Goal: Navigation & Orientation: Locate item on page

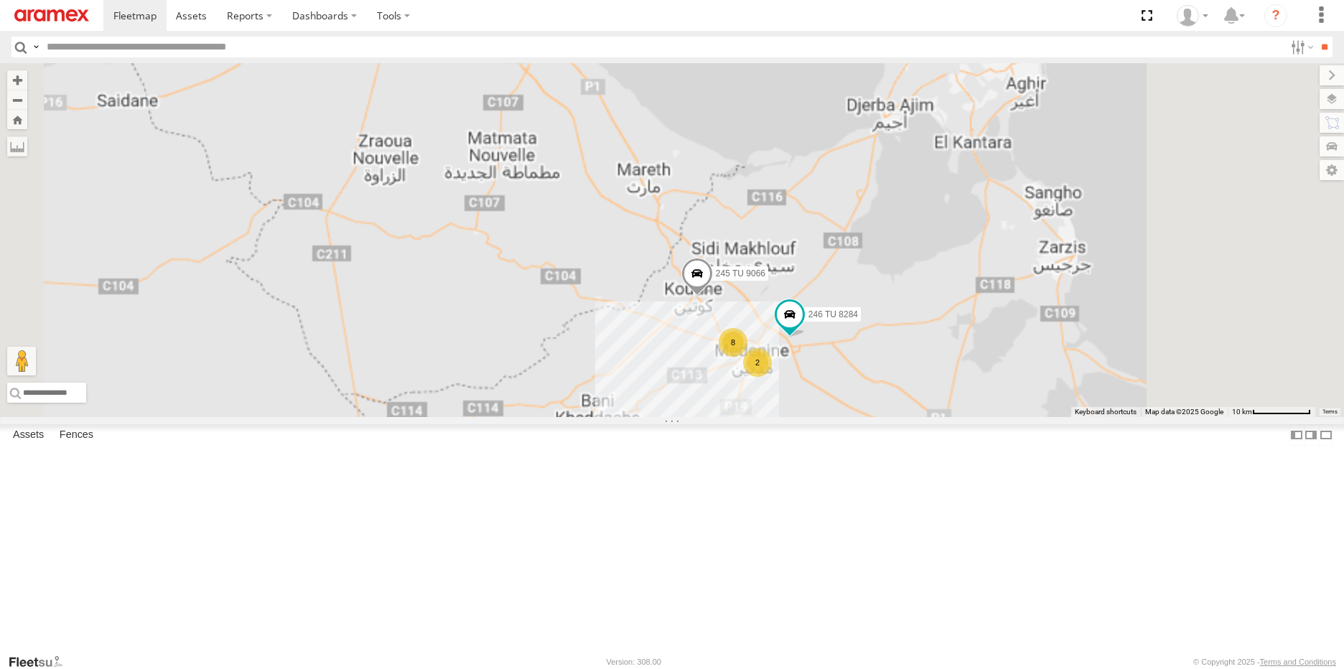
drag, startPoint x: 879, startPoint y: 454, endPoint x: 780, endPoint y: 417, distance: 106.5
click at [780, 417] on div "246 TU 8284 231 TU 3163 245 TU 9066 8 2" at bounding box center [672, 240] width 1344 height 354
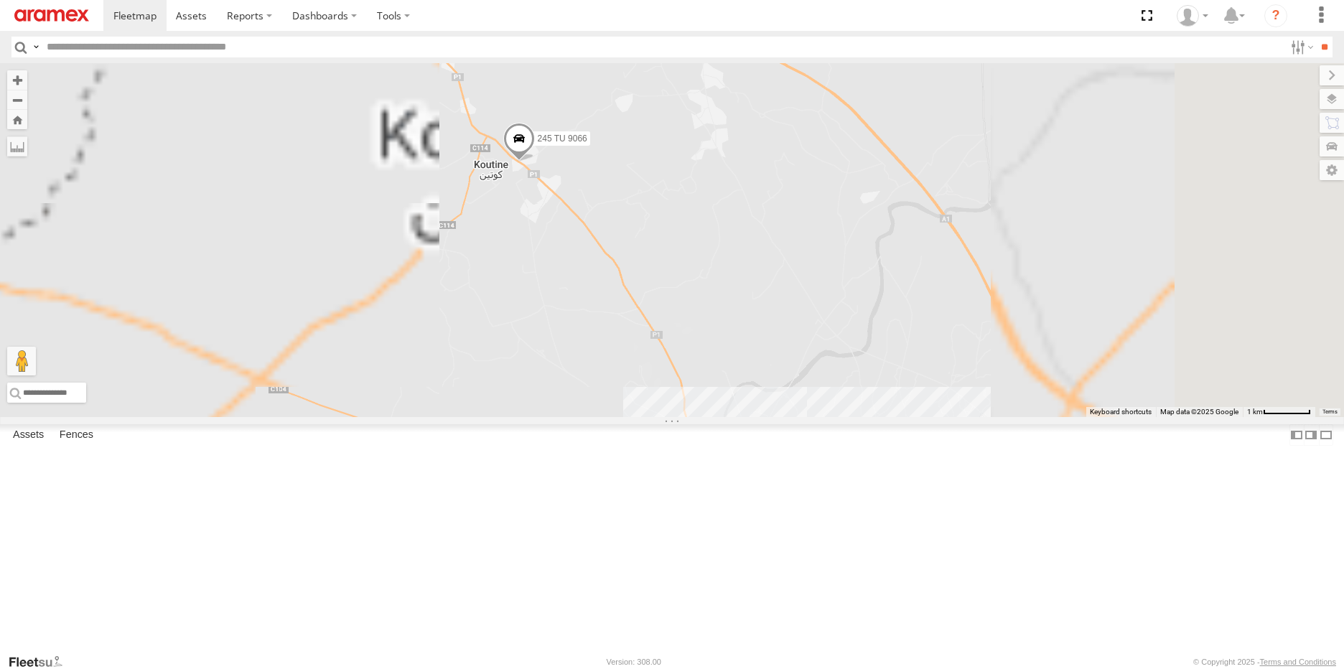
drag, startPoint x: 685, startPoint y: 291, endPoint x: 739, endPoint y: 388, distance: 110.5
click at [739, 388] on div "246 TU 8284 231 TU 3163 245 TU 9066 245 TU 9056 7" at bounding box center [672, 240] width 1344 height 354
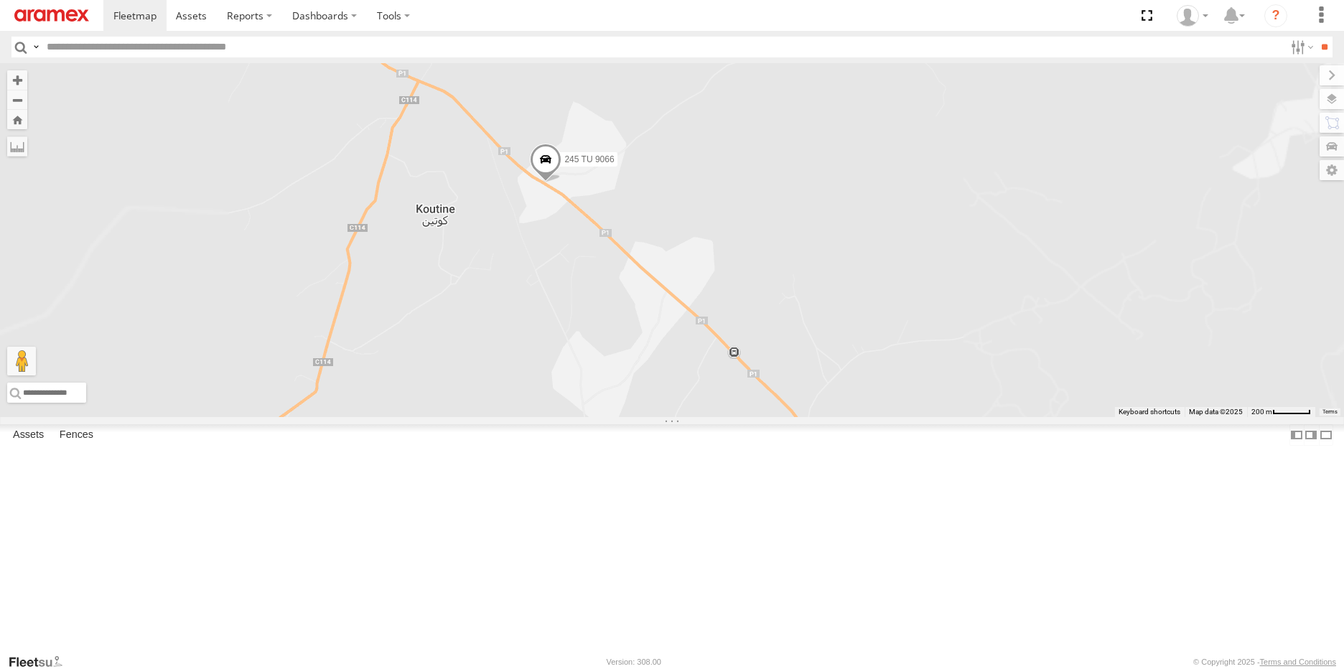
drag, startPoint x: 731, startPoint y: 275, endPoint x: 732, endPoint y: 401, distance: 126.3
click at [732, 401] on div "246 TU 8284 231 TU 3163 245 TU 9066 245 TU 9056" at bounding box center [672, 240] width 1344 height 354
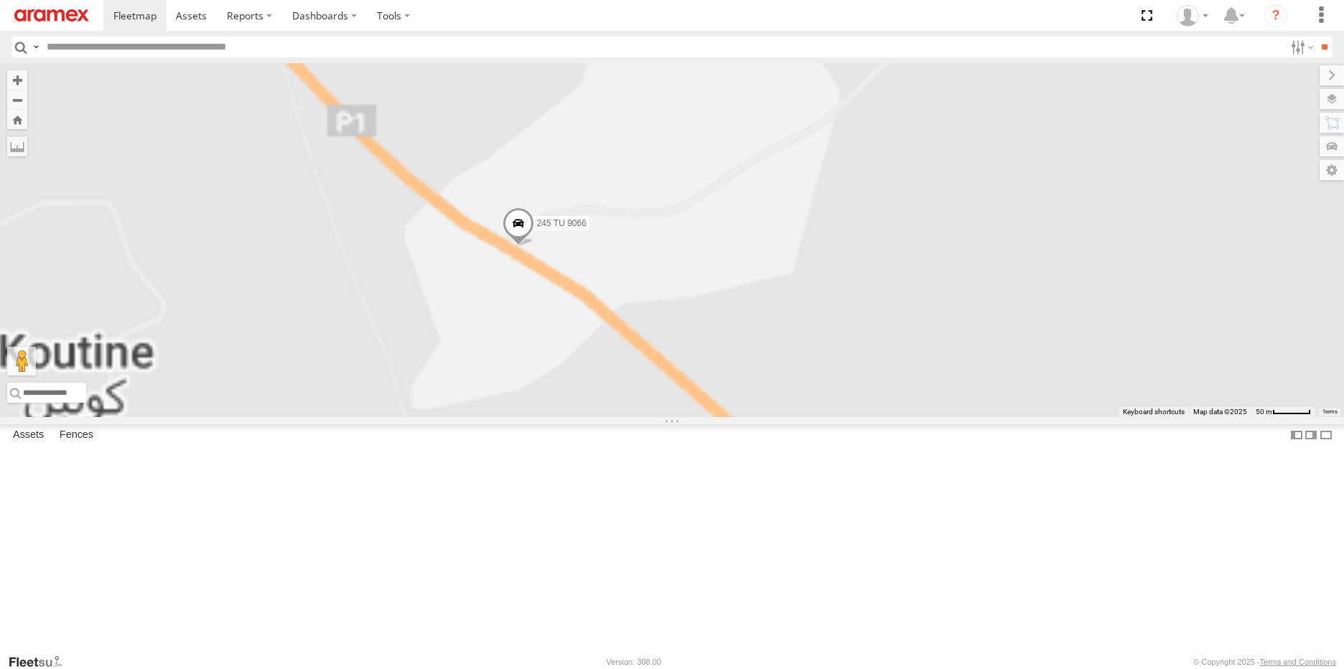
drag, startPoint x: 665, startPoint y: 271, endPoint x: 686, endPoint y: 423, distance: 153.0
click at [685, 417] on div "246 TU 8284 231 TU 3163 245 TU 9066 245 TU 9056" at bounding box center [672, 240] width 1344 height 354
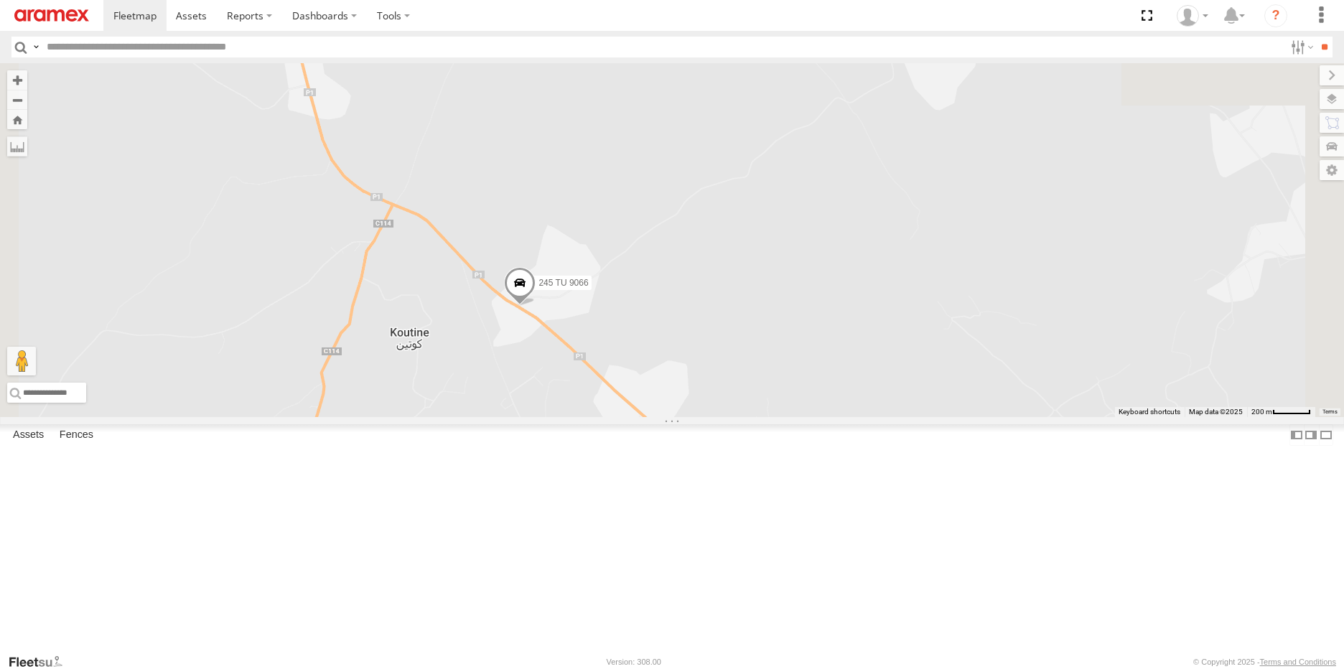
drag, startPoint x: 805, startPoint y: 383, endPoint x: 817, endPoint y: 312, distance: 72.8
click at [816, 312] on div "246 TU 8284 231 TU 3163 245 TU 9066 245 TU 9056" at bounding box center [672, 240] width 1344 height 354
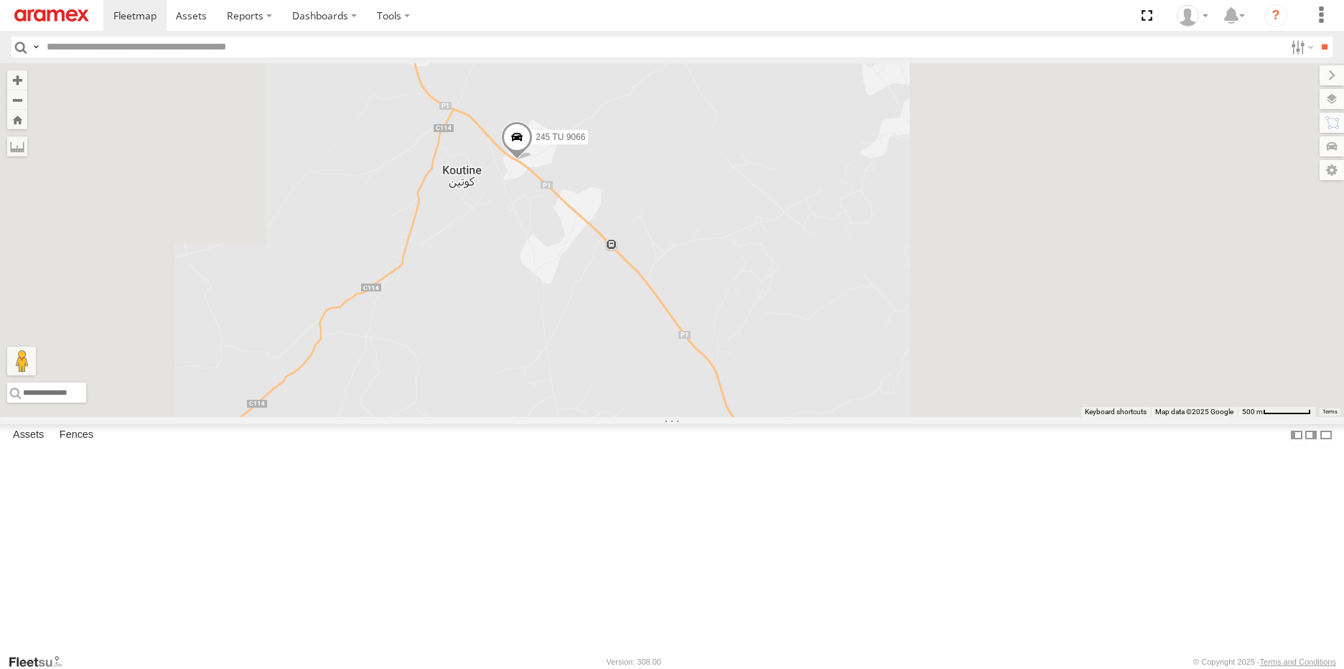
drag, startPoint x: 814, startPoint y: 445, endPoint x: 764, endPoint y: 380, distance: 82.4
click at [764, 380] on div "246 TU 8284 231 TU 3163 245 TU 9066 245 TU 9056" at bounding box center [672, 240] width 1344 height 354
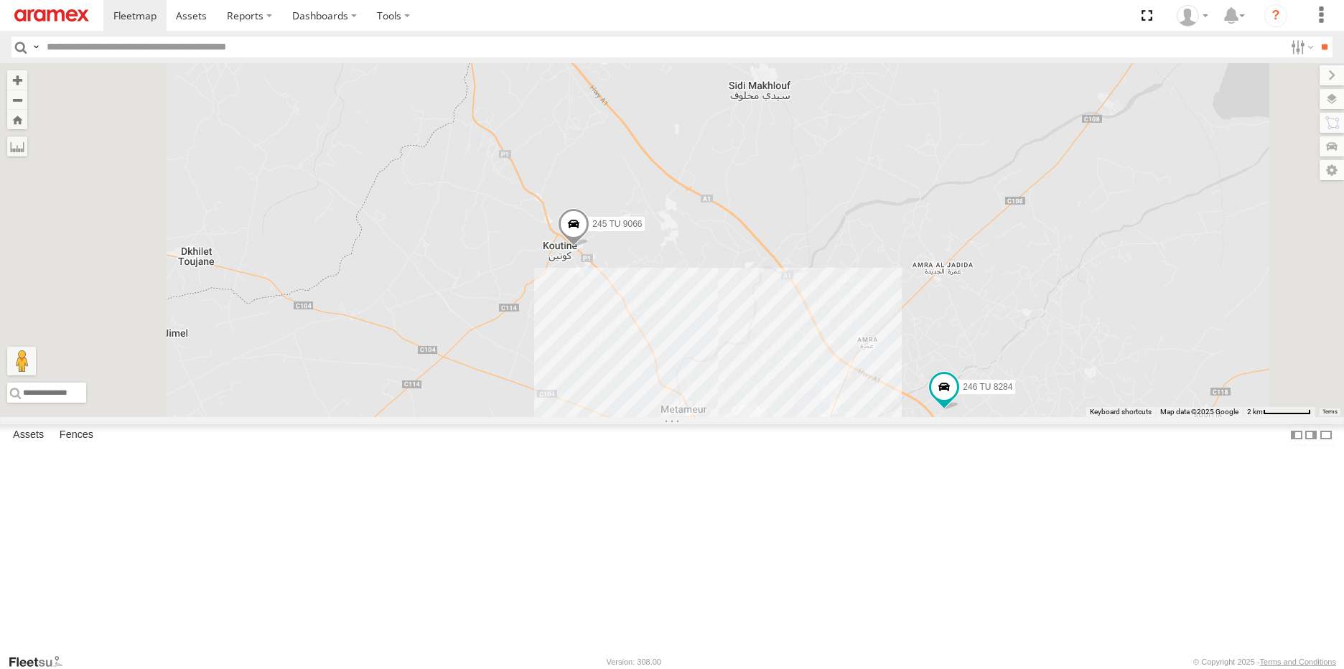
click at [589, 247] on span at bounding box center [574, 227] width 32 height 39
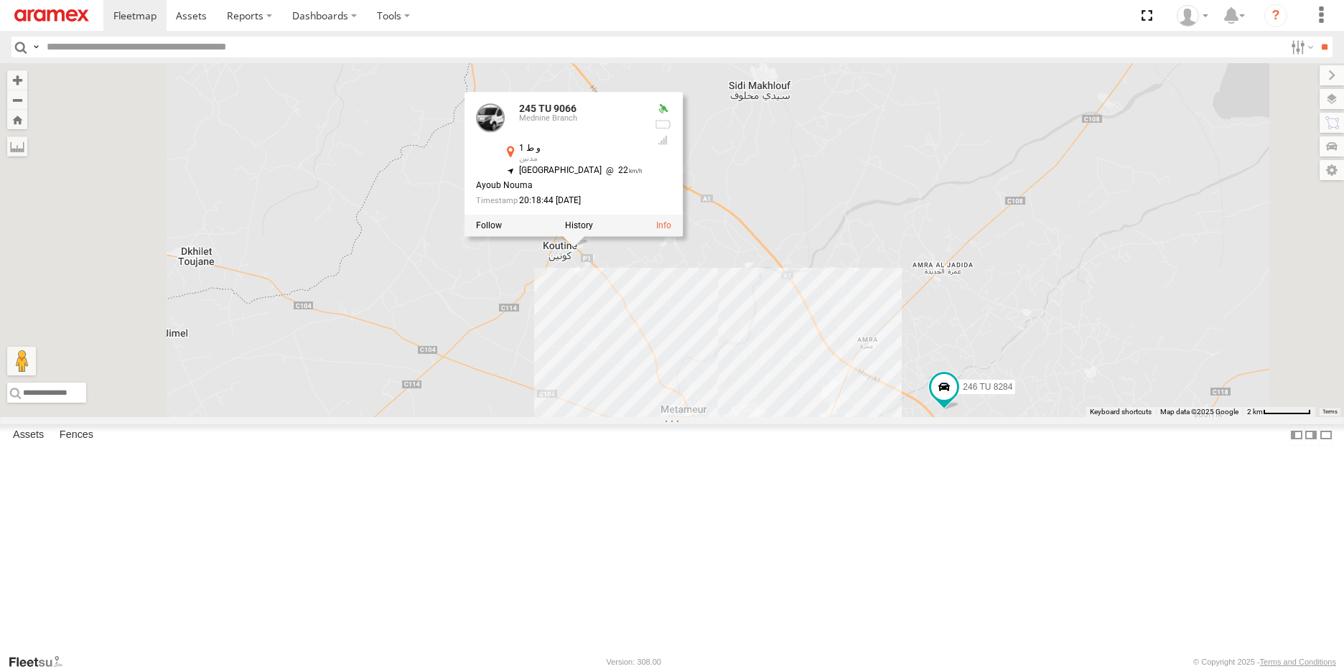
click at [683, 236] on div at bounding box center [573, 226] width 218 height 22
click at [593, 230] on label at bounding box center [579, 225] width 28 height 10
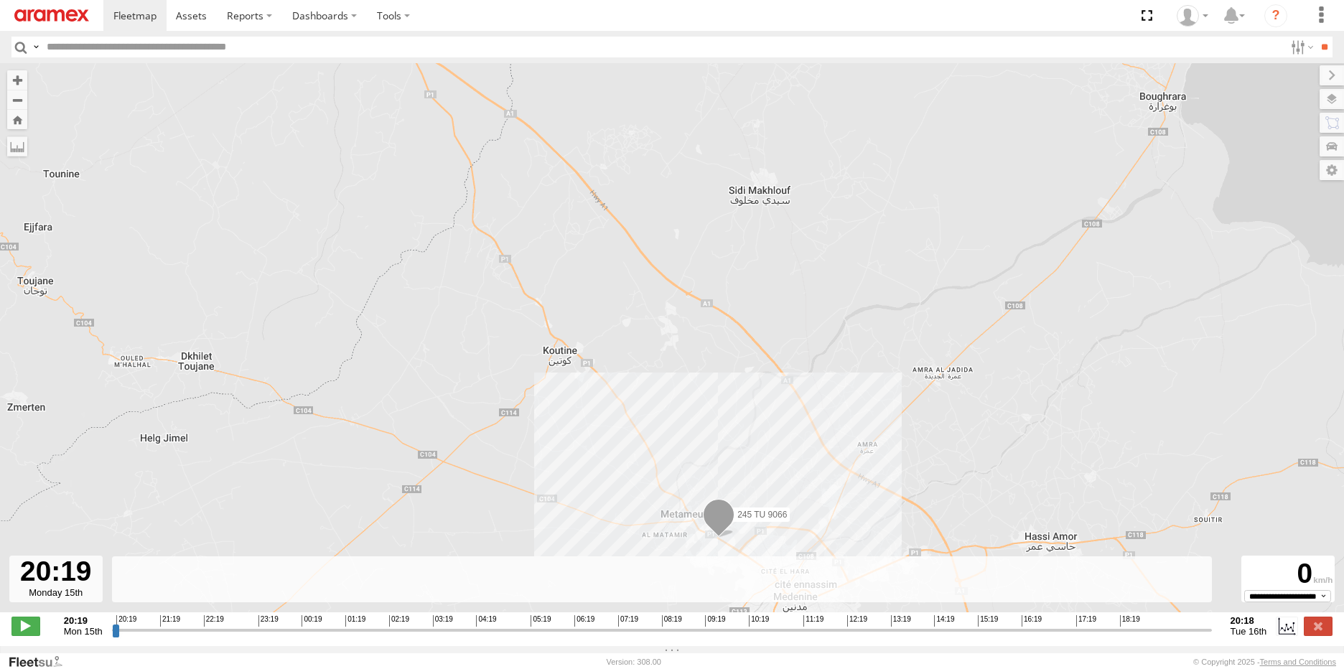
type input "**********"
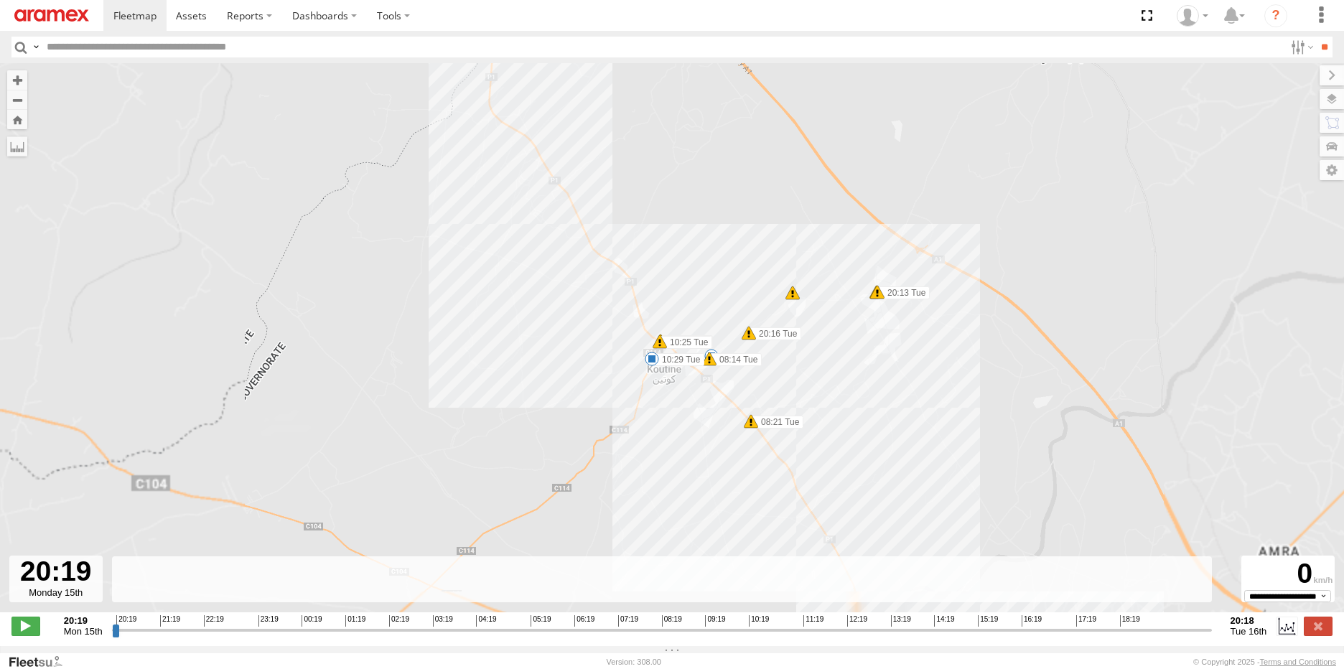
drag, startPoint x: 814, startPoint y: 453, endPoint x: 783, endPoint y: 385, distance: 74.9
click at [783, 385] on div "245 TU 9066 20:40 Mon 20:43 Mon 08:34 Tue 09:59 Tue 12:54 Tue 14:19 Tue 19:03 T…" at bounding box center [672, 345] width 1344 height 564
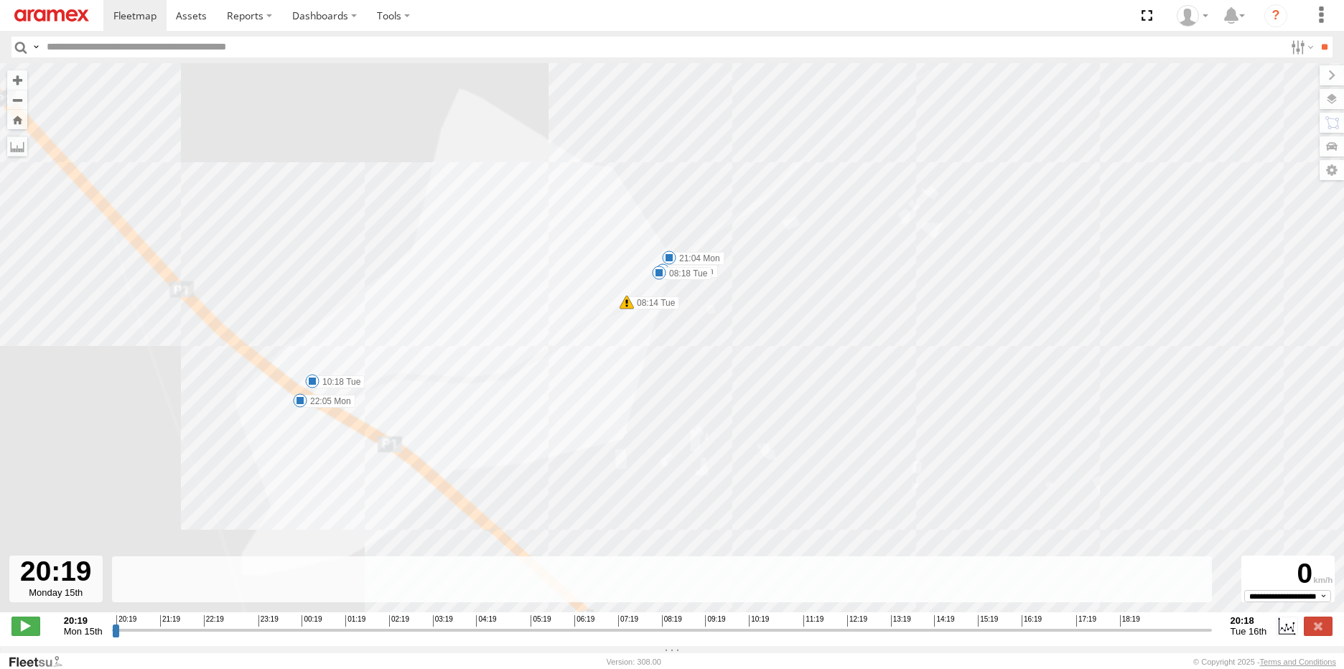
drag, startPoint x: 606, startPoint y: 279, endPoint x: 722, endPoint y: 346, distance: 134.1
click at [722, 346] on div "245 TU 9066 20:40 Mon 20:43 Mon 08:34 Tue 09:59 Tue 12:54 Tue 14:19 Tue 19:03 T…" at bounding box center [672, 345] width 1344 height 564
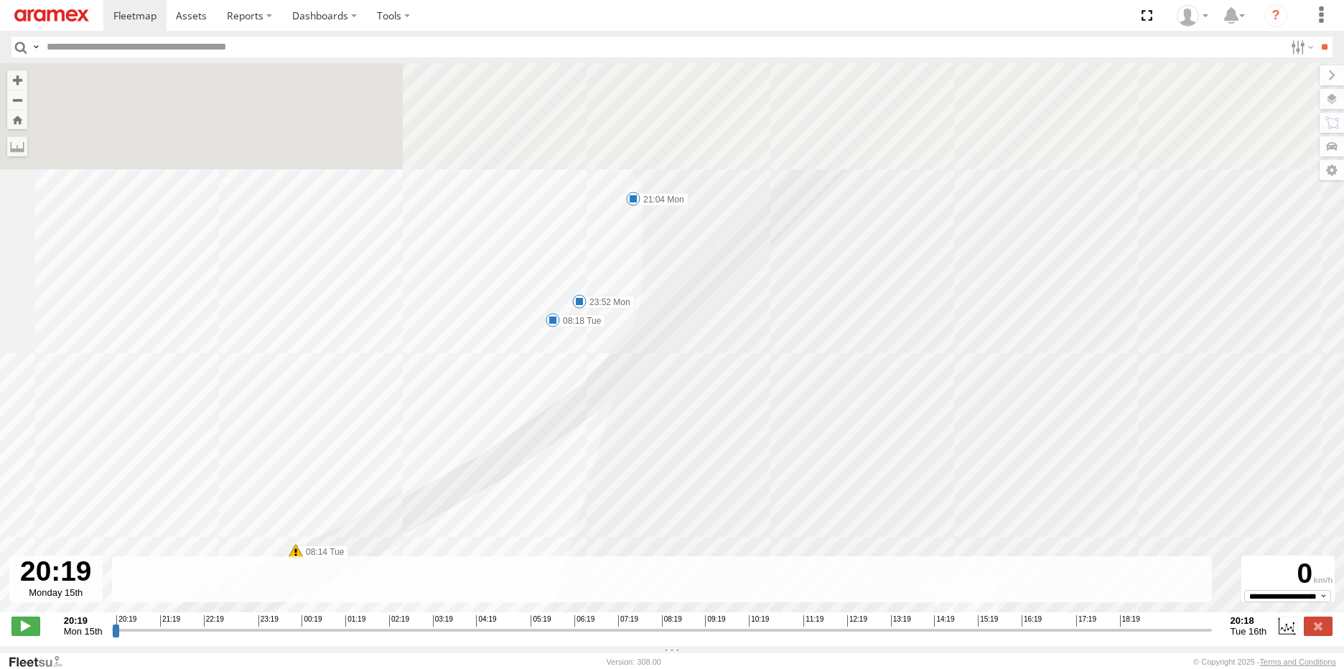
drag, startPoint x: 591, startPoint y: 245, endPoint x: 603, endPoint y: 479, distance: 234.3
click at [603, 479] on div "245 TU 9066 20:40 Mon 20:43 Mon 08:34 Tue 09:59 Tue 12:54 Tue 14:19 Tue 19:03 T…" at bounding box center [672, 345] width 1344 height 564
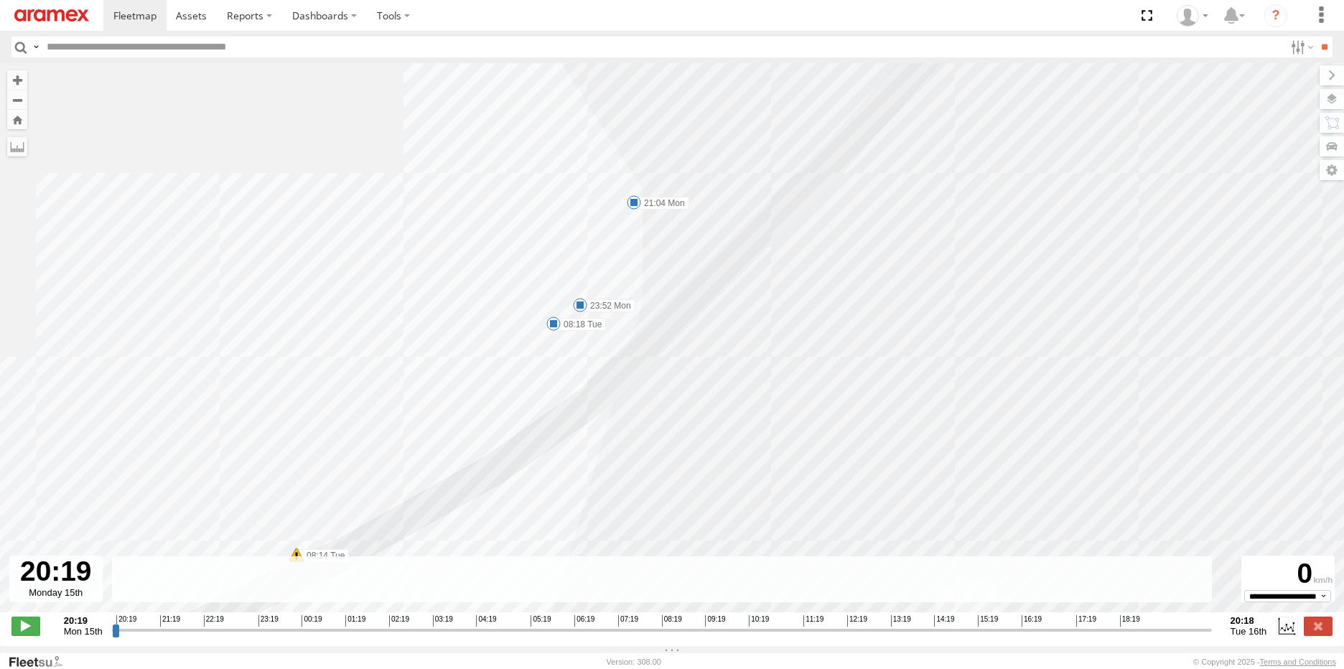
click at [555, 330] on span at bounding box center [553, 324] width 14 height 14
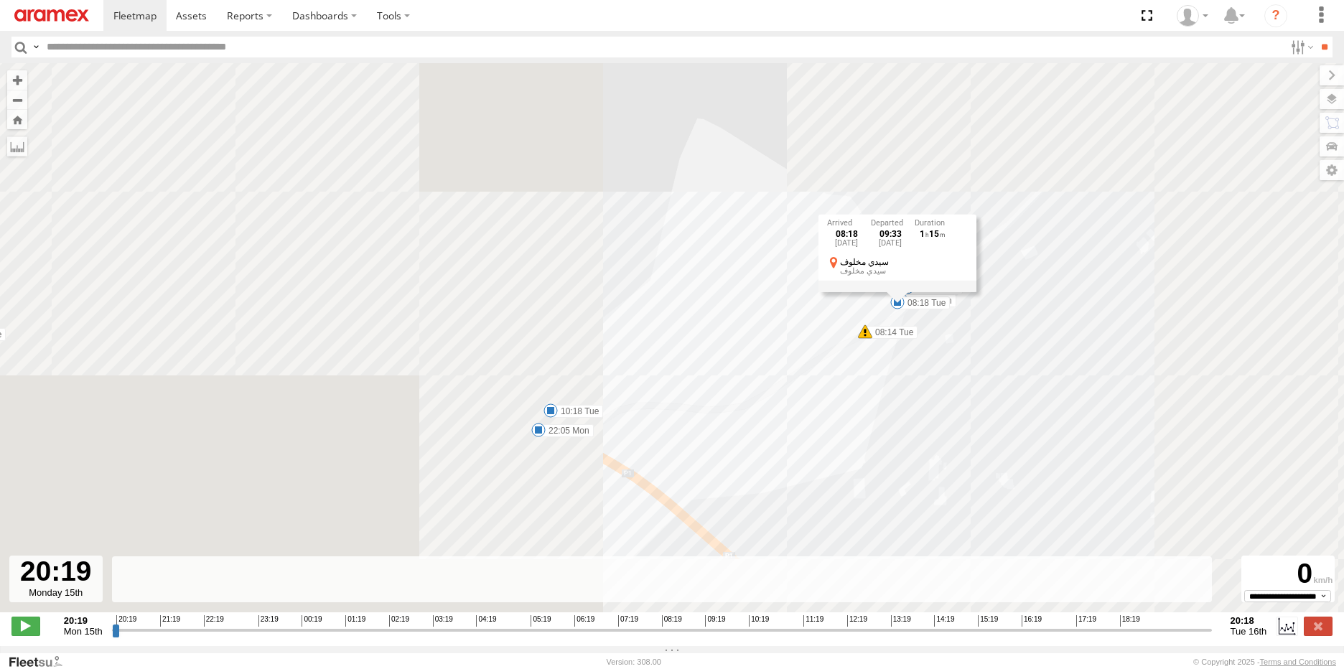
drag, startPoint x: 782, startPoint y: 498, endPoint x: 912, endPoint y: 417, distance: 153.2
click at [919, 420] on div "245 TU 9066 20:40 Mon 20:43 Mon 08:34 Tue 09:59 Tue 12:54 Tue 14:19 Tue 19:03 T…" at bounding box center [672, 345] width 1344 height 564
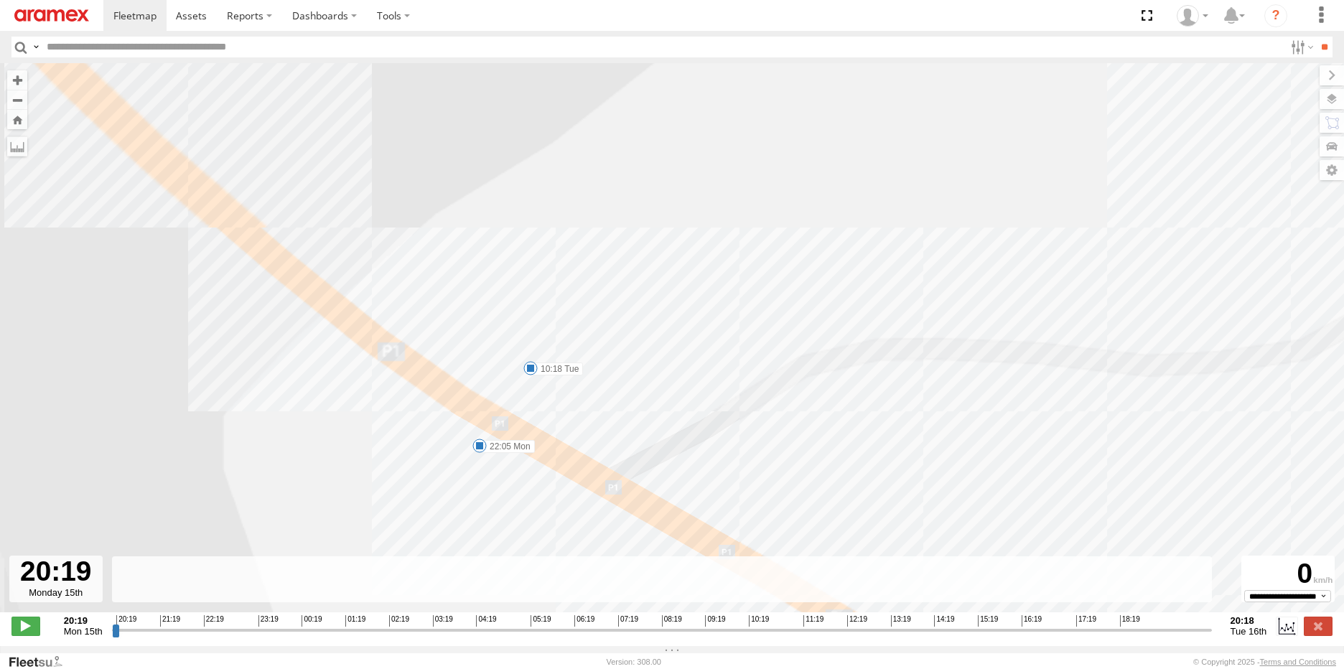
click at [529, 373] on span at bounding box center [530, 368] width 14 height 14
click at [510, 490] on div "245 TU 9066 20:40 Mon 20:43 Mon 08:34 Tue 09:59 Tue 12:54 Tue 14:19 Tue 19:03 T…" at bounding box center [672, 345] width 1344 height 564
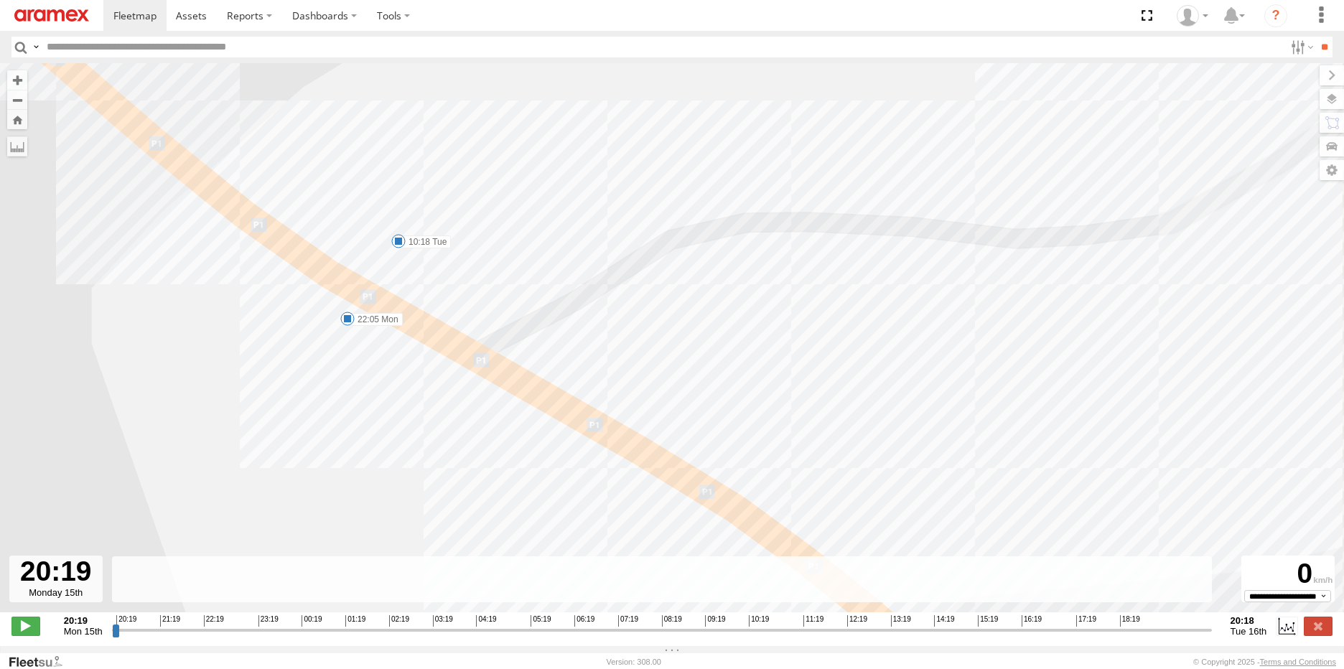
drag, startPoint x: 843, startPoint y: 479, endPoint x: 710, endPoint y: 352, distance: 184.3
click at [710, 352] on div "245 TU 9066 20:40 Mon 20:43 Mon 08:34 Tue 09:59 Tue 12:54 Tue 14:19 Tue 19:03 T…" at bounding box center [672, 345] width 1344 height 564
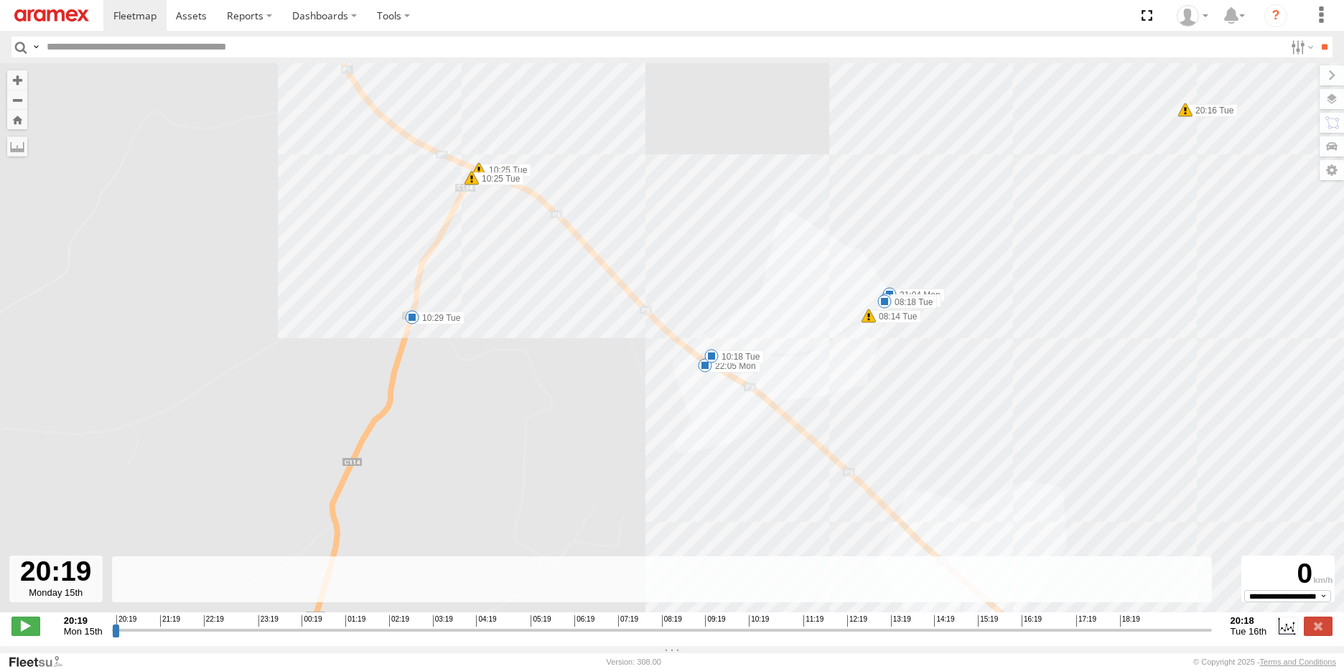
drag, startPoint x: 1008, startPoint y: 456, endPoint x: 838, endPoint y: 276, distance: 247.8
click at [838, 276] on div "245 TU 9066 20:40 Mon 20:43 Mon 08:34 Tue 09:59 Tue 12:54 Tue 14:19 Tue 19:03 T…" at bounding box center [672, 345] width 1344 height 564
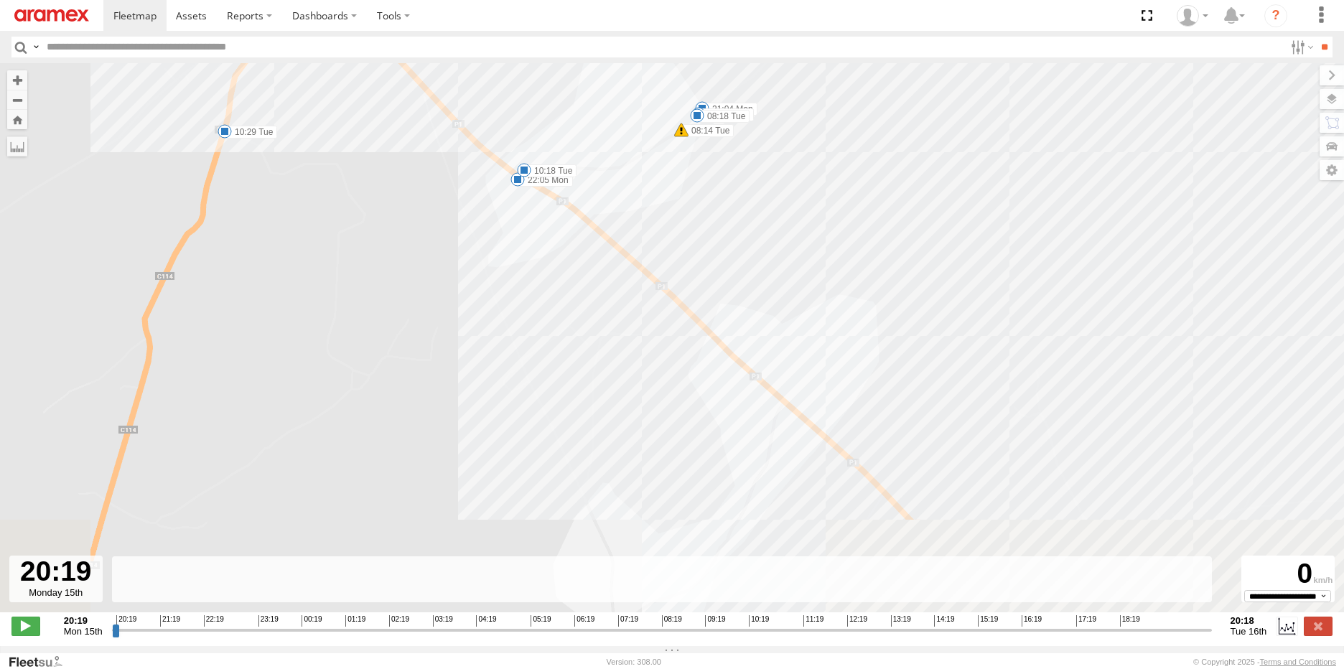
drag, startPoint x: 978, startPoint y: 476, endPoint x: 823, endPoint y: 215, distance: 303.5
click at [825, 217] on div "245 TU 9066 20:40 Mon 20:43 Mon 08:34 Tue 09:59 Tue 12:54 Tue 14:19 Tue 19:03 T…" at bounding box center [672, 345] width 1344 height 564
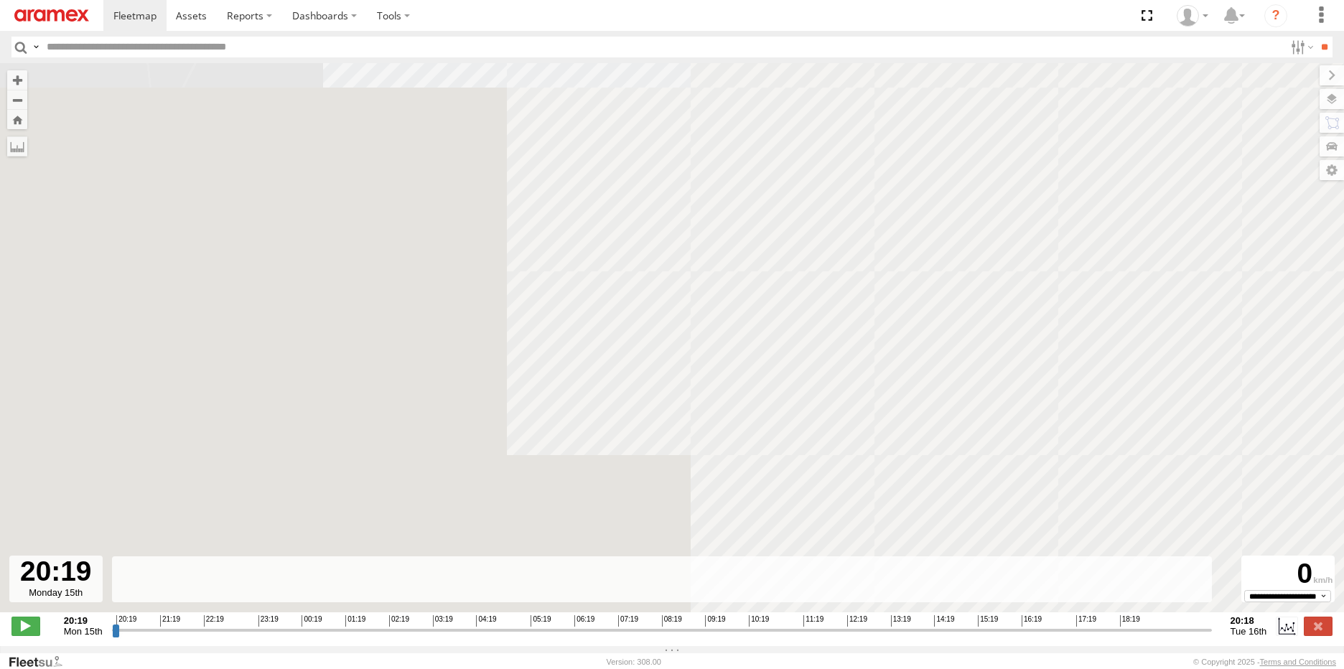
drag, startPoint x: 1019, startPoint y: 489, endPoint x: 859, endPoint y: 268, distance: 272.9
click at [870, 276] on div "245 TU 9066 20:40 Mon 20:43 Mon 08:34 Tue 09:59 Tue 12:54 Tue 14:19 Tue 19:03 T…" at bounding box center [672, 345] width 1344 height 564
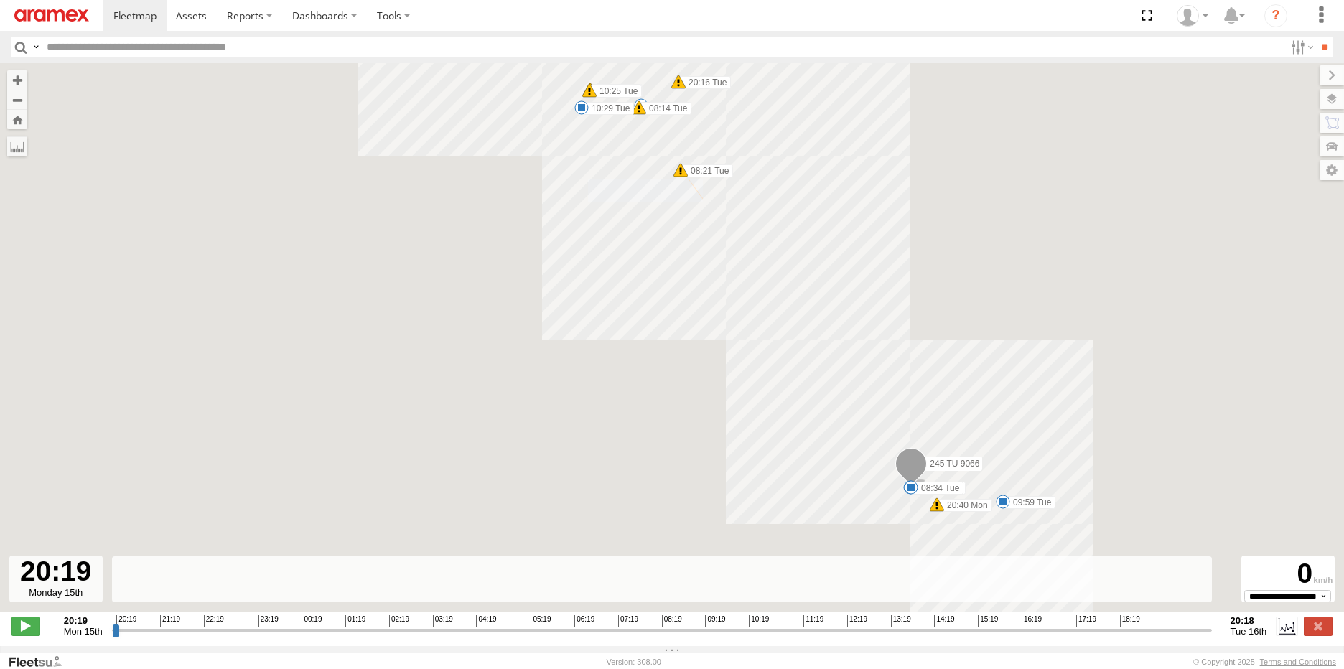
drag, startPoint x: 924, startPoint y: 320, endPoint x: 846, endPoint y: 267, distance: 94.6
click at [846, 267] on div "245 TU 9066 20:40 Mon 20:43 Mon 08:34 Tue 09:59 Tue 12:54 Tue 14:19 Tue 19:03 T…" at bounding box center [672, 345] width 1344 height 564
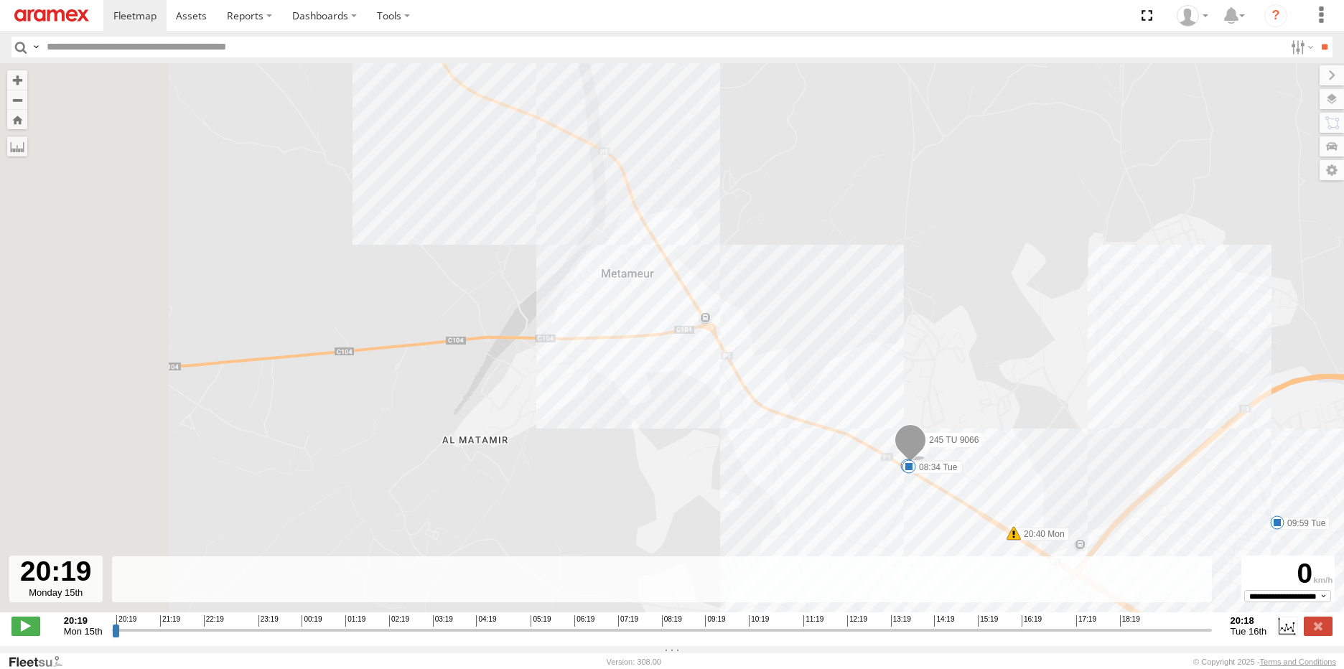
drag, startPoint x: 572, startPoint y: 299, endPoint x: 800, endPoint y: 355, distance: 235.0
click at [800, 355] on div "245 TU 9066 20:40 Mon 20:43 Mon 08:34 Tue 09:59 Tue 12:54 Tue 14:19 Tue 19:03 T…" at bounding box center [672, 345] width 1344 height 564
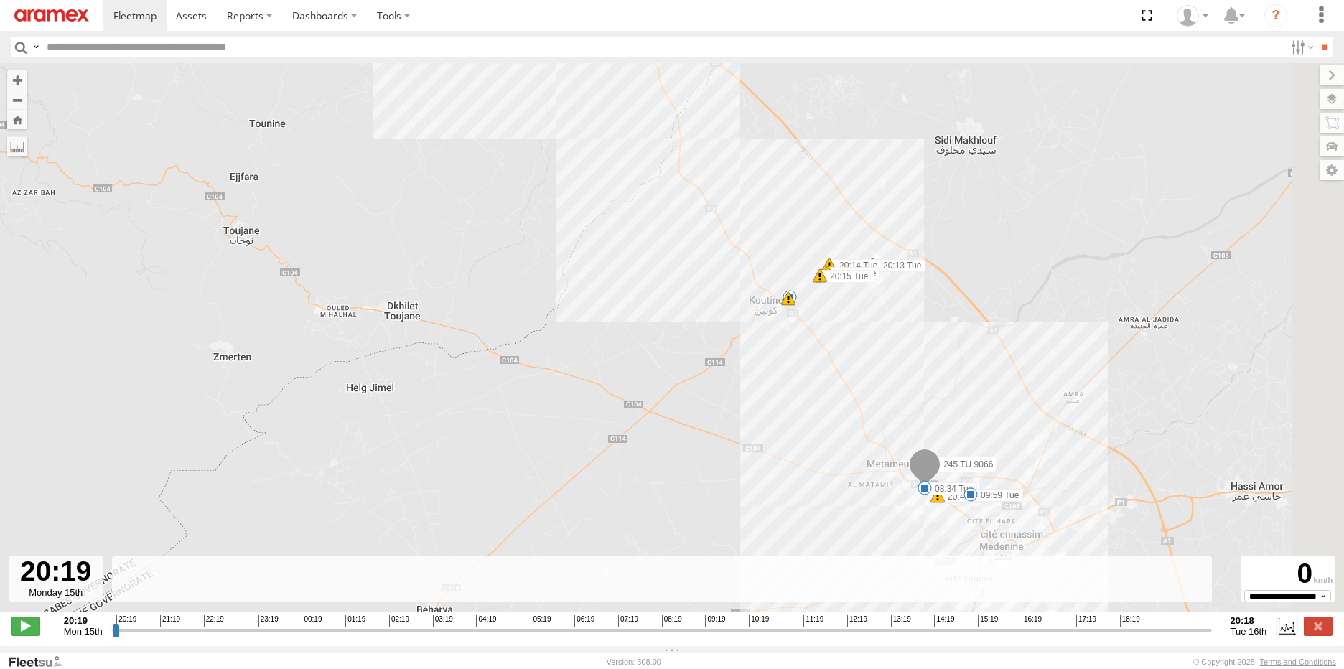
drag, startPoint x: 816, startPoint y: 352, endPoint x: 680, endPoint y: 383, distance: 139.1
click at [680, 383] on div "245 TU 9066 20:40 Mon 20:43 Mon 08:34 Tue 09:59 Tue 12:54 Tue 14:19 Tue 19:03 T…" at bounding box center [672, 345] width 1344 height 564
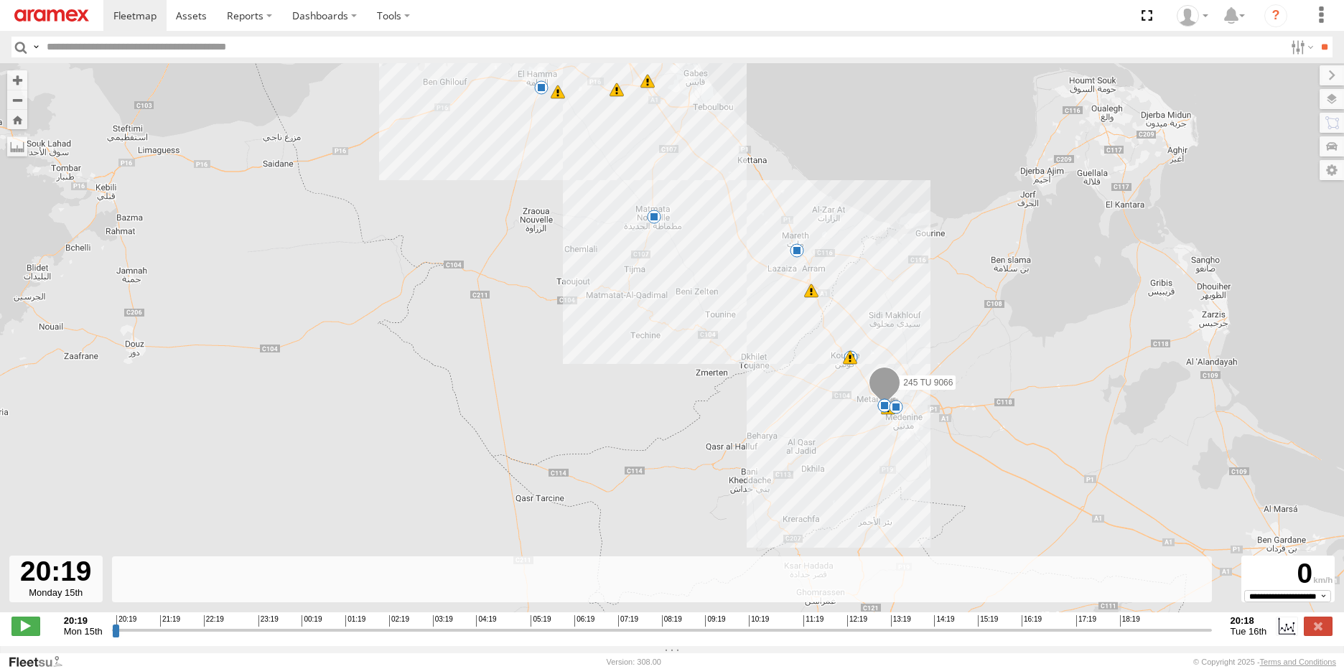
click at [800, 253] on div "6" at bounding box center [797, 250] width 14 height 14
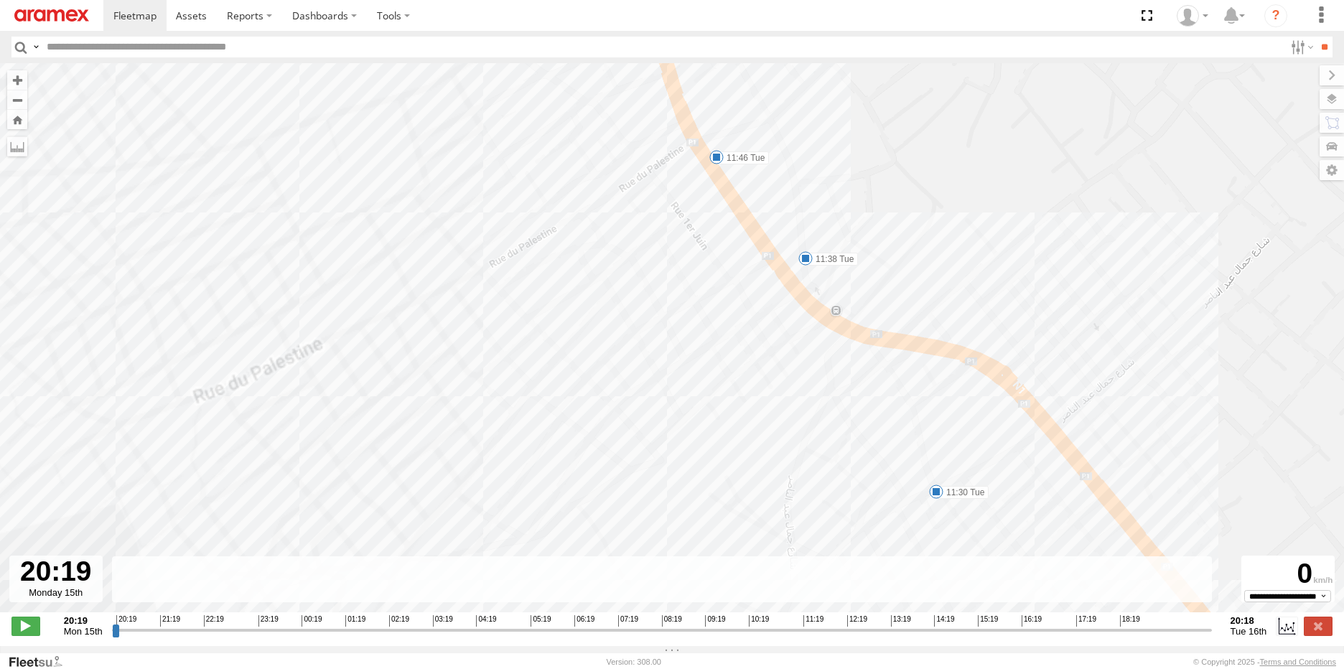
drag, startPoint x: 553, startPoint y: 365, endPoint x: 787, endPoint y: 336, distance: 236.6
click at [787, 336] on div "245 TU 9066 20:40 Mon 20:43 Mon 08:34 Tue 09:59 Tue 12:54 Tue 14:19 Tue 19:03 T…" at bounding box center [672, 345] width 1344 height 564
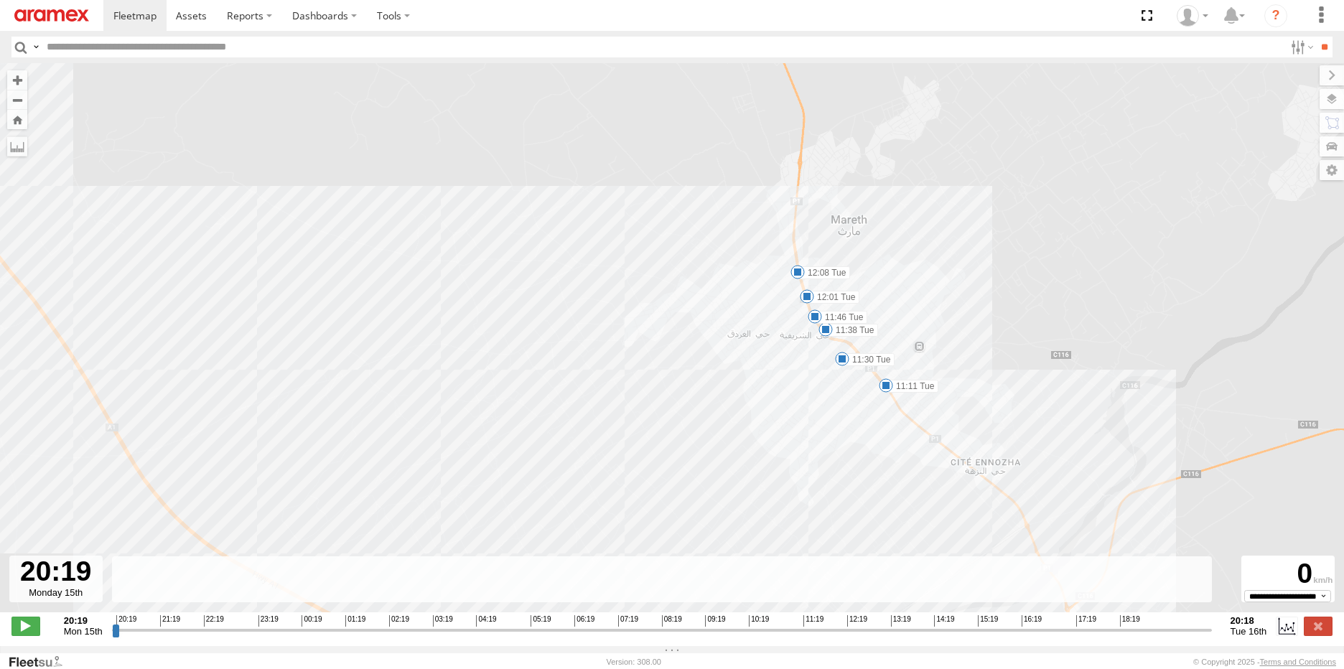
click at [796, 278] on span at bounding box center [797, 272] width 14 height 14
click at [805, 300] on span at bounding box center [807, 296] width 14 height 14
click at [813, 319] on span at bounding box center [815, 316] width 14 height 14
click at [823, 332] on span at bounding box center [825, 329] width 14 height 14
click at [843, 360] on span at bounding box center [842, 359] width 14 height 14
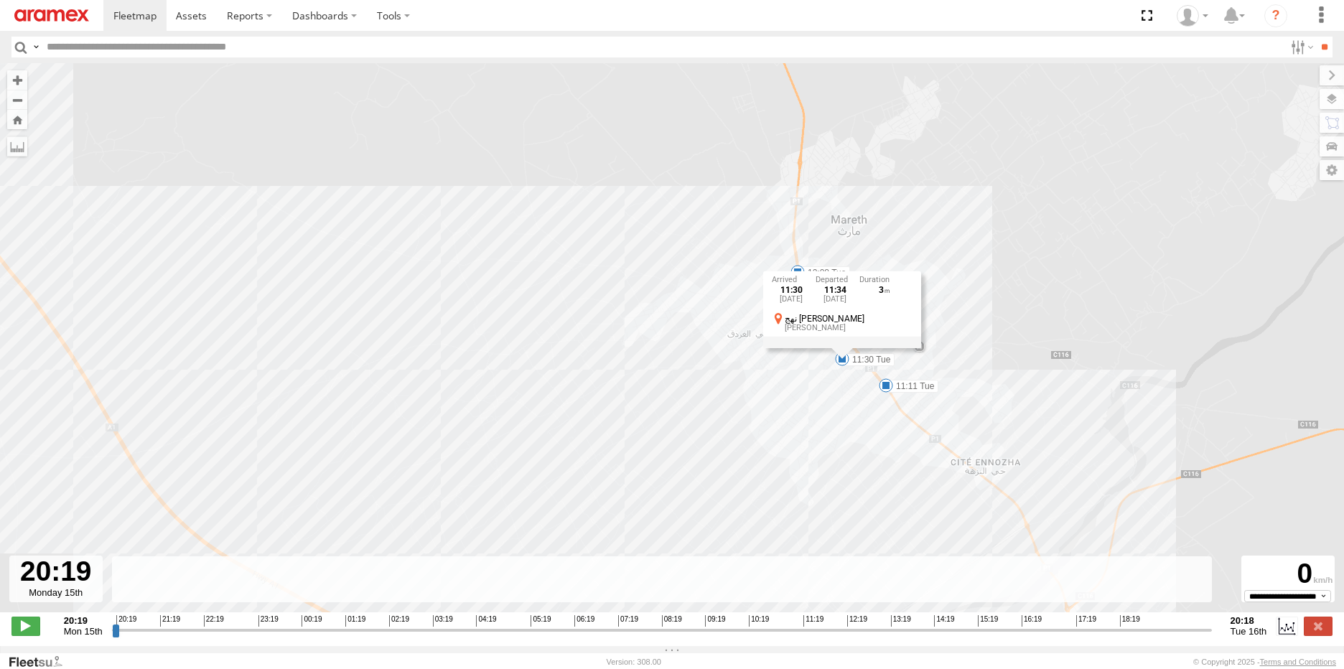
click at [885, 388] on span at bounding box center [886, 385] width 14 height 14
click at [739, 359] on div "245 TU 9066 20:40 Mon 20:43 Mon 08:34 Tue 09:59 Tue 12:54 Tue 14:19 Tue 19:03 T…" at bounding box center [672, 345] width 1344 height 564
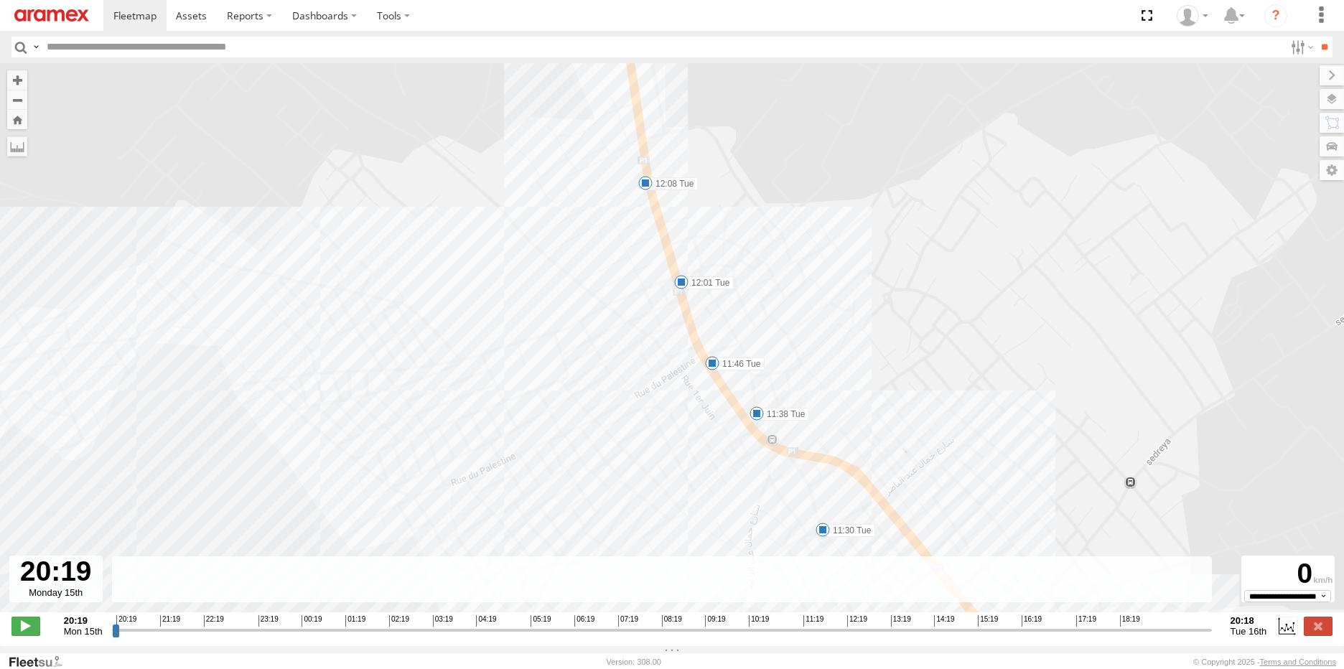
drag, startPoint x: 800, startPoint y: 243, endPoint x: 624, endPoint y: 356, distance: 209.5
click at [625, 356] on div "245 TU 9066 20:40 Mon 20:43 Mon 08:34 Tue 09:59 Tue 12:54 Tue 14:19 Tue 19:03 T…" at bounding box center [672, 345] width 1344 height 564
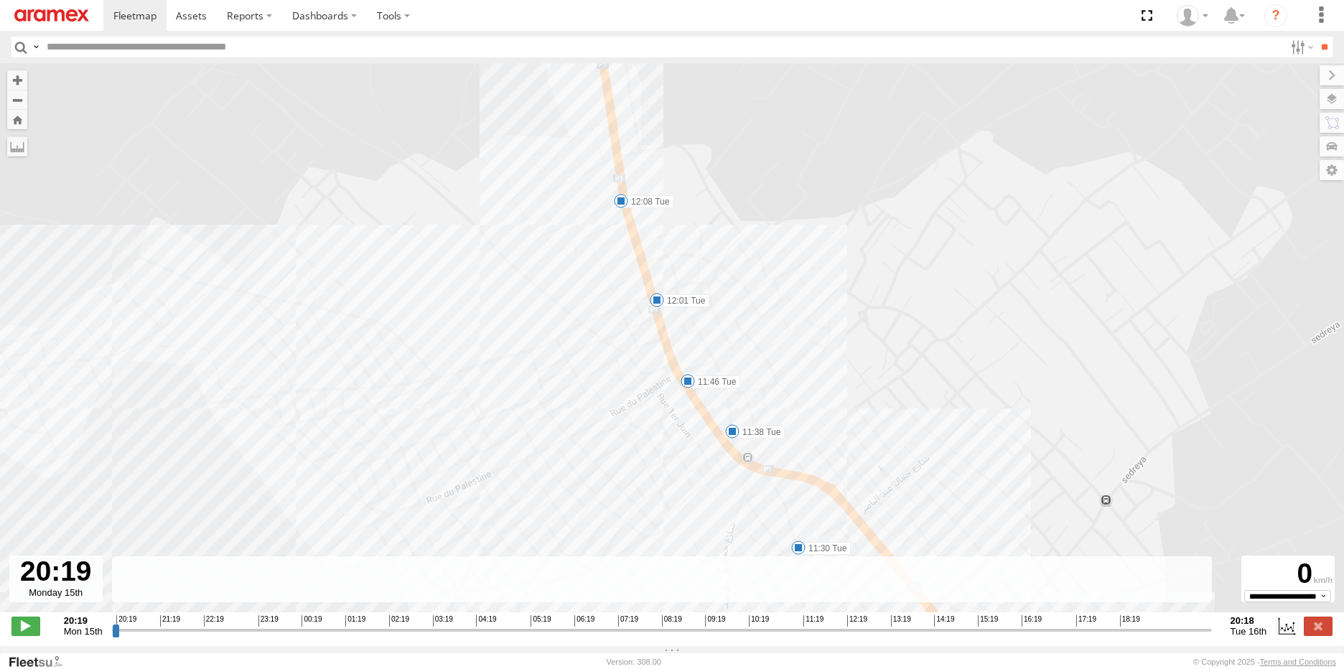
drag, startPoint x: 631, startPoint y: 286, endPoint x: 580, endPoint y: 337, distance: 72.1
click at [580, 337] on div "245 TU 9066 20:40 Mon 20:43 Mon 08:34 Tue 09:59 Tue 12:54 Tue 14:19 Tue 19:03 T…" at bounding box center [672, 345] width 1344 height 564
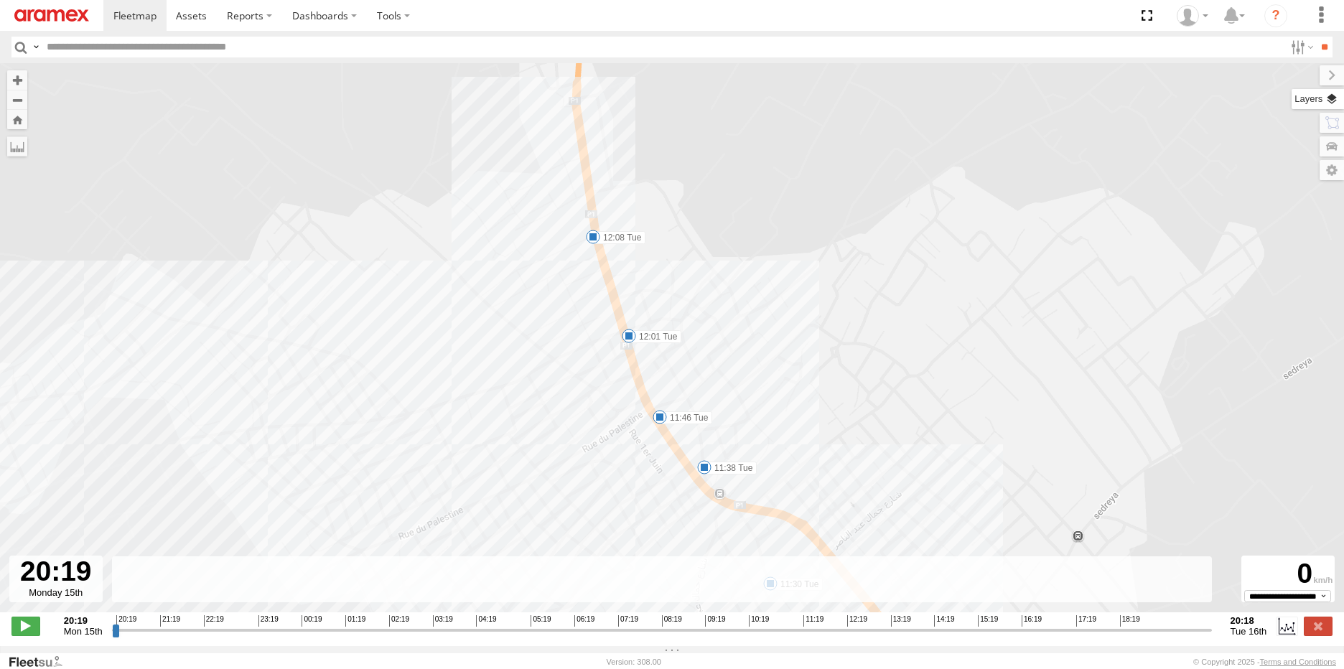
click at [1325, 98] on label at bounding box center [1317, 99] width 52 height 20
click at [0, 0] on label at bounding box center [0, 0] width 0 height 0
click at [0, 0] on span "Satellite + Roadmap" at bounding box center [0, 0] width 0 height 0
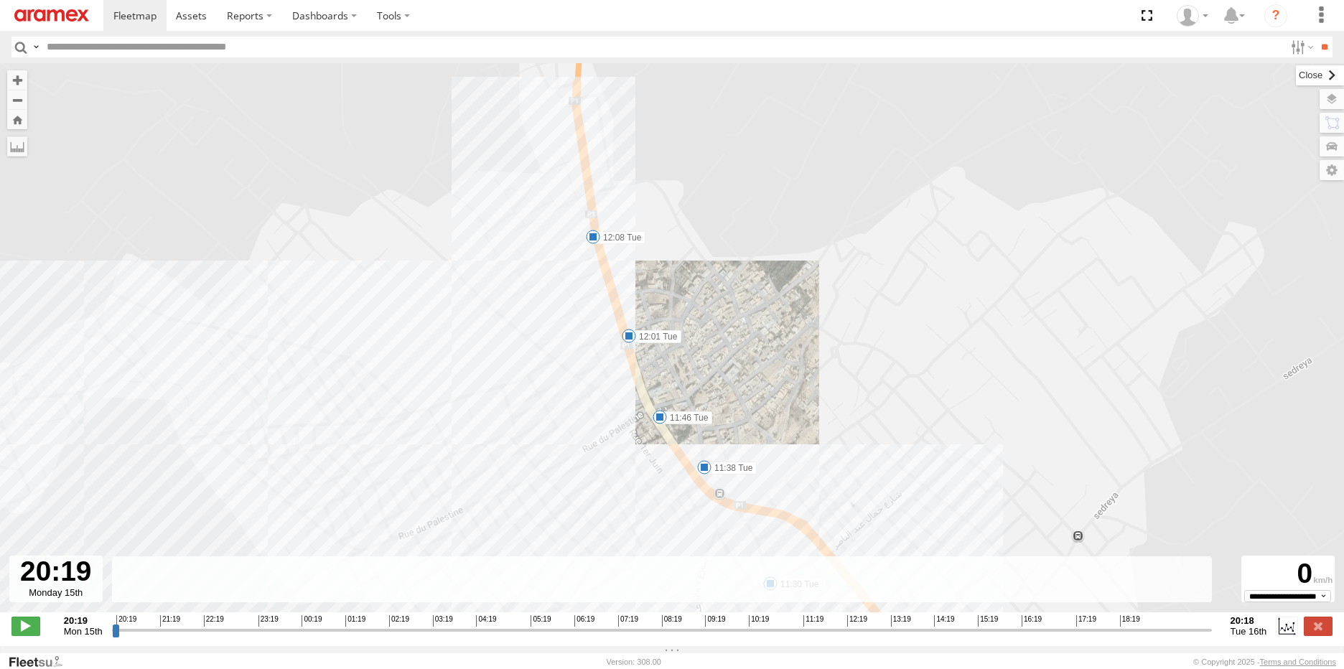
click at [1296, 78] on label at bounding box center [1320, 75] width 48 height 20
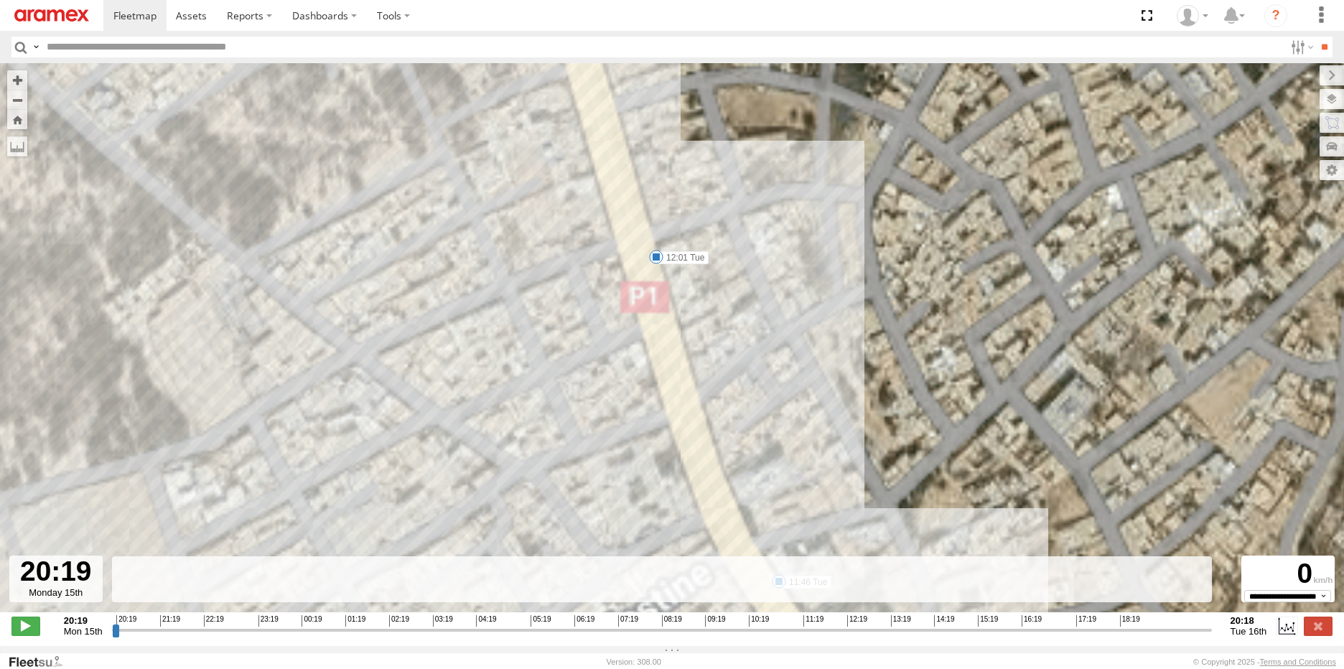
drag, startPoint x: 581, startPoint y: 220, endPoint x: 710, endPoint y: 353, distance: 185.3
click at [710, 353] on div "245 TU 9066 20:40 Mon 20:43 Mon 08:34 Tue 09:59 Tue 12:54 Tue 14:19 Tue 19:03 T…" at bounding box center [672, 345] width 1344 height 564
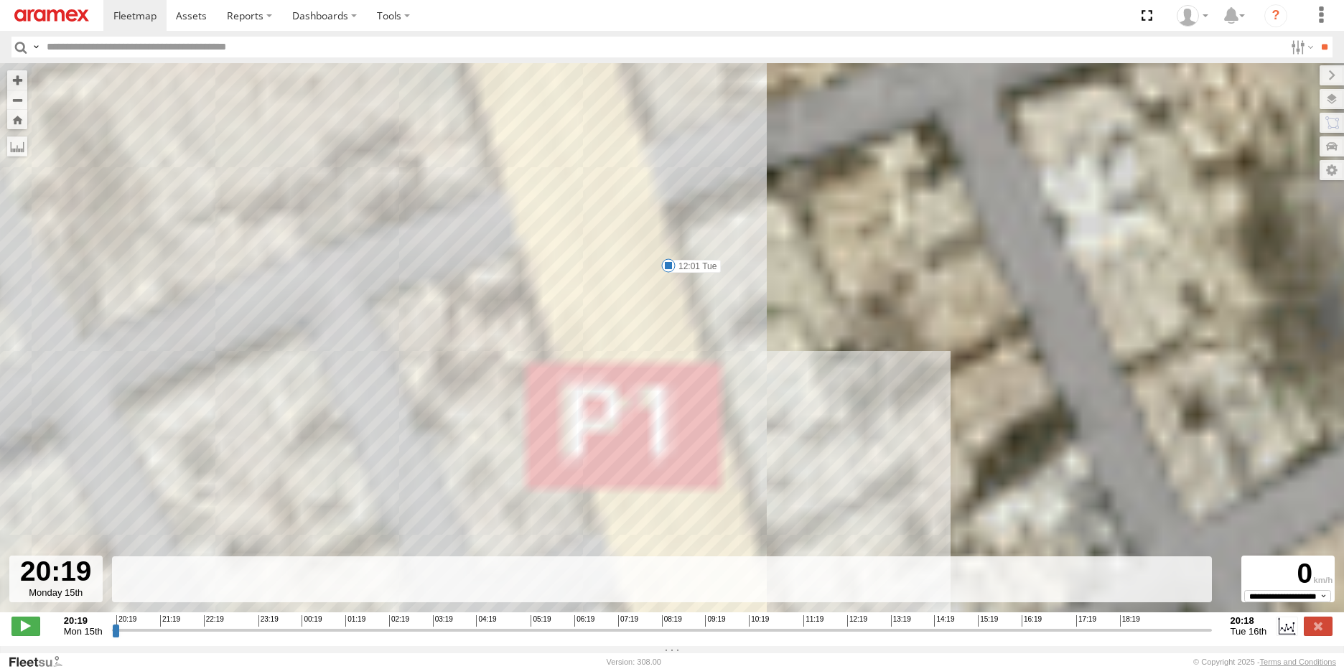
drag, startPoint x: 702, startPoint y: 294, endPoint x: 741, endPoint y: 348, distance: 66.9
click at [741, 348] on div "245 TU 9066 20:40 Mon 20:43 Mon 08:34 Tue 09:59 Tue 12:54 Tue 14:19 Tue 19:03 T…" at bounding box center [672, 345] width 1344 height 564
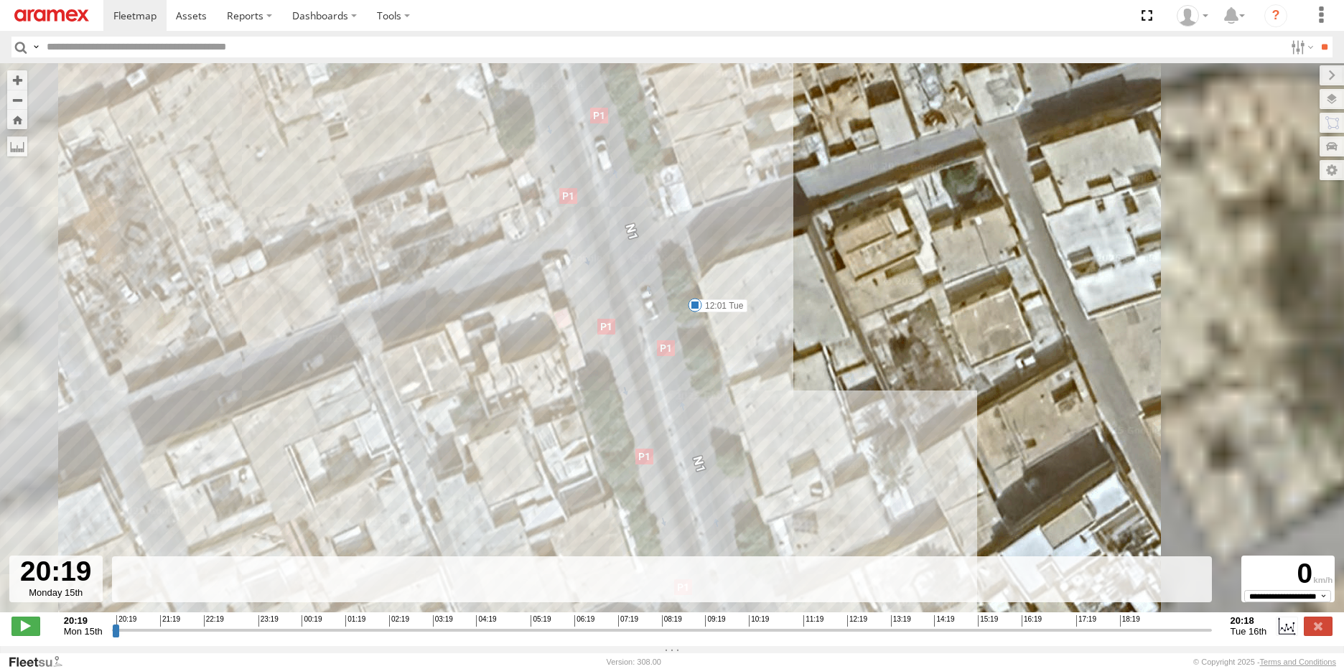
click at [694, 308] on span at bounding box center [695, 305] width 14 height 14
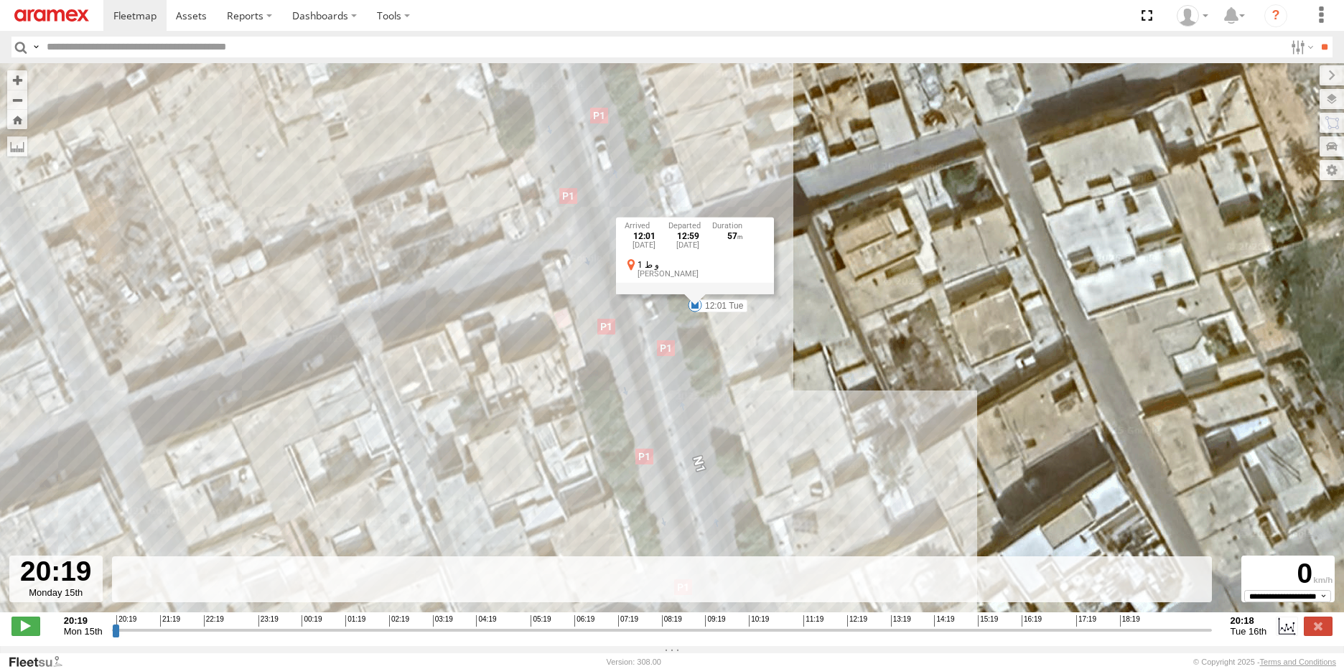
click at [825, 345] on div "245 TU 9066 20:40 Mon 20:43 Mon 08:34 Tue 09:59 Tue 12:54 Tue 14:19 Tue 19:03 T…" at bounding box center [672, 345] width 1344 height 564
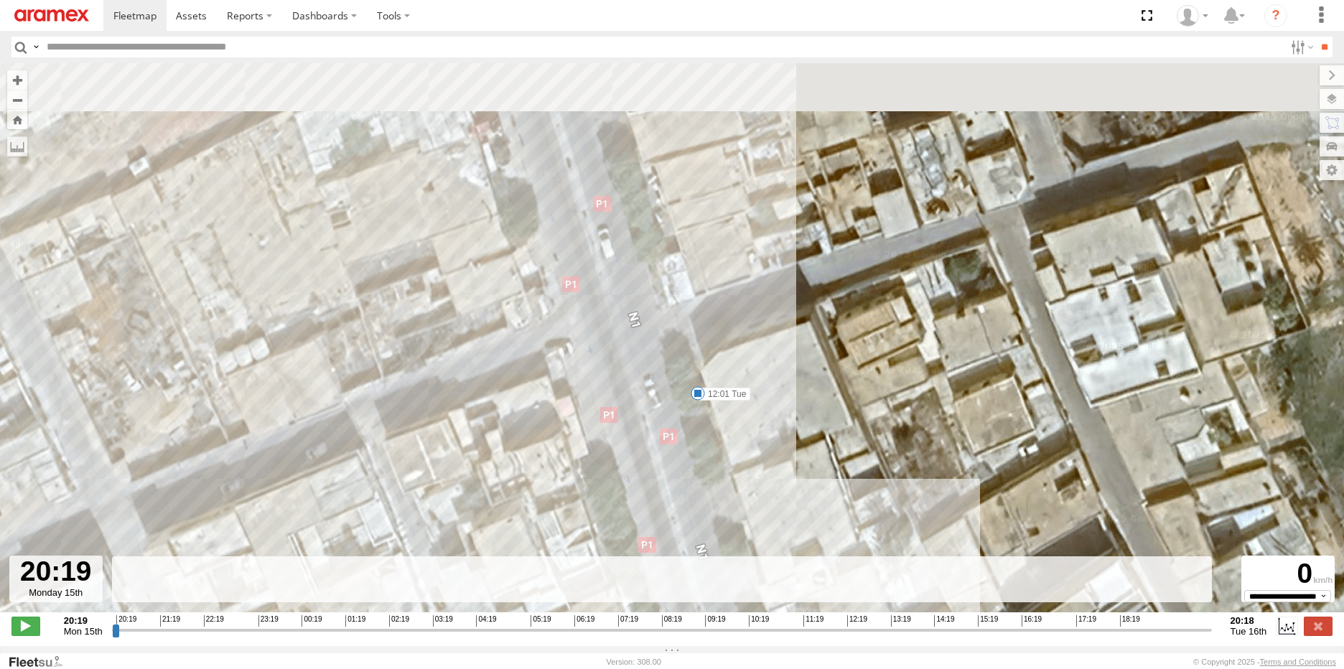
drag, startPoint x: 784, startPoint y: 324, endPoint x: 789, endPoint y: 439, distance: 115.0
click at [789, 439] on div "245 TU 9066 20:40 Mon 20:43 Mon 08:34 Tue 09:59 Tue 12:54 Tue 14:19 Tue 19:03 T…" at bounding box center [672, 345] width 1344 height 564
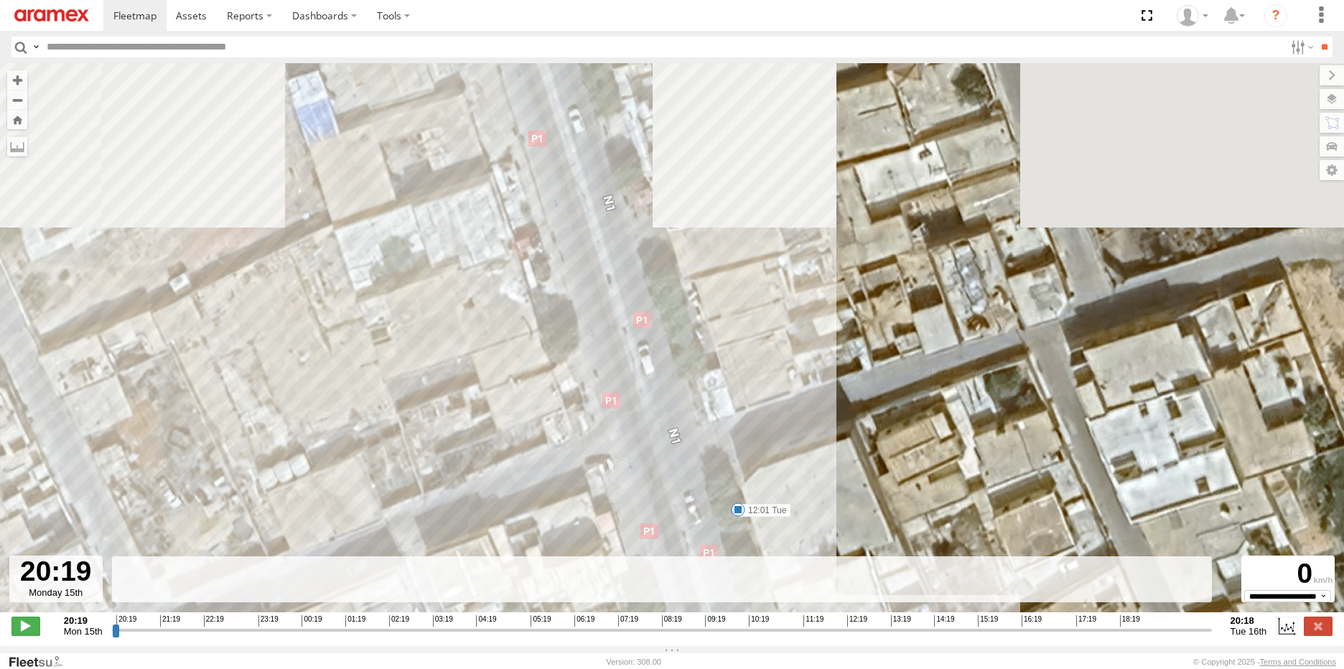
drag, startPoint x: 749, startPoint y: 282, endPoint x: 788, endPoint y: 386, distance: 111.3
click at [788, 386] on div "245 TU 9066 20:40 Mon 20:43 Mon 08:34 Tue 09:59 Tue 12:54 Tue 14:19 Tue 19:03 T…" at bounding box center [672, 345] width 1344 height 564
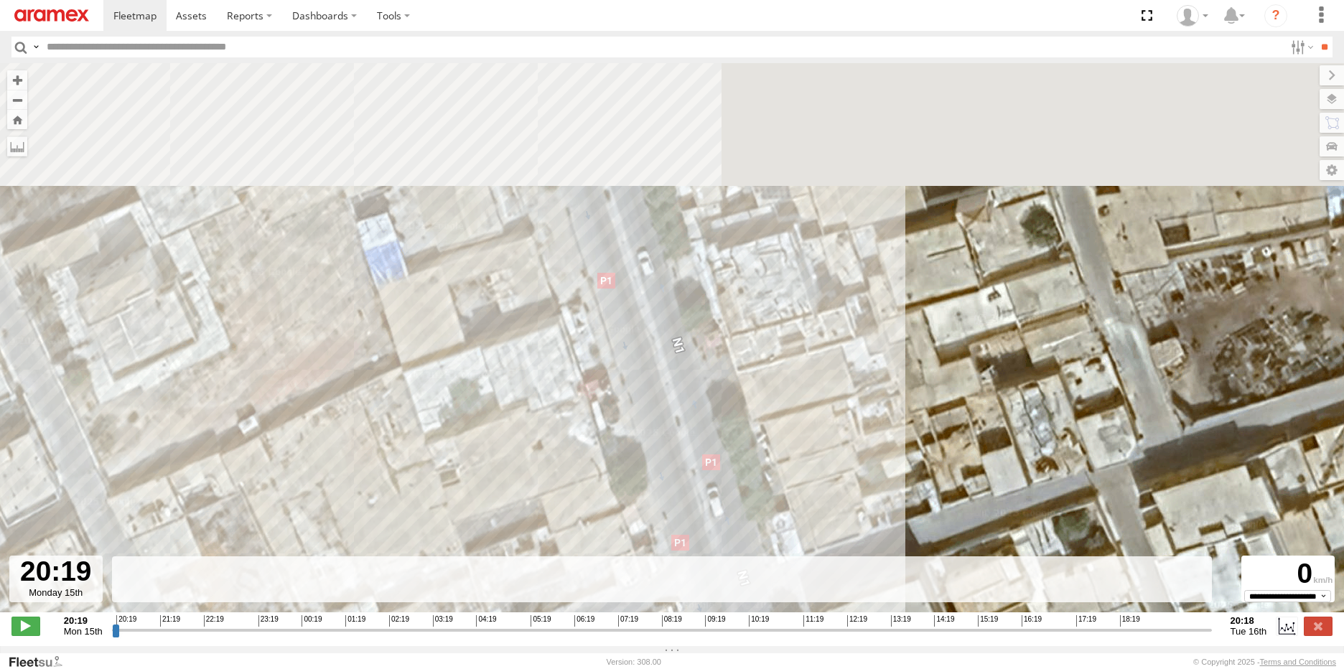
drag, startPoint x: 721, startPoint y: 268, endPoint x: 776, endPoint y: 388, distance: 131.3
click at [793, 423] on div "245 TU 9066 20:40 Mon 20:43 Mon 08:34 Tue 09:59 Tue 12:54 Tue 14:19 Tue 19:03 T…" at bounding box center [672, 345] width 1344 height 564
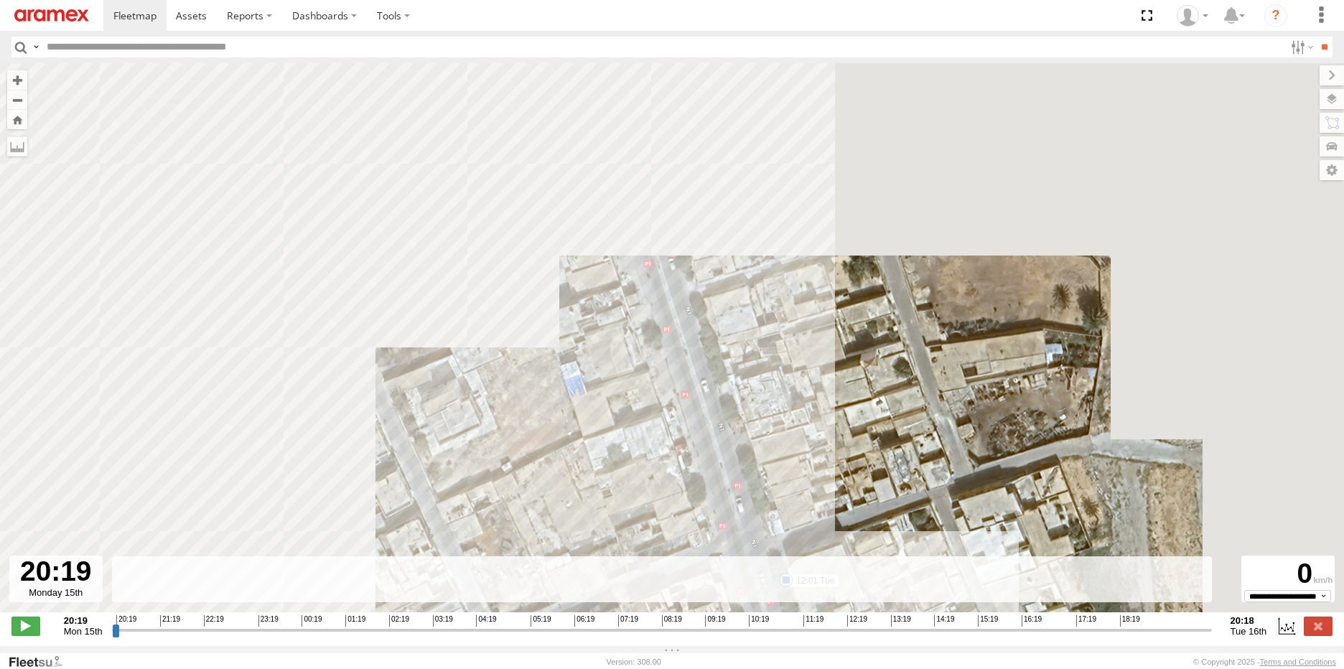
drag, startPoint x: 723, startPoint y: 217, endPoint x: 733, endPoint y: 336, distance: 119.6
click at [733, 336] on div "245 TU 9066 20:40 Mon 20:43 Mon 08:34 Tue 09:59 Tue 12:54 Tue 14:19 Tue 19:03 T…" at bounding box center [672, 345] width 1344 height 564
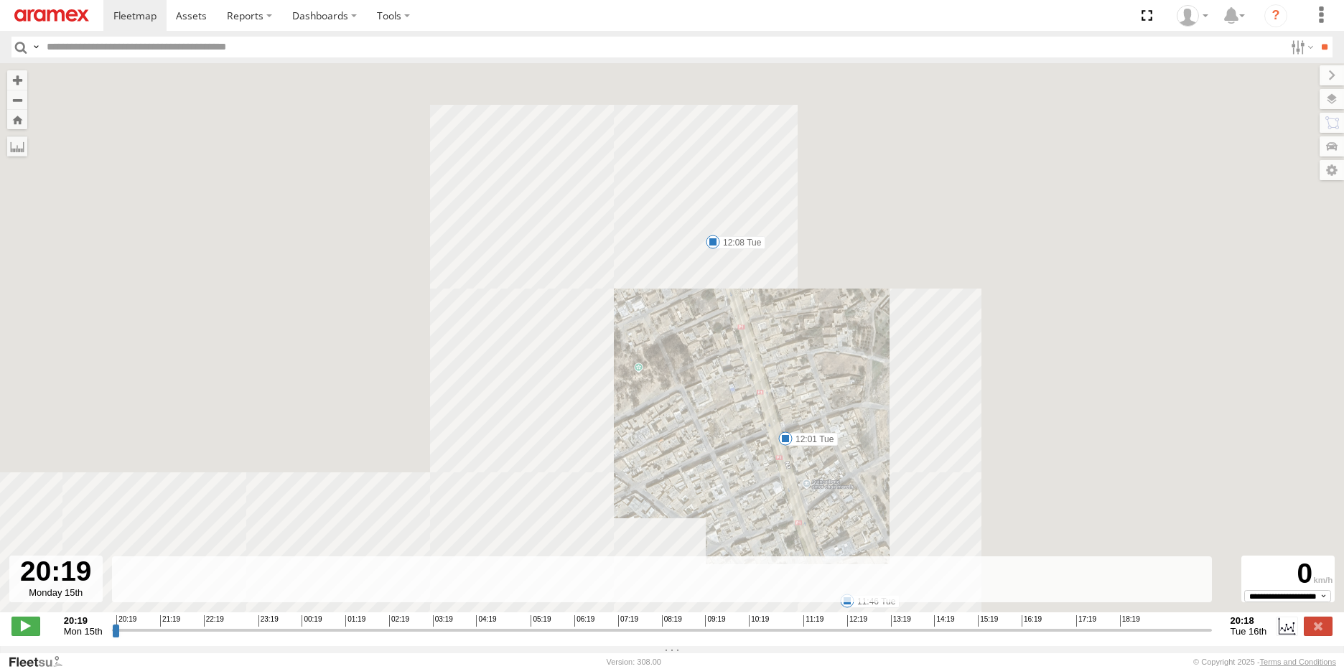
drag, startPoint x: 771, startPoint y: 243, endPoint x: 772, endPoint y: 301, distance: 57.4
click at [772, 301] on div "245 TU 9066 20:40 Mon 20:43 Mon 08:34 Tue 09:59 Tue 12:54 Tue 14:19 Tue 19:03 T…" at bounding box center [672, 345] width 1344 height 564
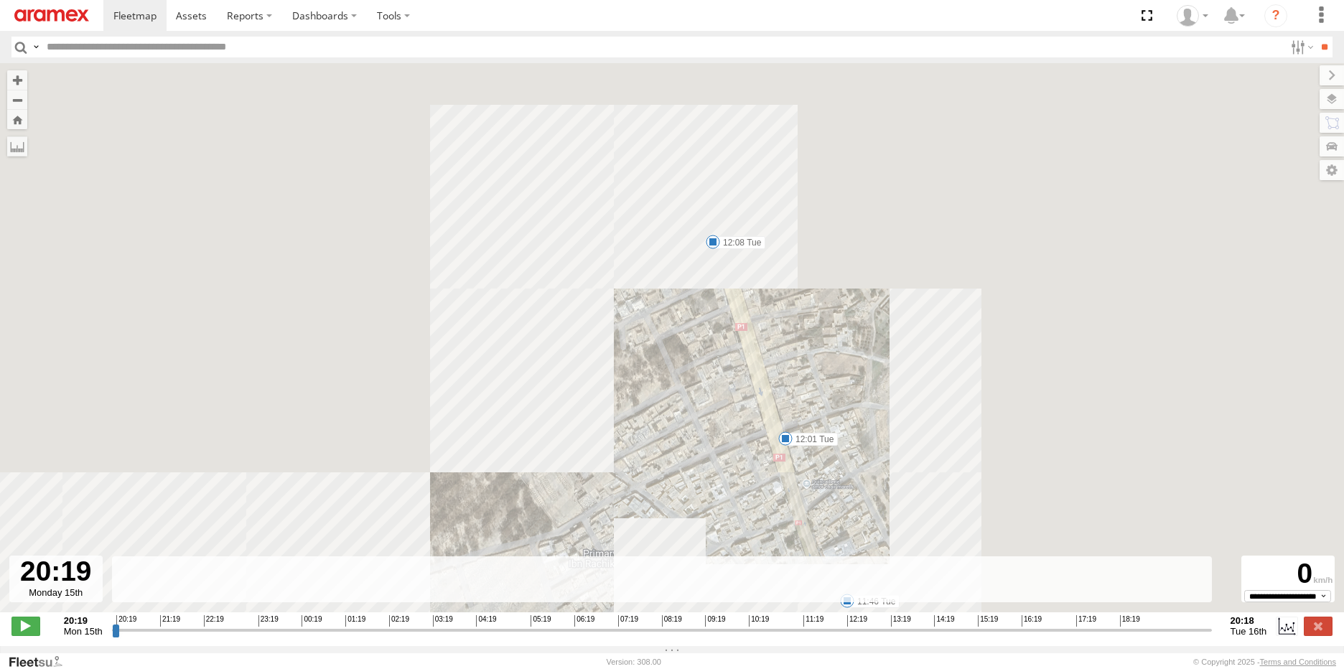
click at [712, 244] on span at bounding box center [713, 242] width 14 height 14
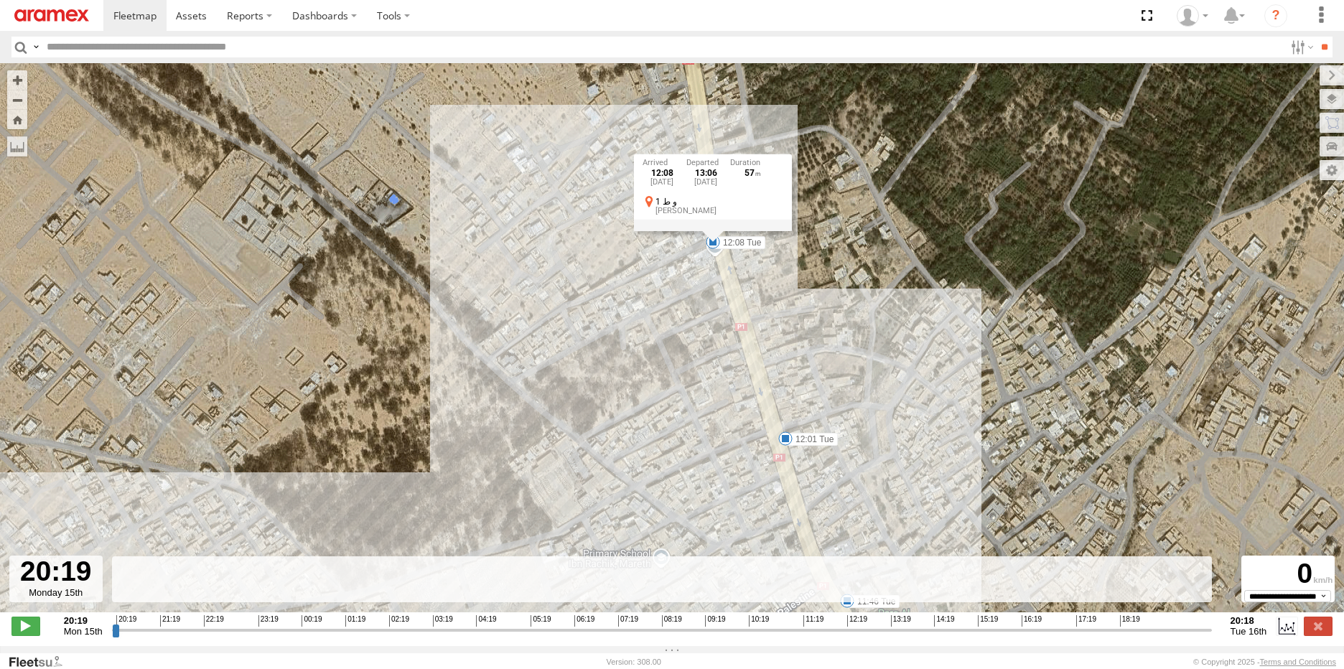
click at [784, 441] on span at bounding box center [785, 438] width 14 height 14
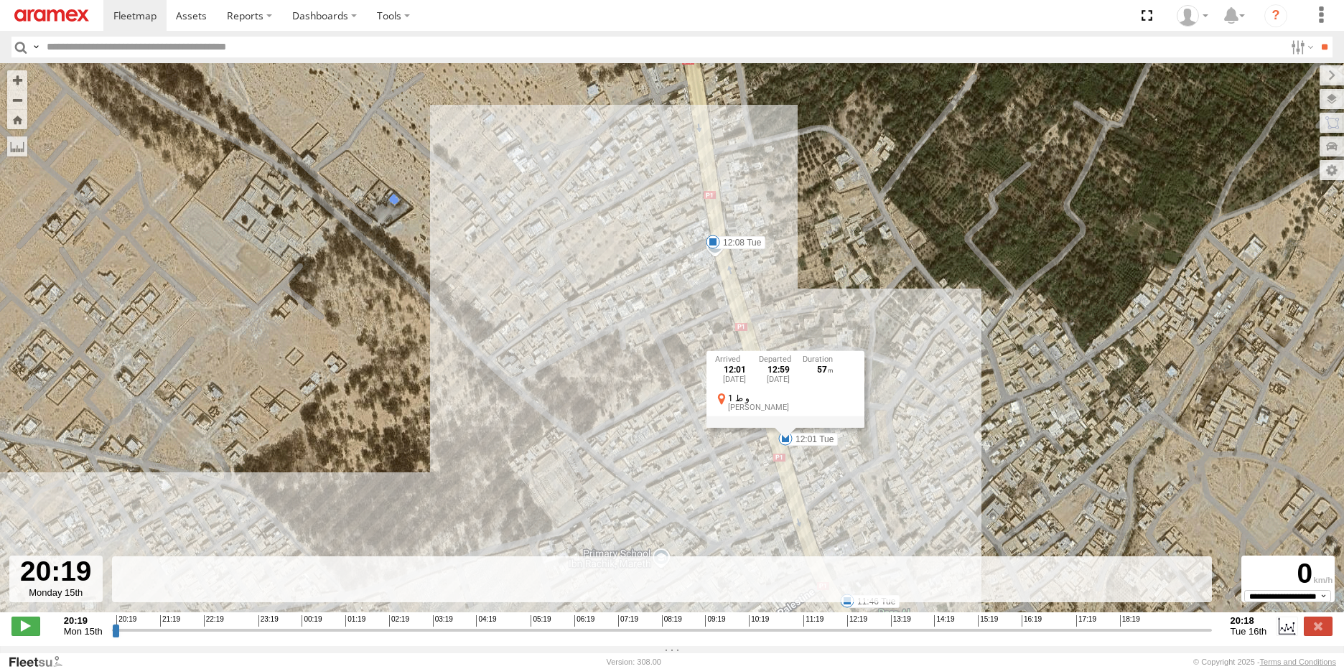
click at [713, 247] on span at bounding box center [713, 242] width 14 height 14
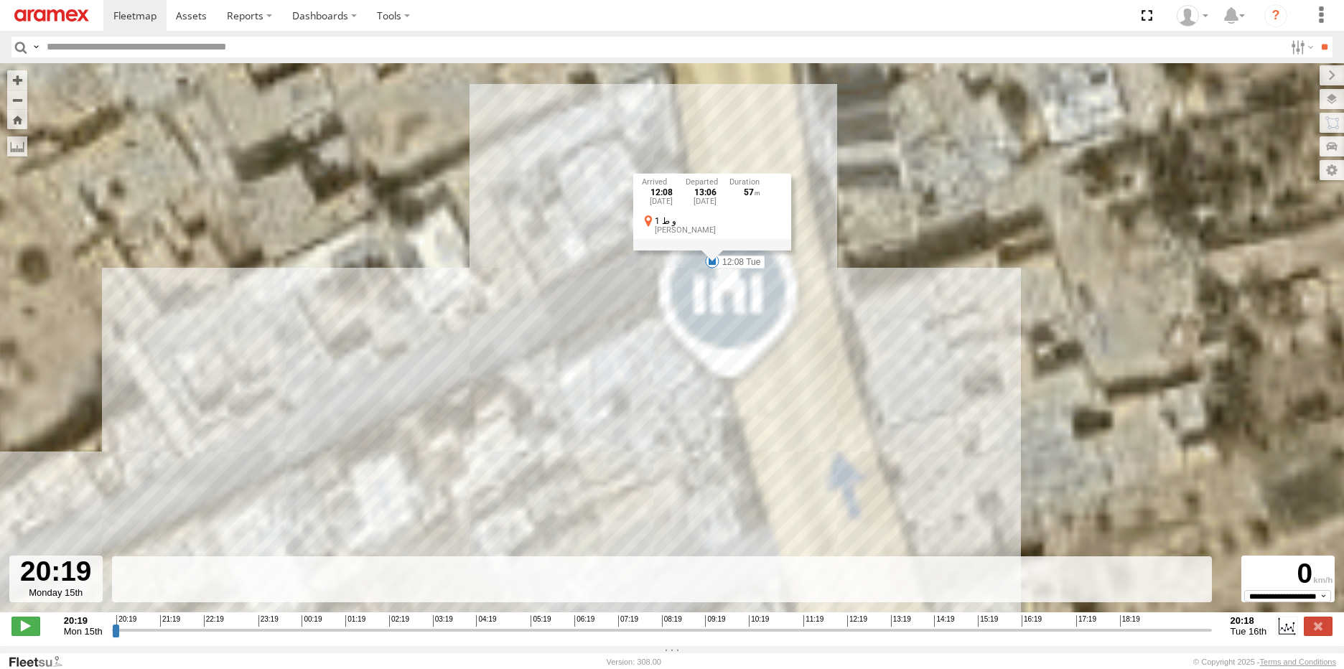
drag, startPoint x: 732, startPoint y: 233, endPoint x: 753, endPoint y: 394, distance: 162.1
click at [753, 394] on div "245 TU 9066 20:40 Mon 20:43 Mon 08:34 Tue 09:59 Tue 12:54 Tue 14:19 Tue 19:03 T…" at bounding box center [672, 345] width 1344 height 564
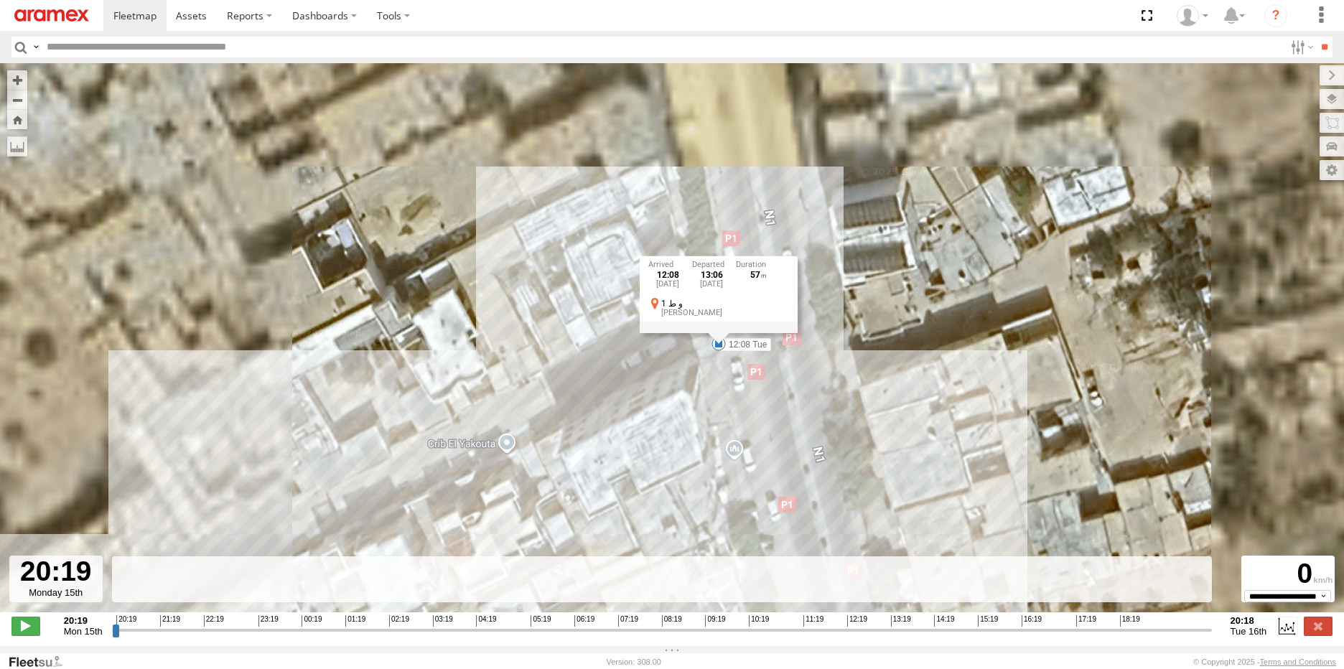
click at [901, 380] on div "245 TU 9066 20:40 Mon 20:43 Mon 08:34 Tue 09:59 Tue 12:54 Tue 14:19 Tue 19:03 T…" at bounding box center [672, 345] width 1344 height 564
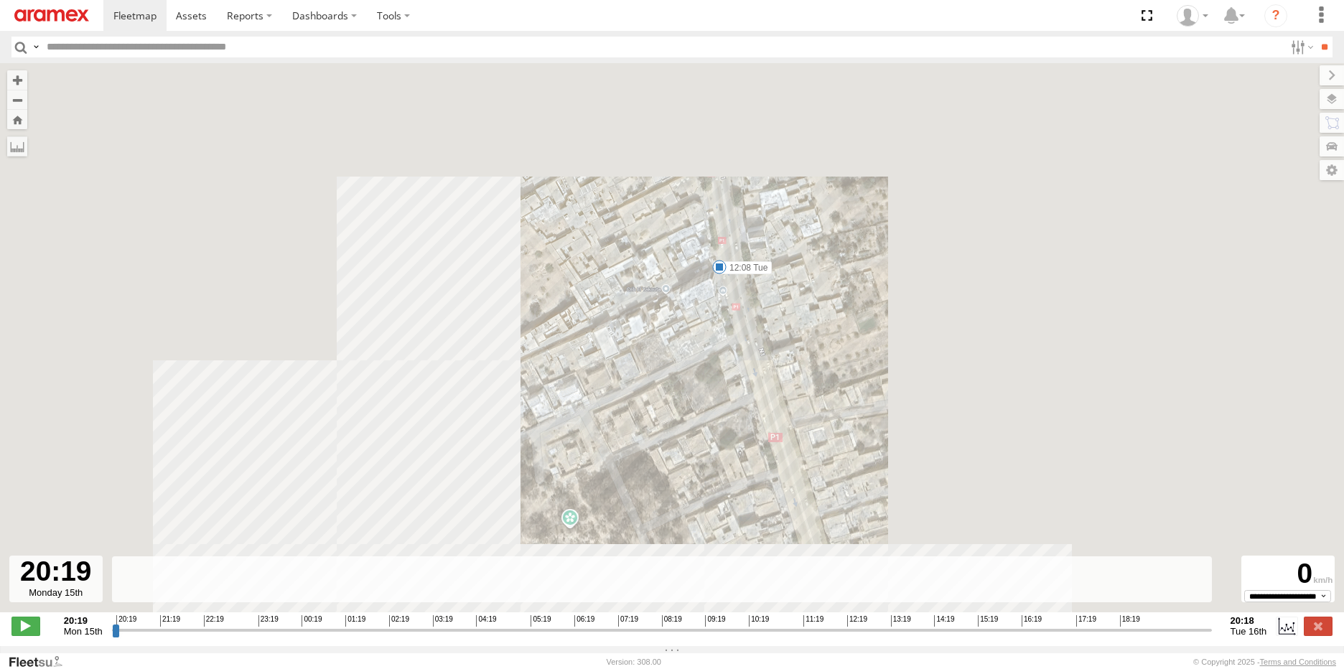
drag, startPoint x: 838, startPoint y: 421, endPoint x: 793, endPoint y: 317, distance: 113.5
click at [793, 317] on div "245 TU 9066 20:40 Mon 20:43 Mon 08:34 Tue 09:59 Tue 12:54 Tue 14:19 Tue 19:03 T…" at bounding box center [672, 345] width 1344 height 564
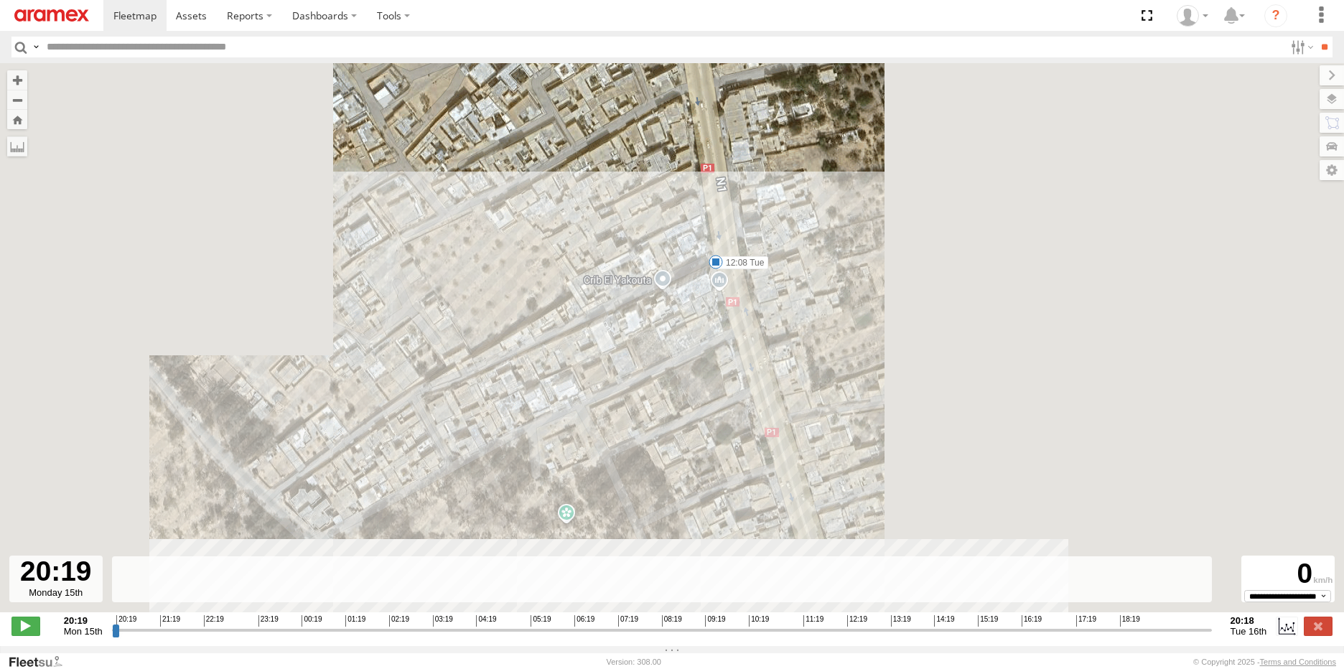
click at [715, 268] on span at bounding box center [715, 262] width 14 height 14
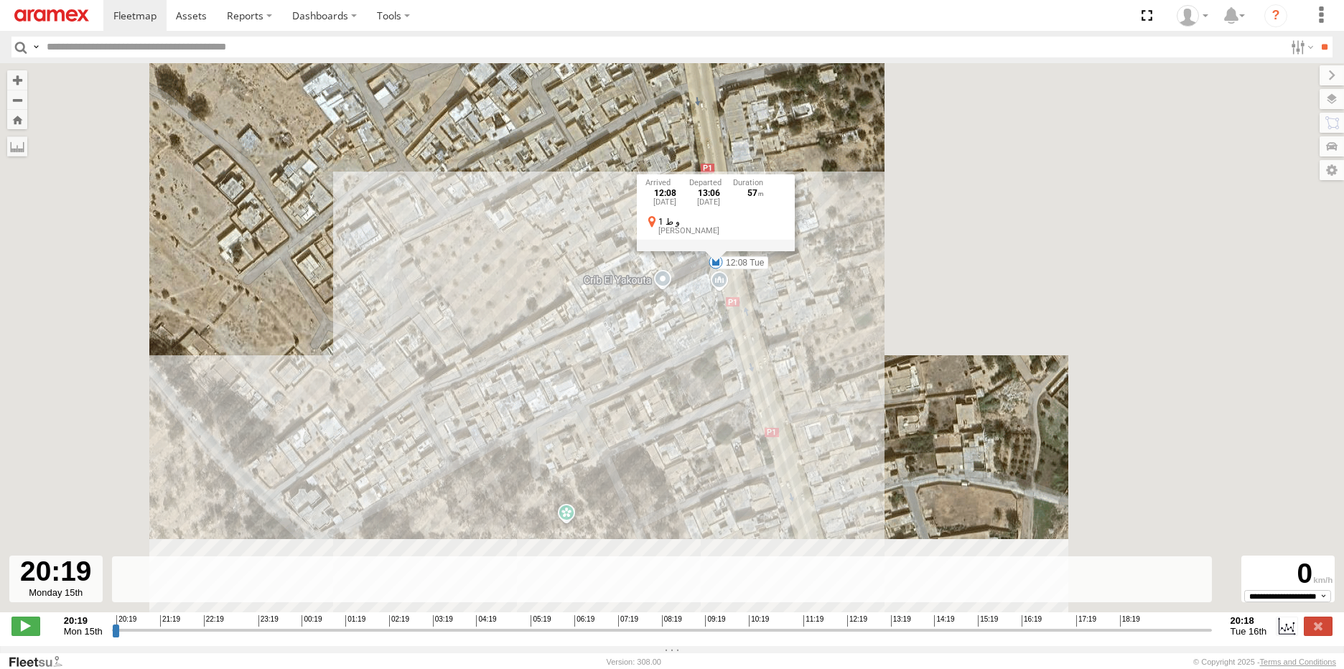
click at [777, 312] on div "245 TU 9066 20:40 Mon 20:43 Mon 08:34 Tue 09:59 Tue 12:54 Tue 14:19 Tue 19:03 T…" at bounding box center [672, 345] width 1344 height 564
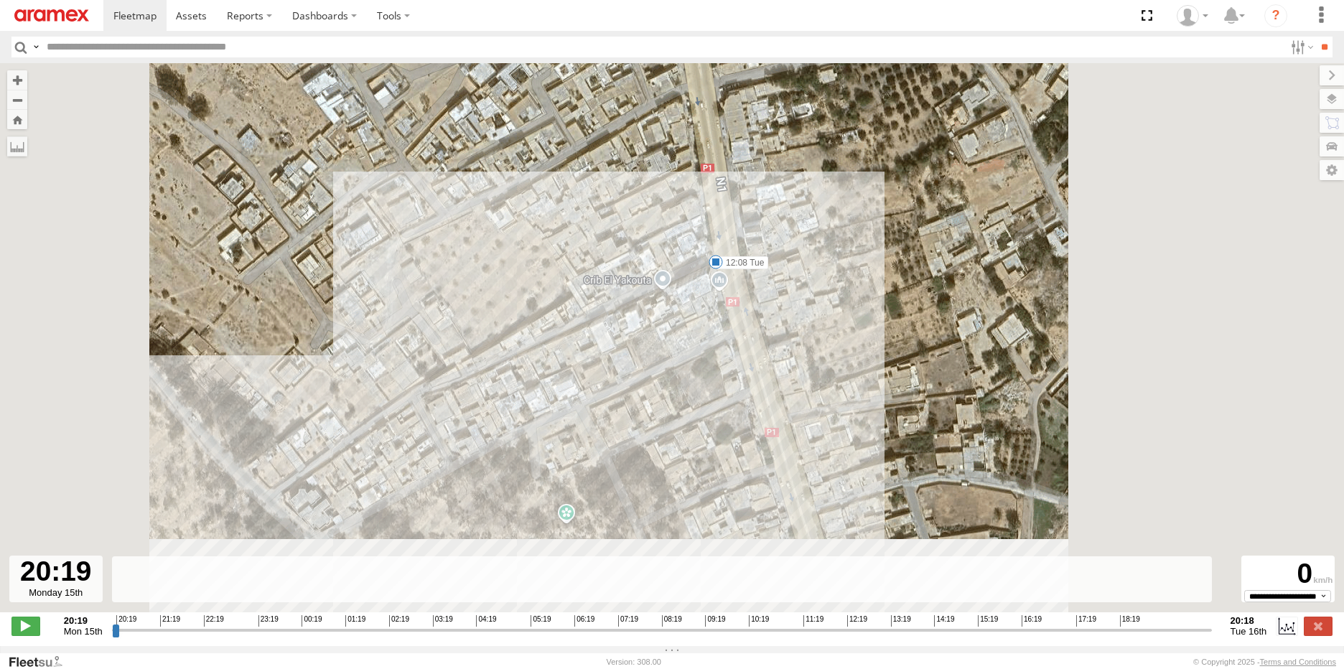
click at [717, 269] on span at bounding box center [715, 262] width 14 height 14
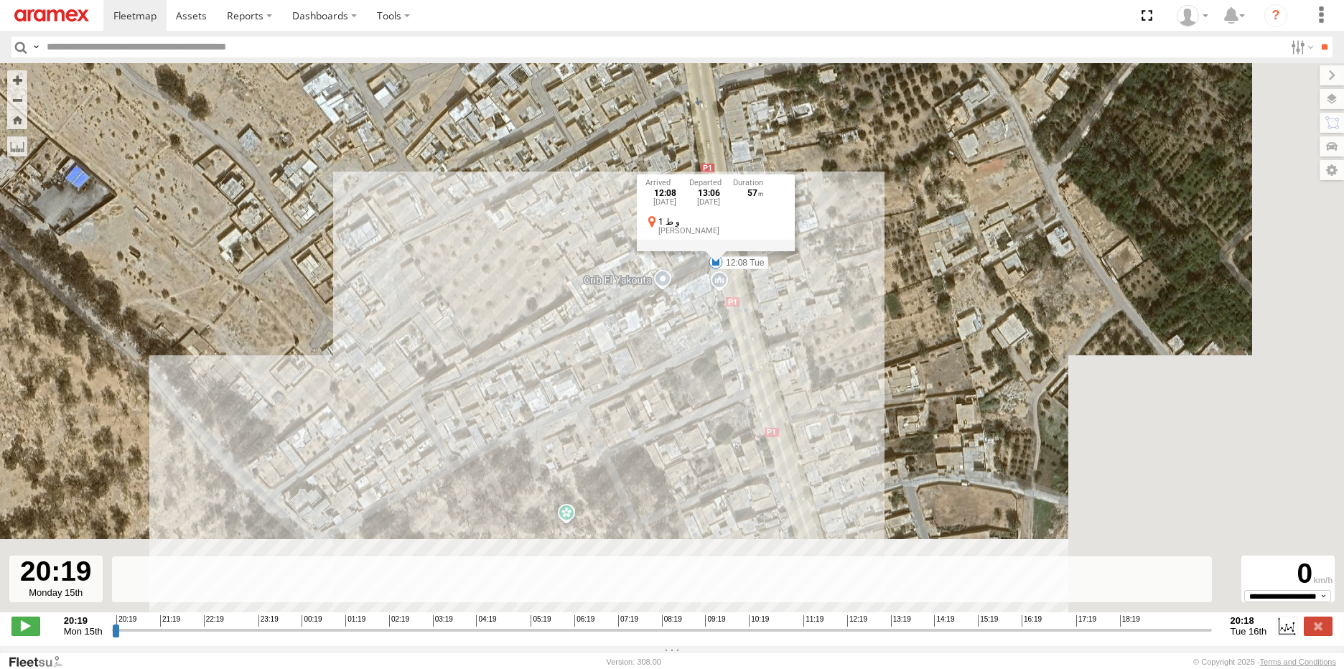
click at [818, 332] on div "245 TU 9066 20:40 Mon 20:43 Mon 08:34 Tue 09:59 Tue 12:54 Tue 14:19 Tue 19:03 T…" at bounding box center [672, 345] width 1344 height 564
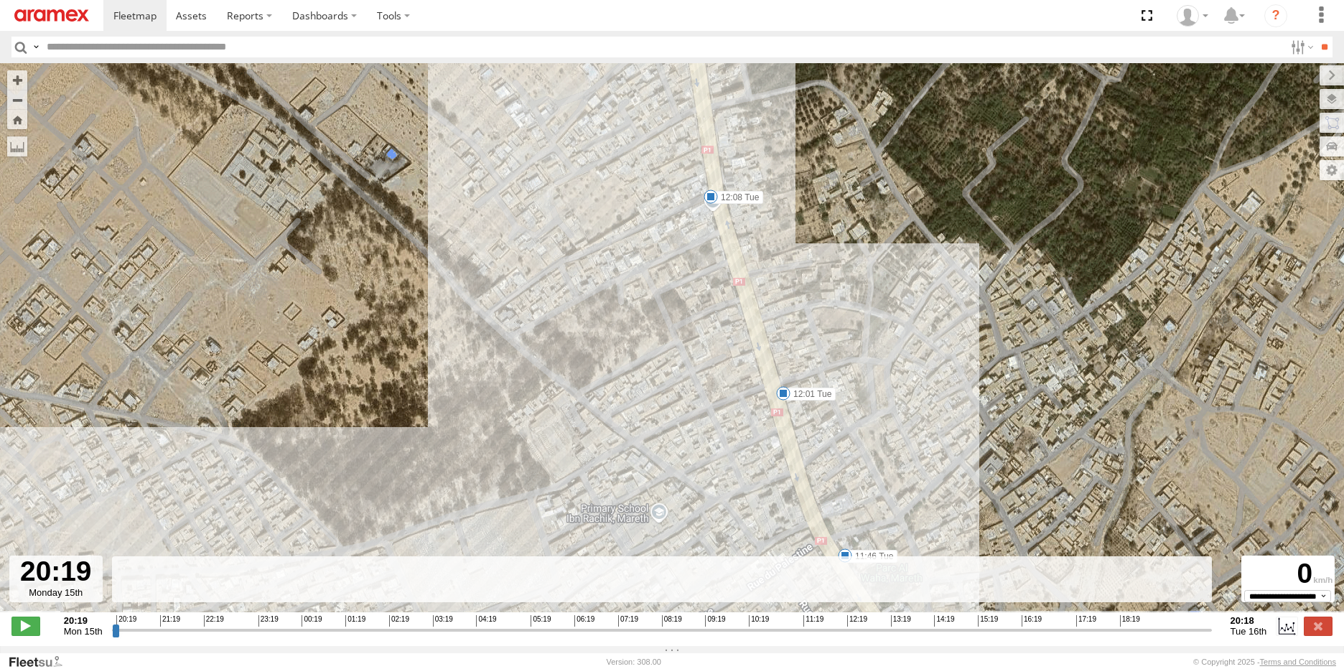
drag, startPoint x: 843, startPoint y: 384, endPoint x: 795, endPoint y: 280, distance: 114.7
click at [795, 280] on div "245 TU 9066 20:40 Mon 20:43 Mon 08:34 Tue 09:59 Tue 12:54 Tue 14:19 Tue 19:03 T…" at bounding box center [672, 345] width 1344 height 564
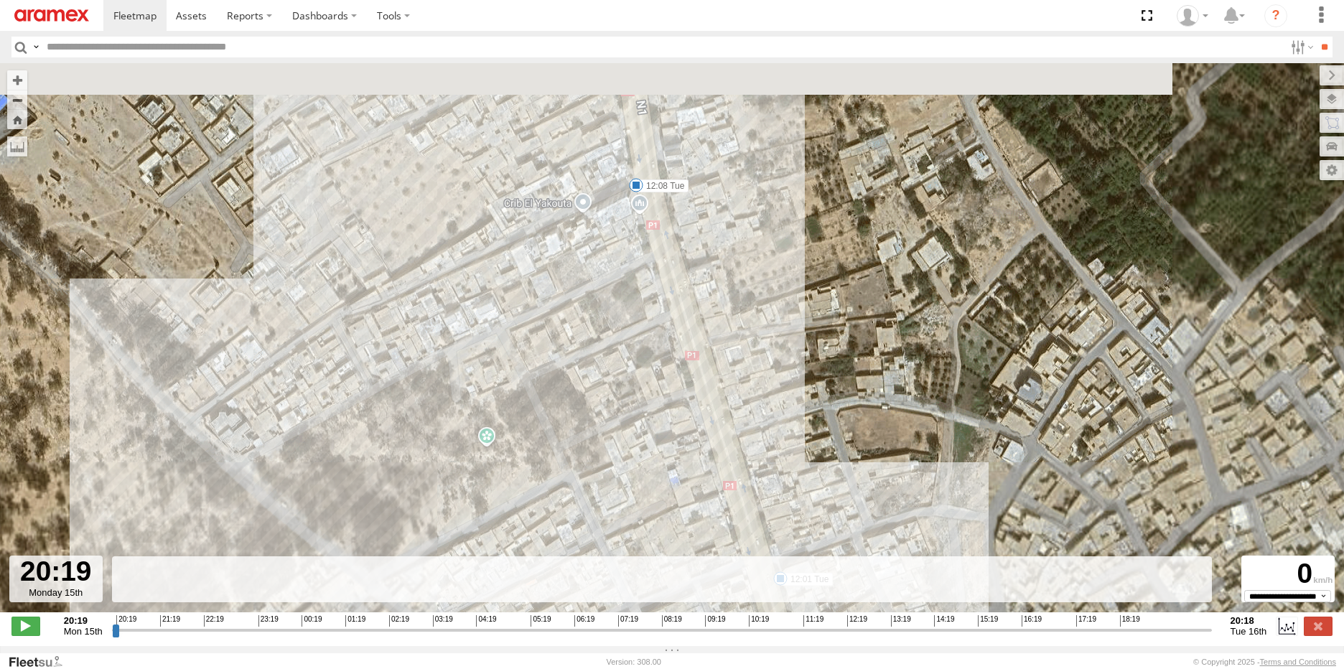
drag, startPoint x: 759, startPoint y: 240, endPoint x: 802, endPoint y: 398, distance: 163.9
click at [802, 398] on div "245 TU 9066 20:40 Mon 20:43 Mon 08:34 Tue 09:59 Tue 12:54 Tue 14:19 Tue 19:03 T…" at bounding box center [672, 345] width 1344 height 564
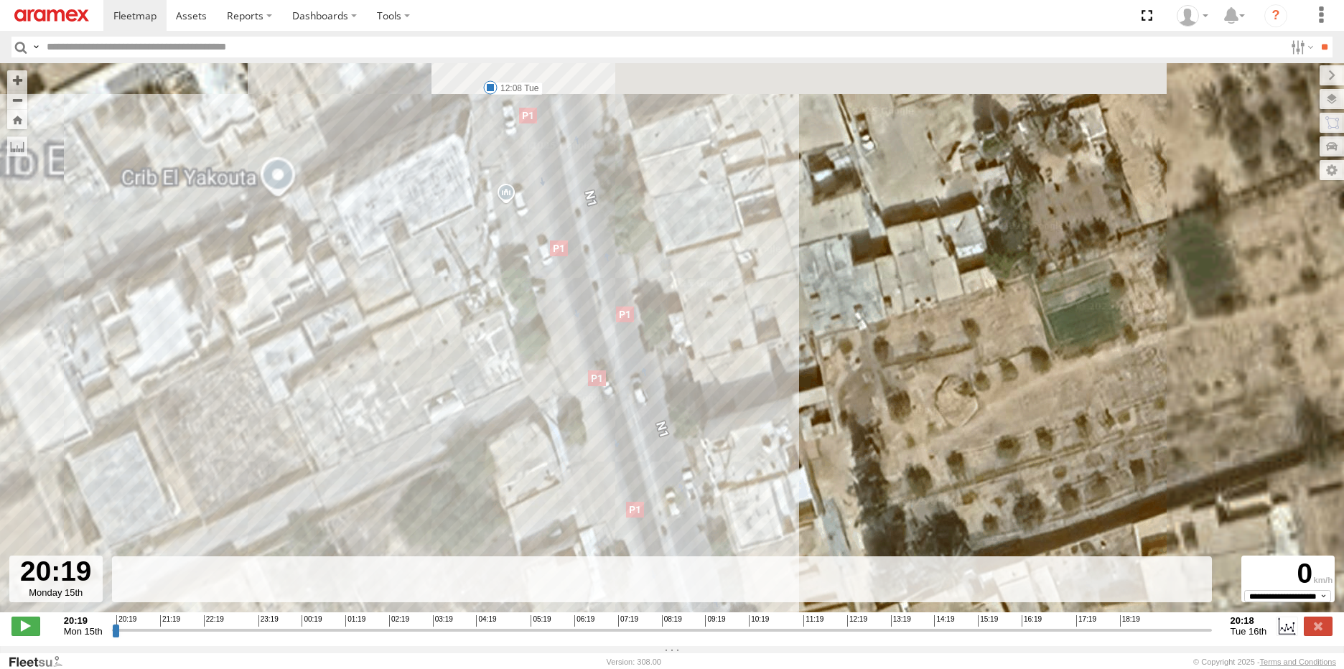
drag, startPoint x: 624, startPoint y: 282, endPoint x: 791, endPoint y: 424, distance: 219.5
click at [791, 424] on div "245 TU 9066 20:40 Mon 20:43 Mon 08:34 Tue 09:59 Tue 12:54 Tue 14:19 Tue 19:03 T…" at bounding box center [672, 345] width 1344 height 564
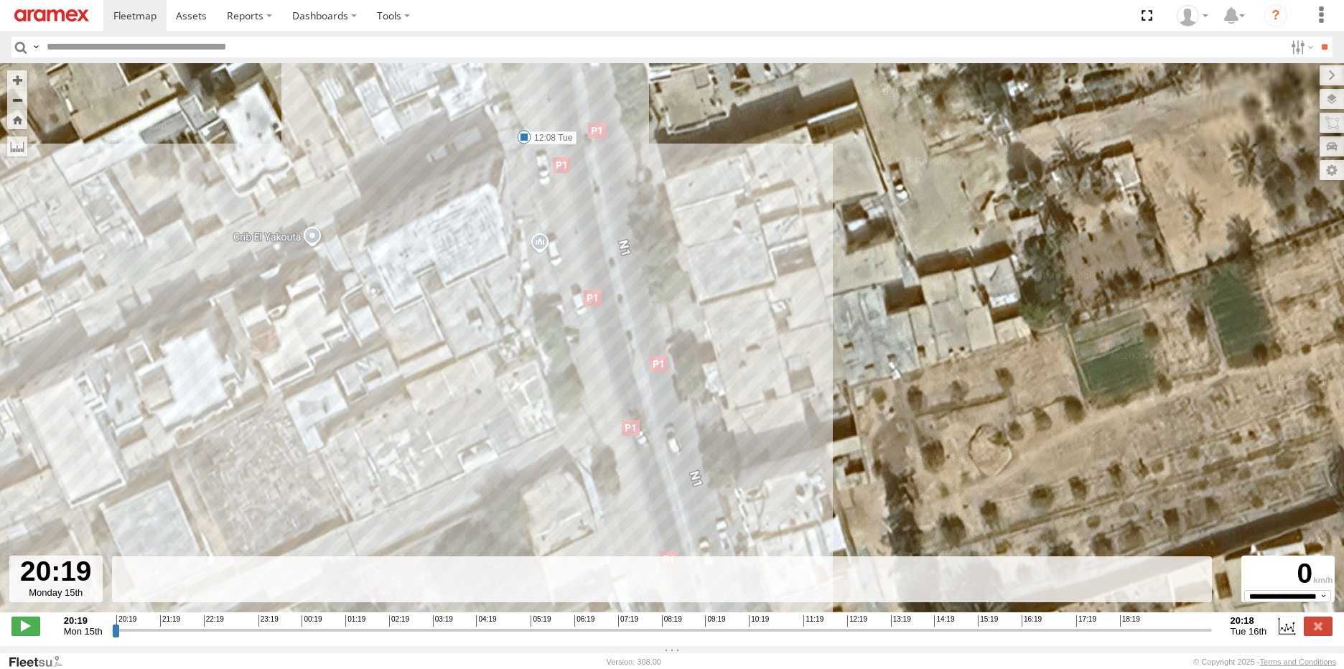
drag, startPoint x: 731, startPoint y: 346, endPoint x: 767, endPoint y: 399, distance: 63.7
click at [767, 399] on div "245 TU 9066 20:40 Mon 20:43 Mon 08:34 Tue 09:59 Tue 12:54 Tue 14:19 Tue 19:03 T…" at bounding box center [672, 345] width 1344 height 564
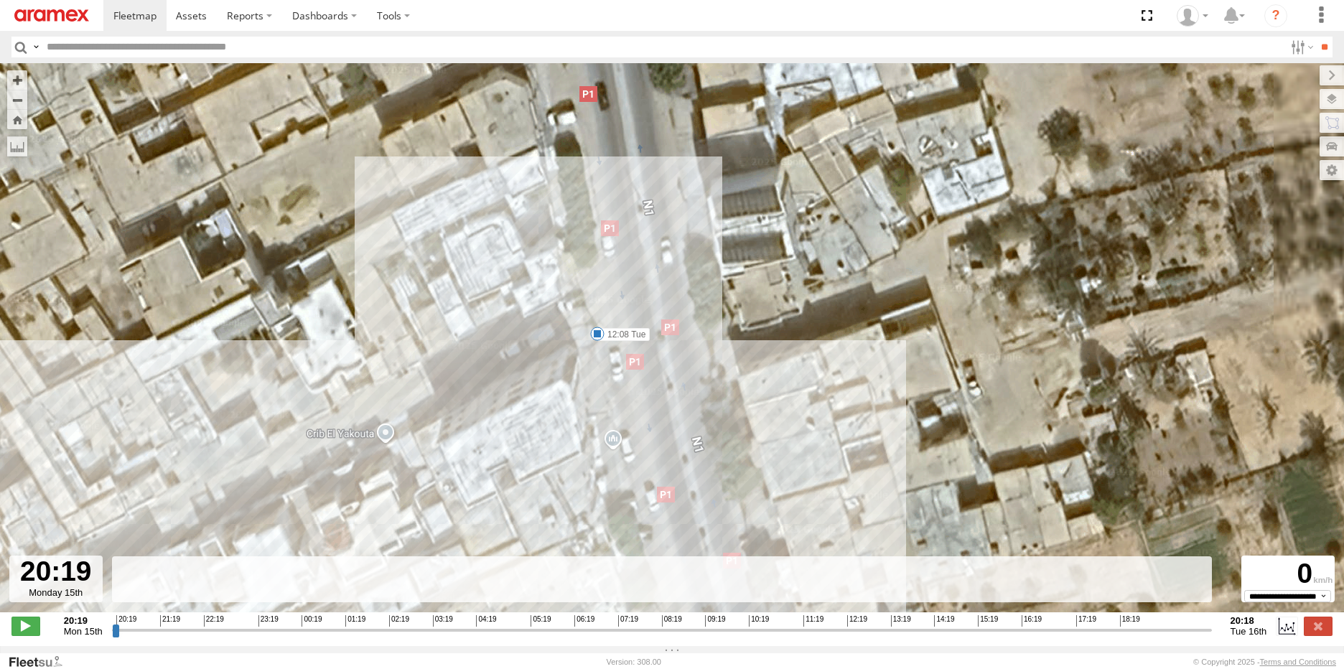
drag, startPoint x: 689, startPoint y: 329, endPoint x: 767, endPoint y: 525, distance: 211.4
click at [767, 525] on div "245 TU 9066 20:40 Mon 20:43 Mon 08:34 Tue 09:59 Tue 12:54 Tue 14:19 Tue 19:03 T…" at bounding box center [672, 345] width 1344 height 564
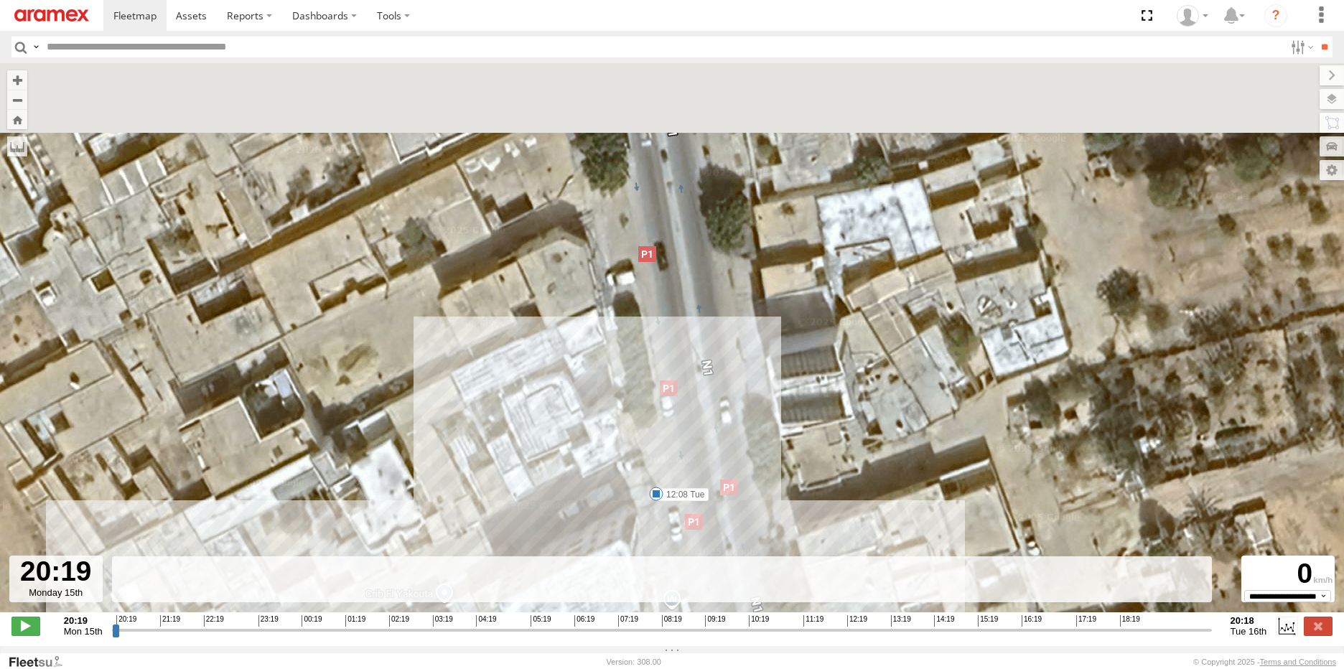
drag, startPoint x: 784, startPoint y: 338, endPoint x: 827, endPoint y: 472, distance: 141.0
click at [827, 472] on div "245 TU 9066 20:40 Mon 20:43 Mon 08:34 Tue 09:59 Tue 12:54 Tue 14:19 Tue 19:03 T…" at bounding box center [672, 345] width 1344 height 564
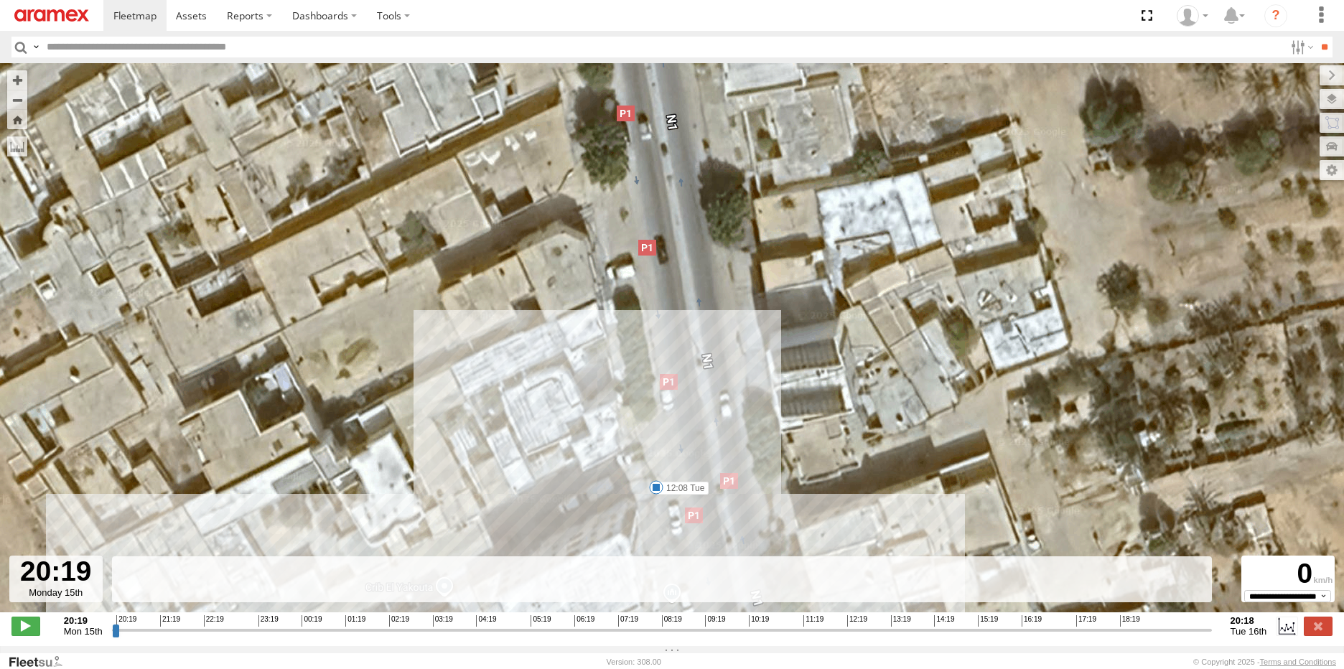
drag, startPoint x: 793, startPoint y: 412, endPoint x: 782, endPoint y: 304, distance: 108.3
click at [782, 304] on div "245 TU 9066 20:40 Mon 20:43 Mon 08:34 Tue 09:59 Tue 12:54 Tue 14:19 Tue 19:03 T…" at bounding box center [672, 345] width 1344 height 564
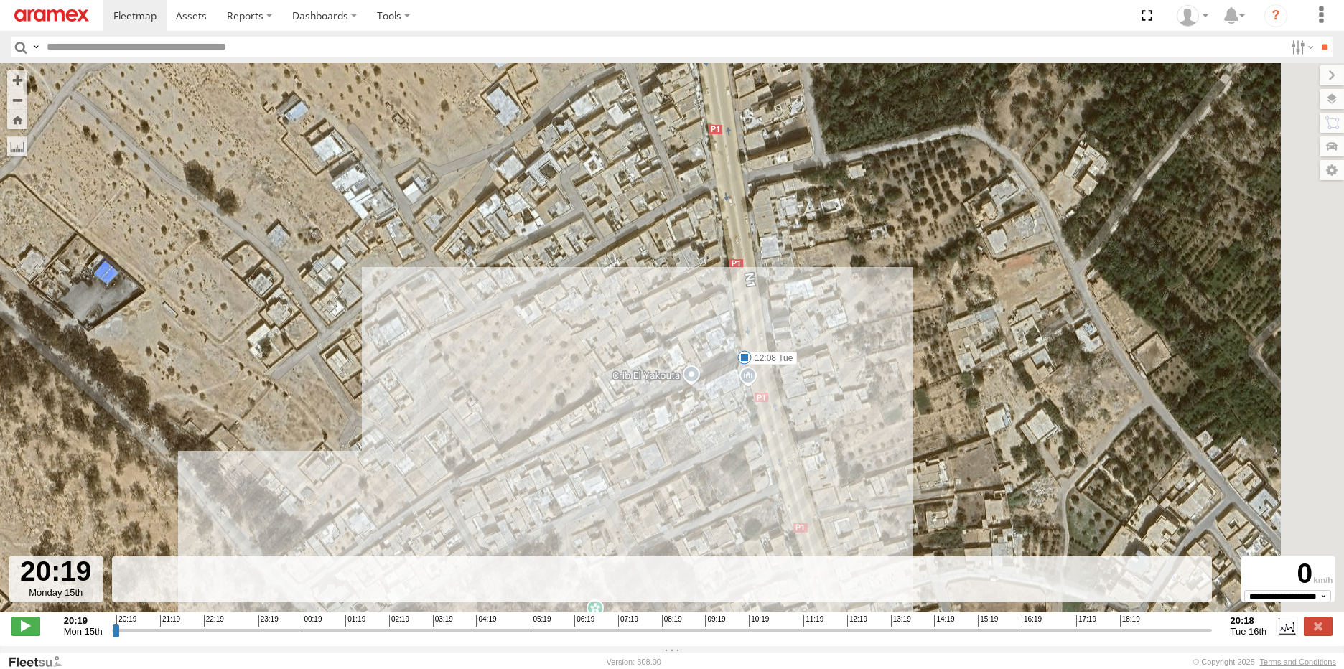
drag, startPoint x: 833, startPoint y: 440, endPoint x: 791, endPoint y: 294, distance: 151.5
click at [791, 294] on div "245 TU 9066 20:40 Mon 20:43 Mon 08:34 Tue 09:59 Tue 12:54 Tue 14:19 Tue 19:03 T…" at bounding box center [672, 345] width 1344 height 564
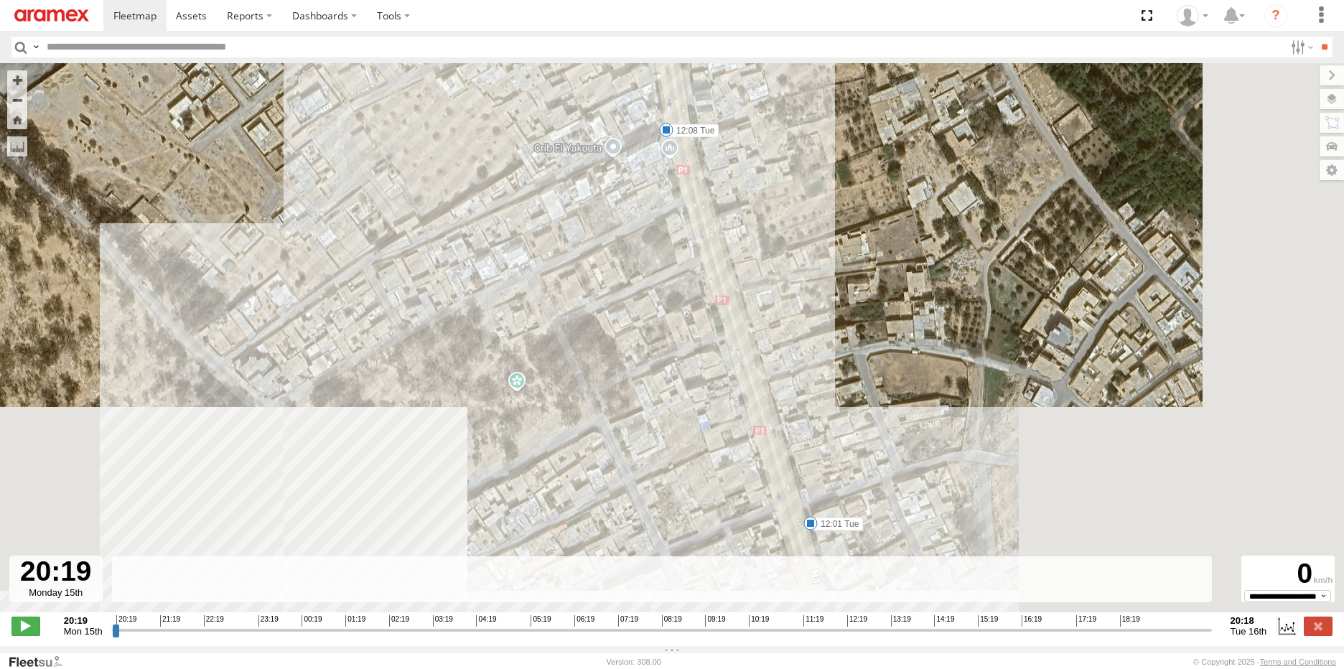
drag, startPoint x: 851, startPoint y: 399, endPoint x: 802, endPoint y: 292, distance: 117.9
click at [802, 292] on div "245 TU 9066 20:40 Mon 20:43 Mon 08:34 Tue 09:59 Tue 12:54 Tue 14:19 Tue 19:03 T…" at bounding box center [672, 345] width 1344 height 564
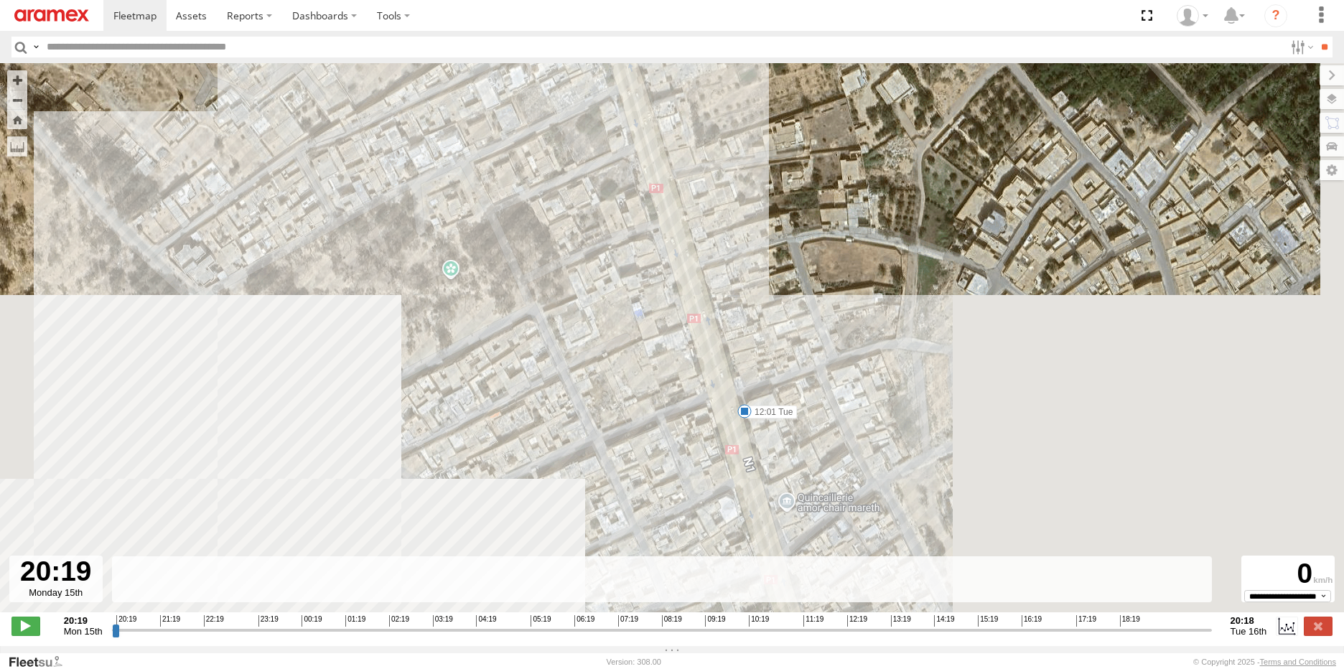
drag, startPoint x: 852, startPoint y: 431, endPoint x: 802, endPoint y: 346, distance: 98.5
click at [802, 346] on div "245 TU 9066 20:40 Mon 20:43 Mon 08:34 Tue 09:59 Tue 12:54 Tue 14:19 Tue 19:03 T…" at bounding box center [672, 345] width 1344 height 564
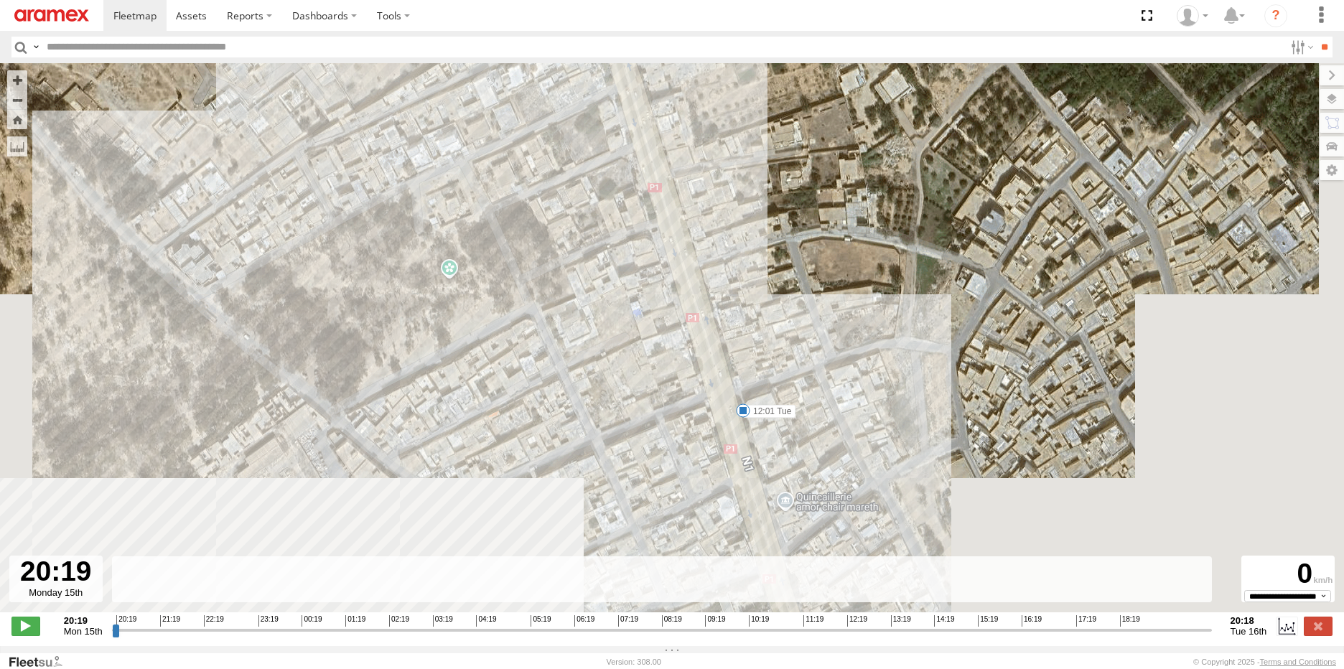
click at [745, 413] on span at bounding box center [743, 410] width 14 height 14
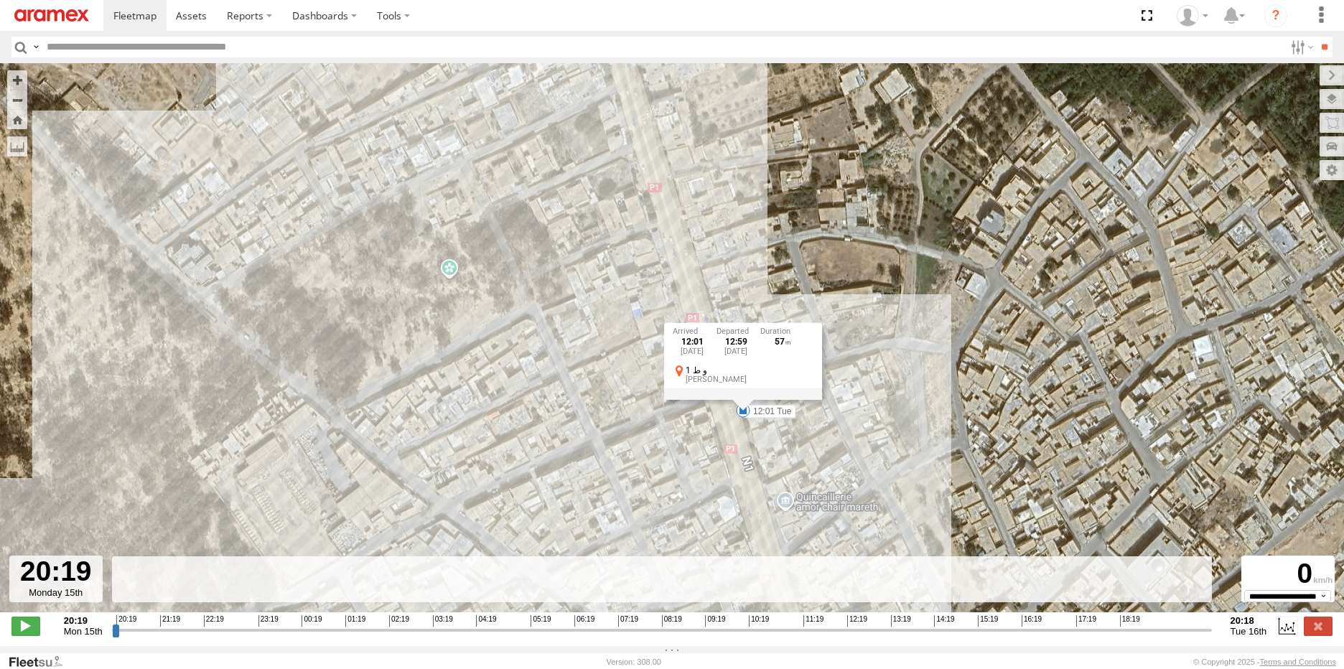
click at [889, 434] on div "245 TU 9066 20:40 Mon 20:43 Mon 08:34 Tue 09:59 Tue 12:54 Tue 14:19 Tue 19:03 T…" at bounding box center [672, 345] width 1344 height 564
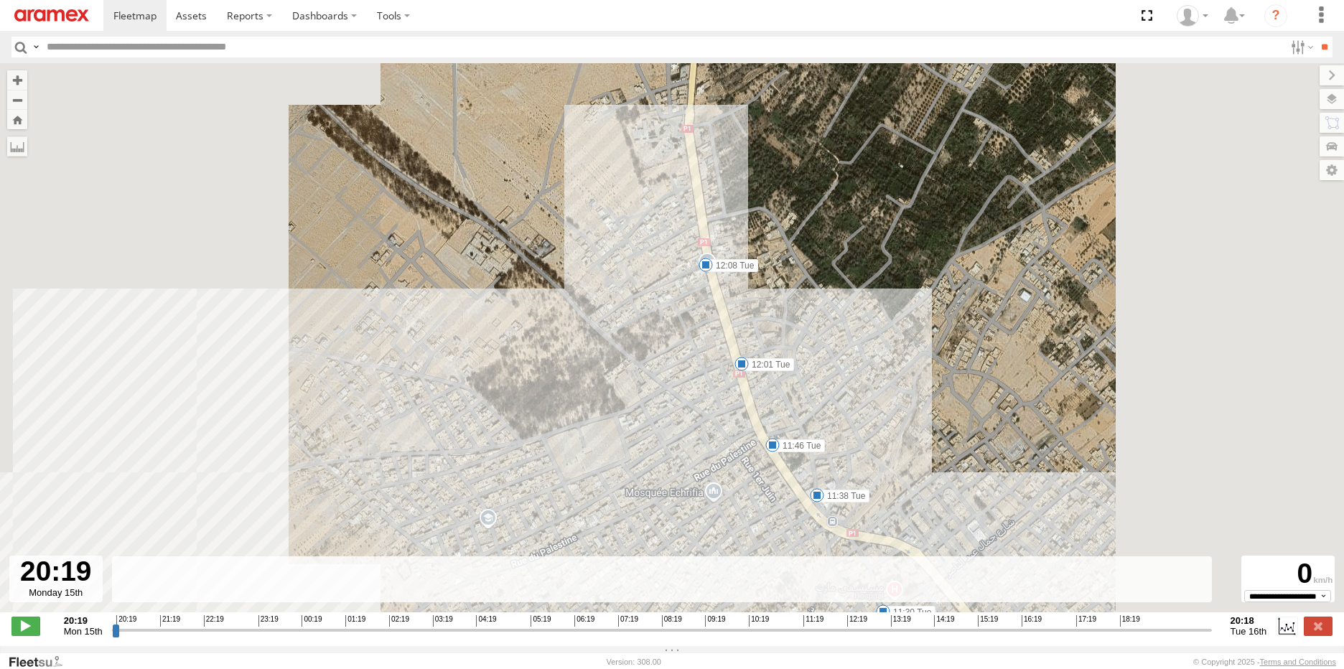
drag, startPoint x: 843, startPoint y: 450, endPoint x: 814, endPoint y: 396, distance: 62.0
click at [814, 396] on div "245 TU 9066 20:40 Mon 20:43 Mon 08:34 Tue 09:59 Tue 12:54 Tue 14:19 Tue 19:03 T…" at bounding box center [672, 345] width 1344 height 564
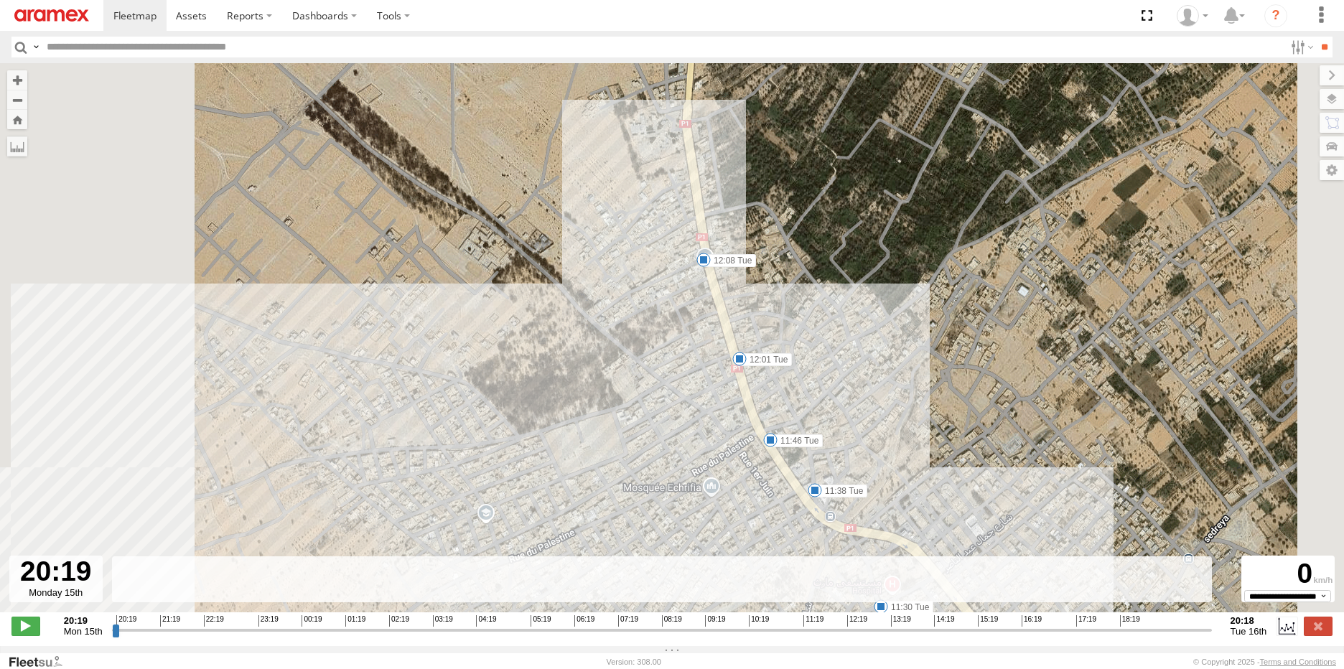
click at [773, 444] on span at bounding box center [770, 440] width 14 height 14
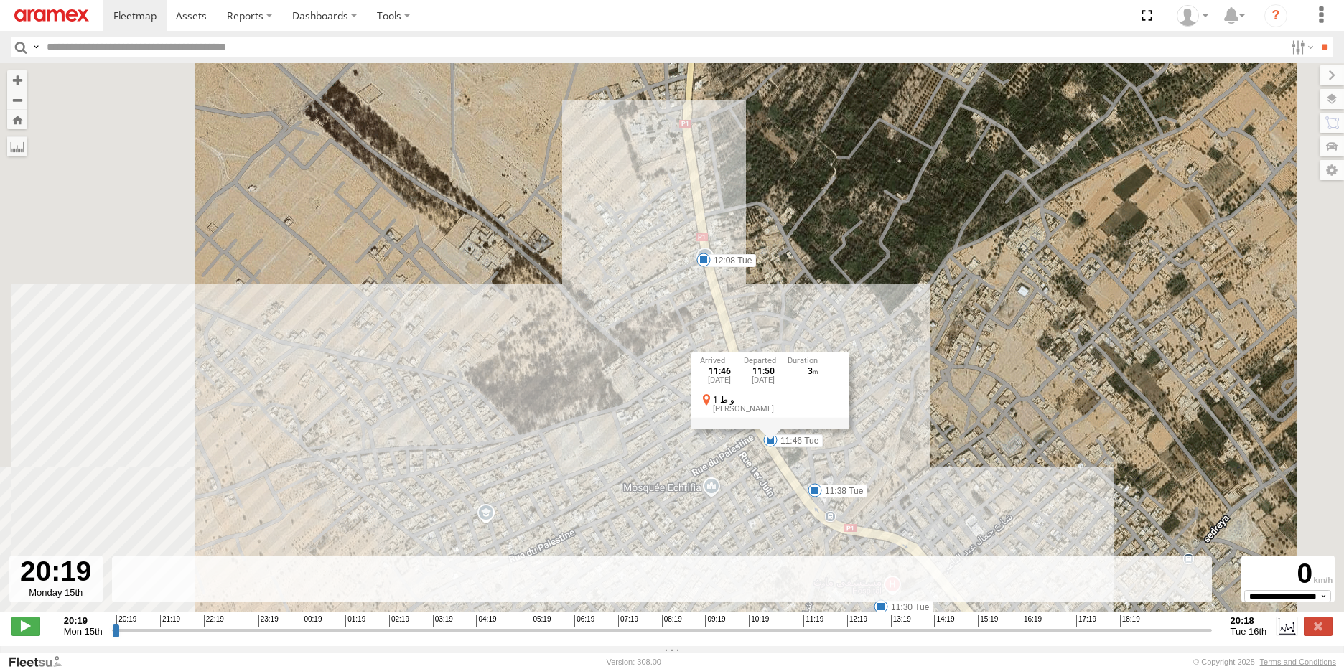
click at [926, 430] on div "245 TU 9066 20:40 Mon 20:43 Mon 08:34 Tue 09:59 Tue 12:54 Tue 14:19 Tue 19:03 T…" at bounding box center [672, 345] width 1344 height 564
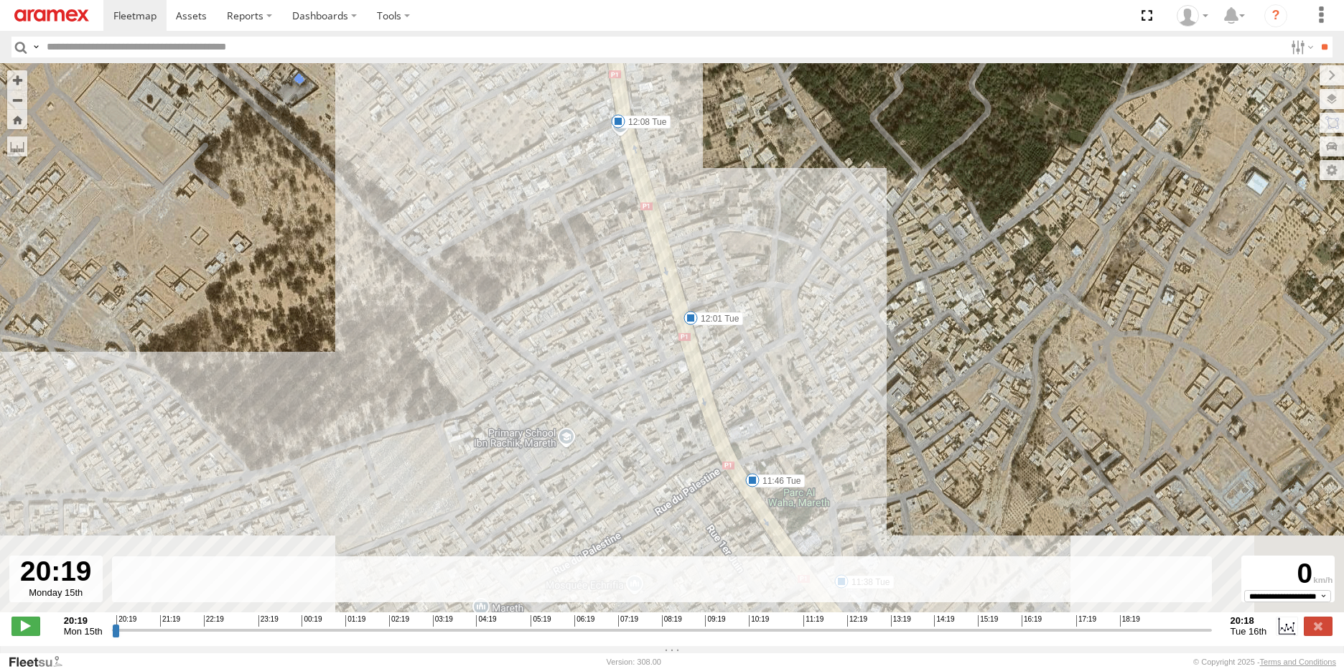
drag, startPoint x: 903, startPoint y: 406, endPoint x: 828, endPoint y: 286, distance: 141.6
click at [820, 277] on div "245 TU 9066 20:40 Mon 20:43 Mon 08:34 Tue 09:59 Tue 12:54 Tue 14:19 Tue 19:03 T…" at bounding box center [672, 345] width 1344 height 564
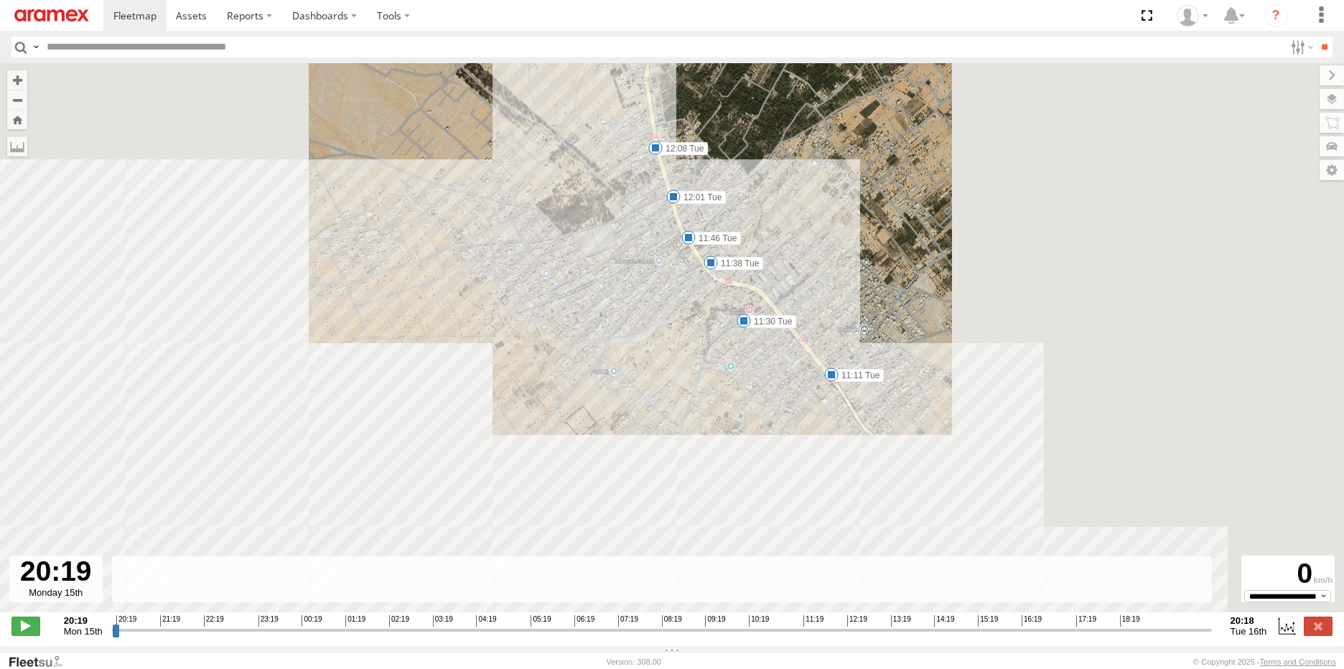
drag, startPoint x: 1058, startPoint y: 451, endPoint x: 802, endPoint y: 270, distance: 313.7
click at [802, 270] on div "245 TU 9066 20:40 Mon 20:43 Mon 08:34 Tue 09:59 Tue 12:54 Tue 14:19 Tue 19:03 T…" at bounding box center [672, 345] width 1344 height 564
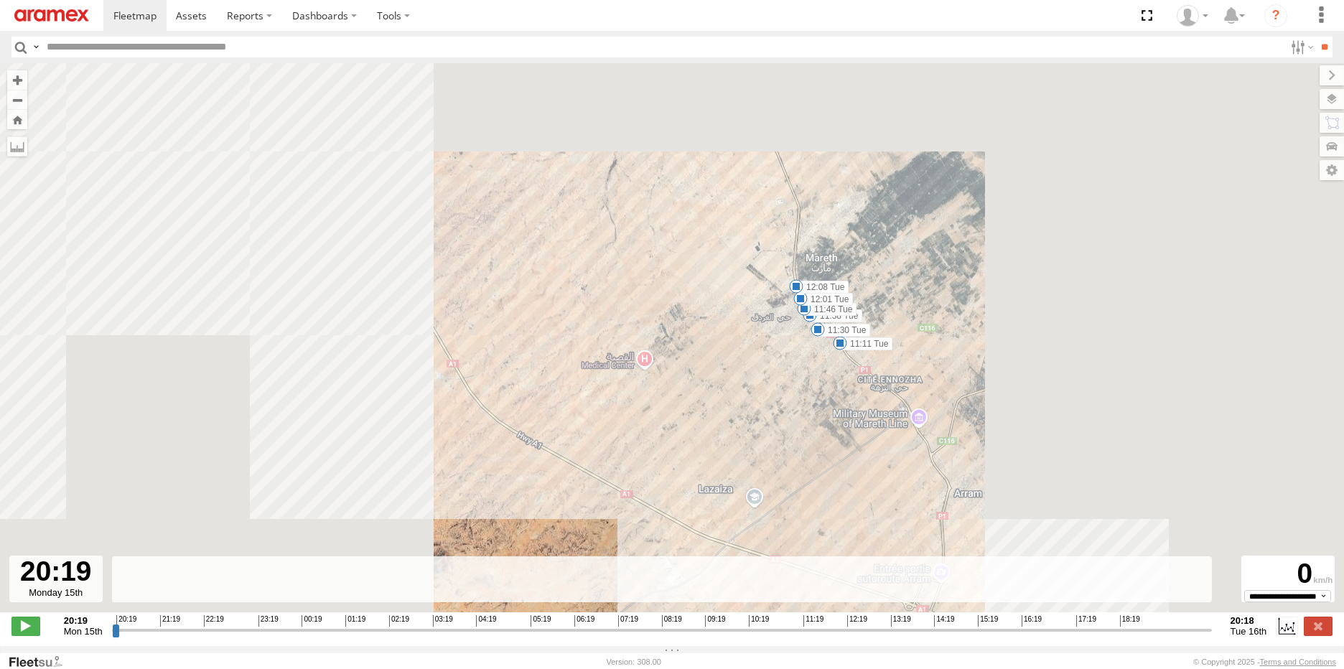
drag, startPoint x: 984, startPoint y: 464, endPoint x: 880, endPoint y: 368, distance: 142.2
click at [881, 368] on div "245 TU 9066 20:40 Mon 20:43 Mon 08:34 Tue 09:59 Tue 12:54 Tue 14:19 Tue 19:03 T…" at bounding box center [672, 345] width 1344 height 564
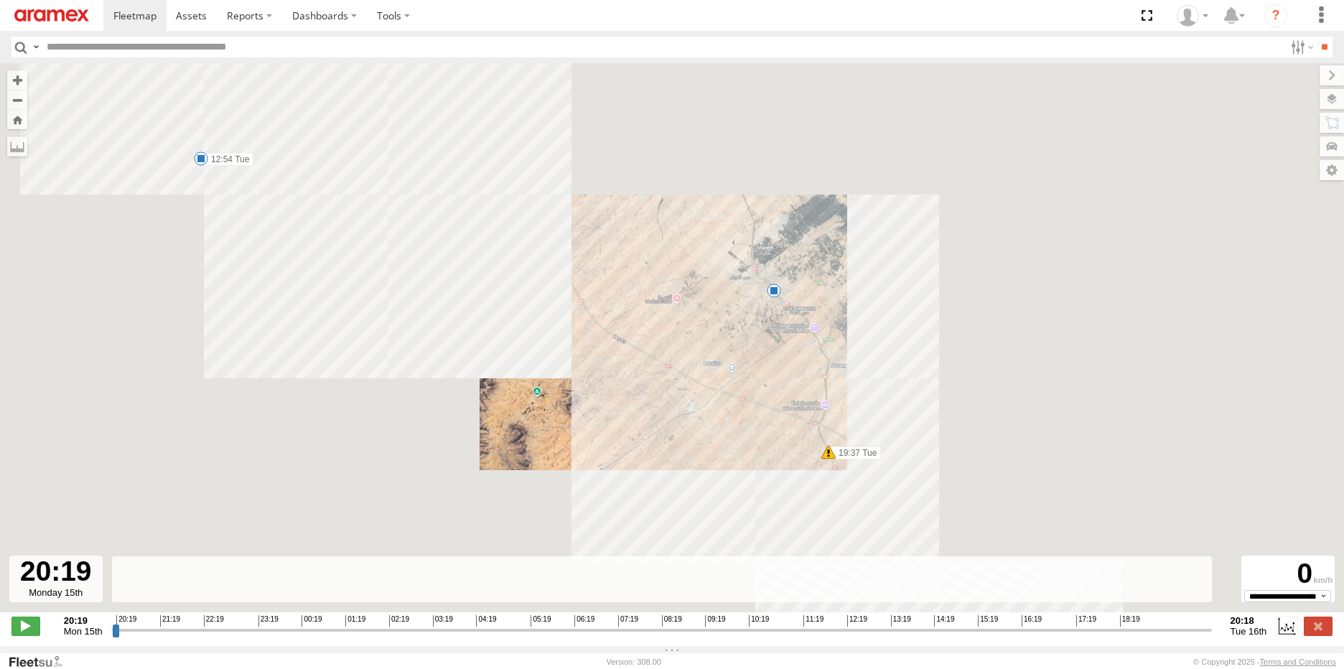
drag, startPoint x: 854, startPoint y: 431, endPoint x: 805, endPoint y: 403, distance: 56.3
click at [805, 403] on div "245 TU 9066 20:40 Mon 20:43 Mon 08:34 Tue 09:59 Tue 12:54 Tue 14:19 Tue 19:03 T…" at bounding box center [672, 345] width 1344 height 564
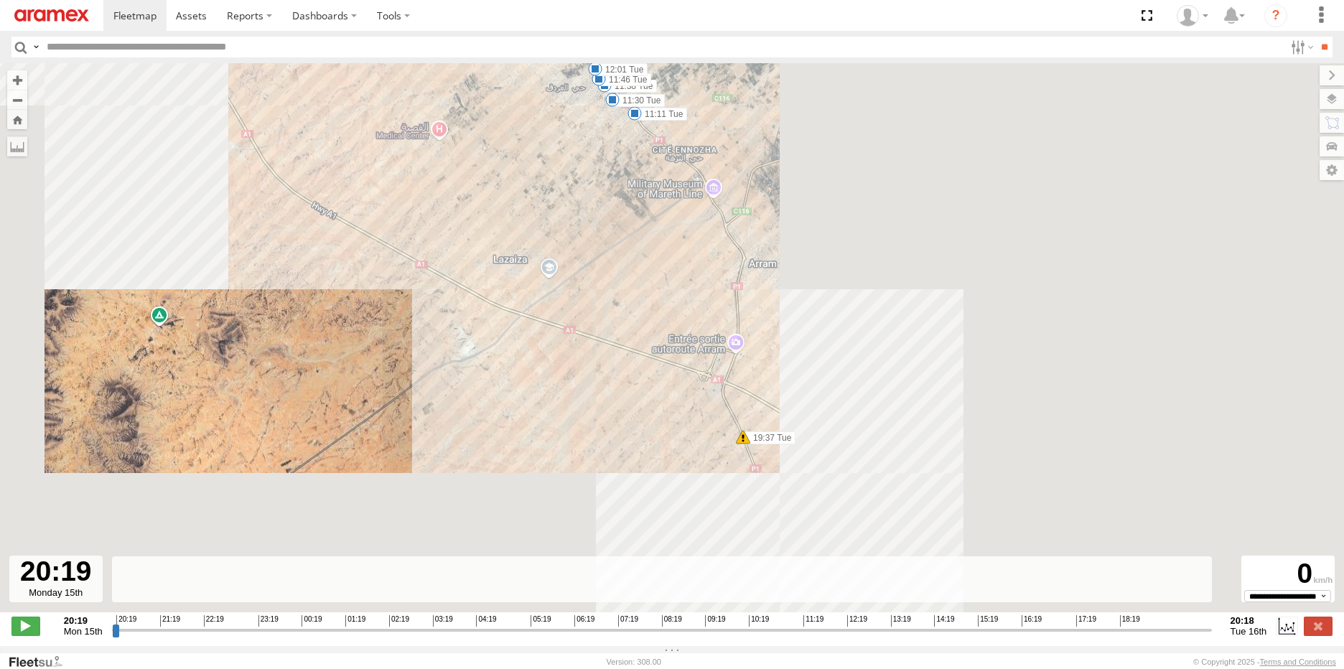
drag, startPoint x: 843, startPoint y: 418, endPoint x: 740, endPoint y: 322, distance: 140.7
click at [740, 322] on div "245 TU 9066 20:40 Mon 20:43 Mon 08:34 Tue 09:59 Tue 12:54 Tue 14:19 Tue 19:03 T…" at bounding box center [672, 345] width 1344 height 564
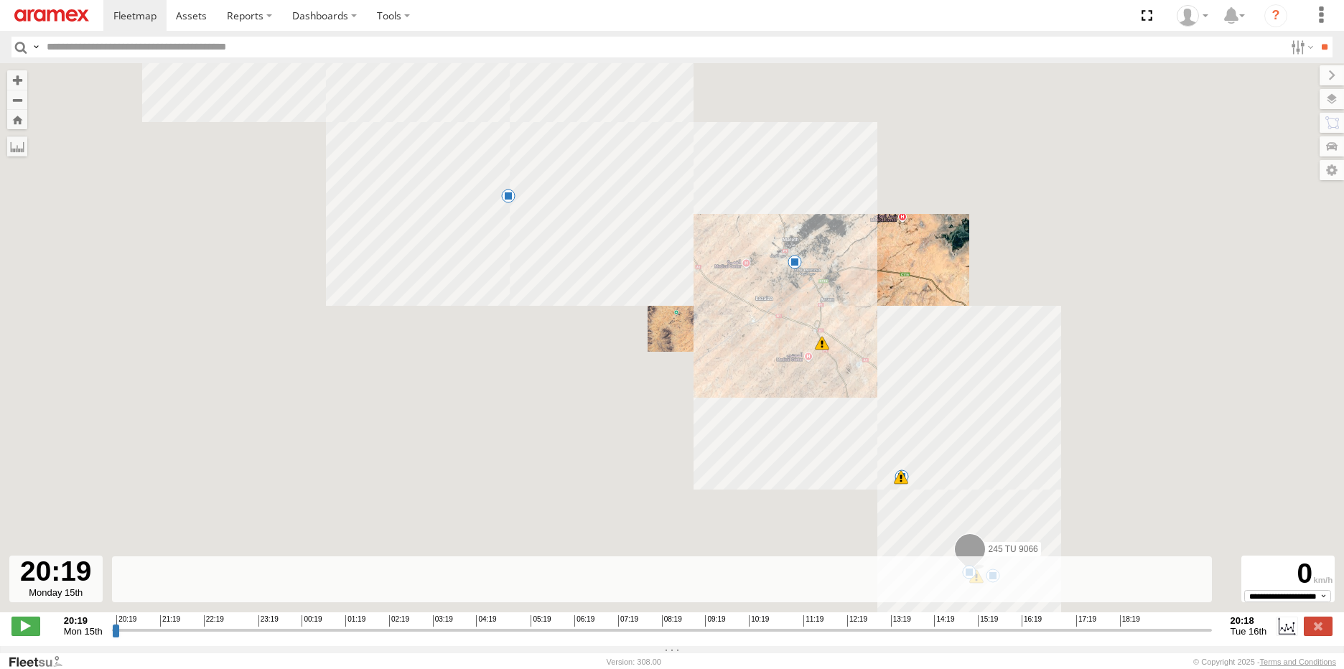
drag, startPoint x: 1002, startPoint y: 455, endPoint x: 883, endPoint y: 299, distance: 196.1
click at [883, 299] on div "245 TU 9066 20:40 Mon 20:43 Mon 08:34 Tue 09:59 Tue 12:54 Tue 14:19 Tue 19:03 T…" at bounding box center [672, 345] width 1344 height 564
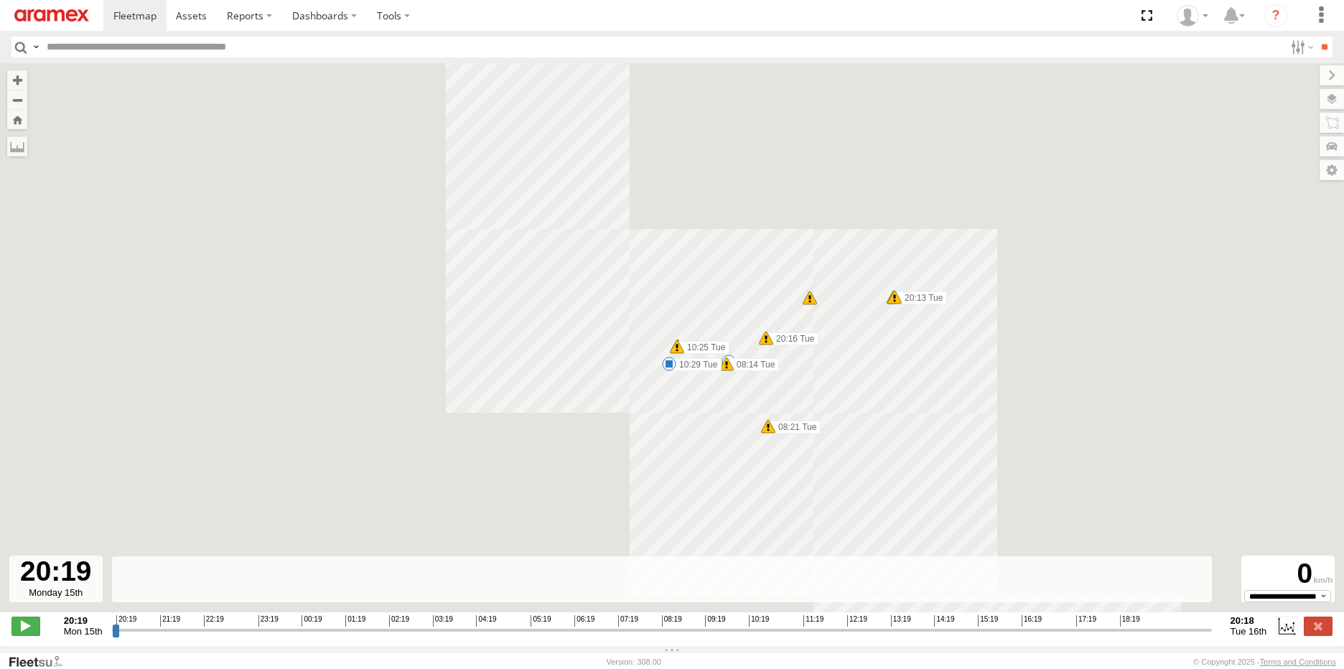
drag, startPoint x: 981, startPoint y: 340, endPoint x: 898, endPoint y: 371, distance: 88.4
click at [898, 371] on div "245 TU 9066 20:40 Mon 20:43 Mon 08:34 Tue 09:59 Tue 12:54 Tue 14:19 Tue 19:03 T…" at bounding box center [672, 345] width 1344 height 564
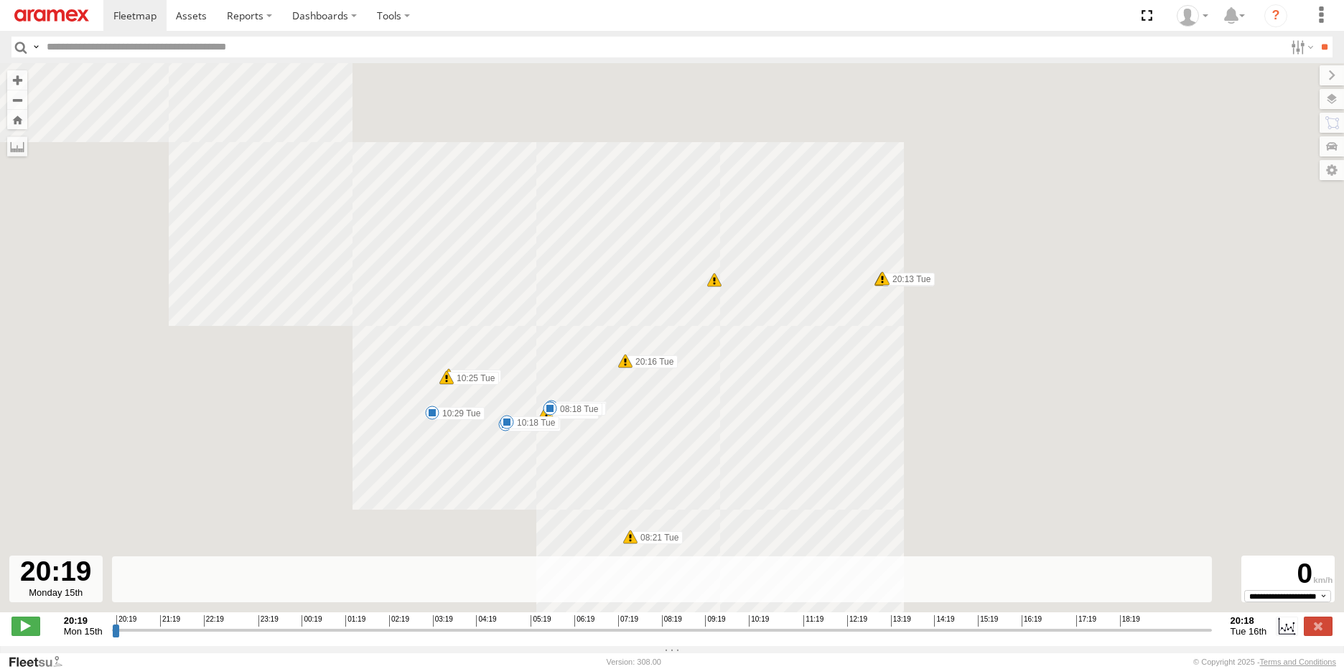
drag, startPoint x: 702, startPoint y: 392, endPoint x: 898, endPoint y: 360, distance: 198.5
click at [898, 360] on div "245 TU 9066 20:40 Mon 20:43 Mon 08:34 Tue 09:59 Tue 12:54 Tue 14:19 Tue 19:03 T…" at bounding box center [672, 345] width 1344 height 564
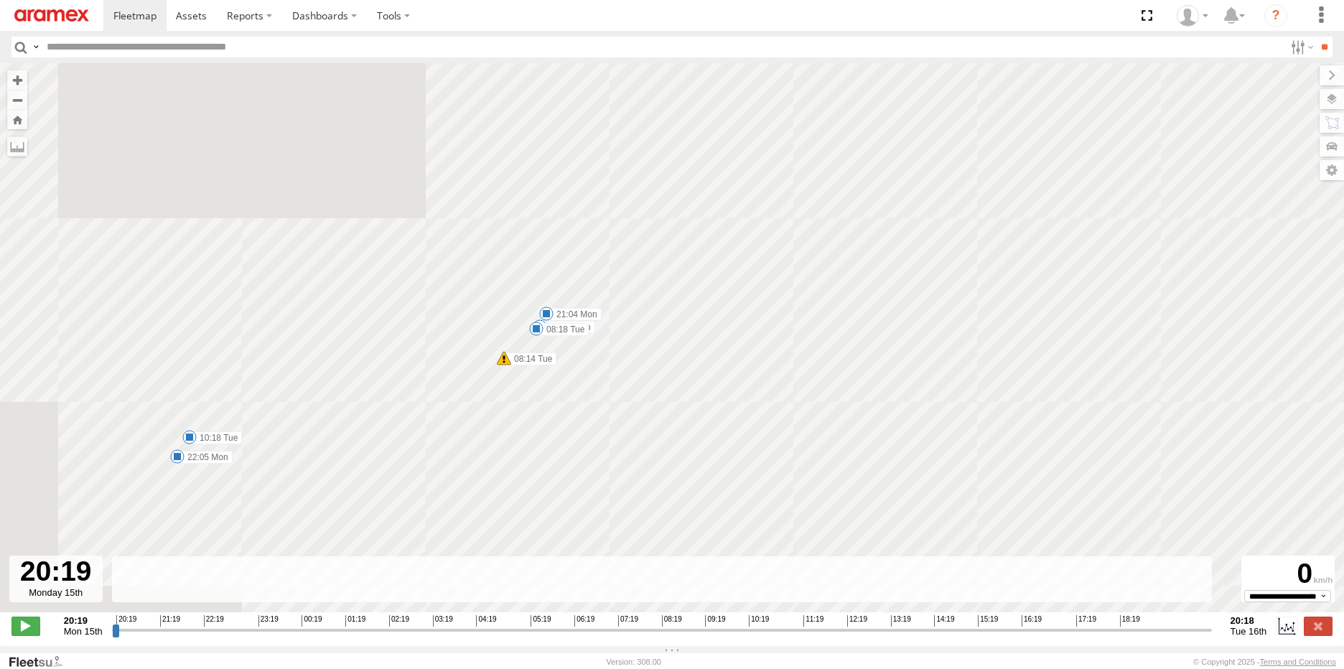
drag, startPoint x: 596, startPoint y: 382, endPoint x: 712, endPoint y: 380, distance: 115.6
click at [712, 380] on div "245 TU 9066 20:40 Mon 20:43 Mon 08:34 Tue 09:59 Tue 12:54 Tue 14:19 Tue 19:03 T…" at bounding box center [672, 345] width 1344 height 564
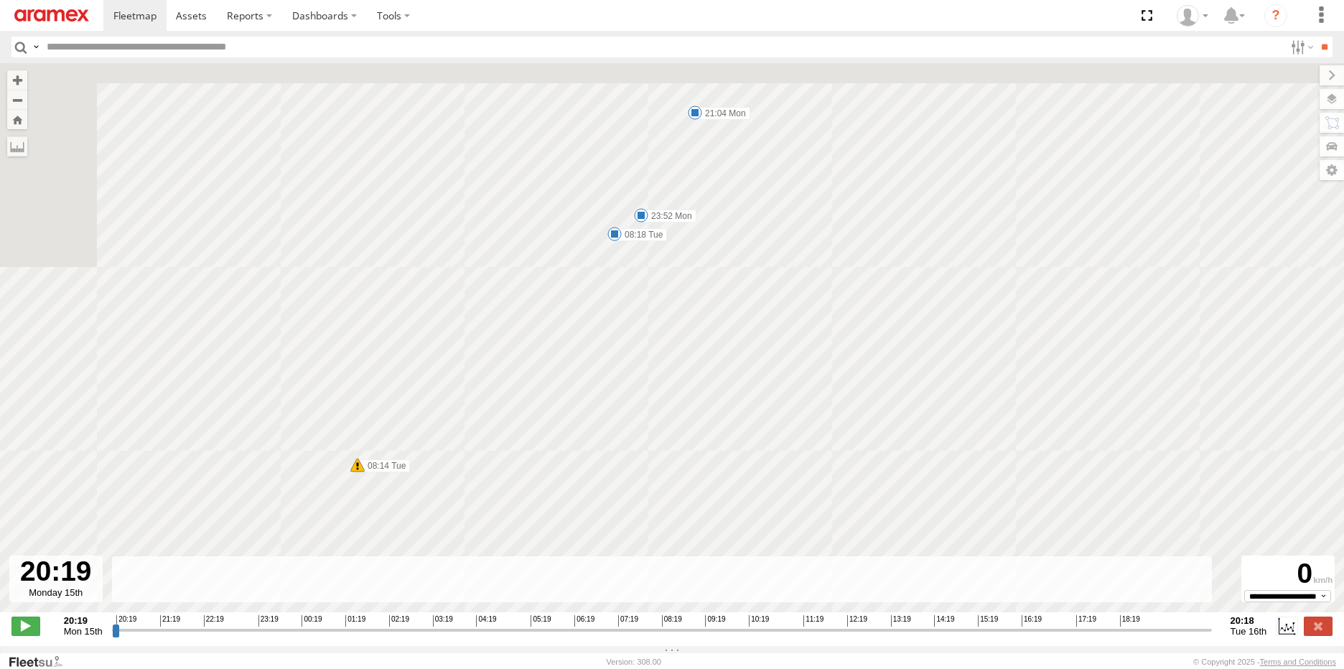
drag, startPoint x: 632, startPoint y: 215, endPoint x: 652, endPoint y: 299, distance: 87.2
click at [652, 299] on div "245 TU 9066 20:40 Mon 20:43 Mon 08:34 Tue 09:59 Tue 12:54 Tue 14:19 Tue 19:03 T…" at bounding box center [672, 345] width 1344 height 564
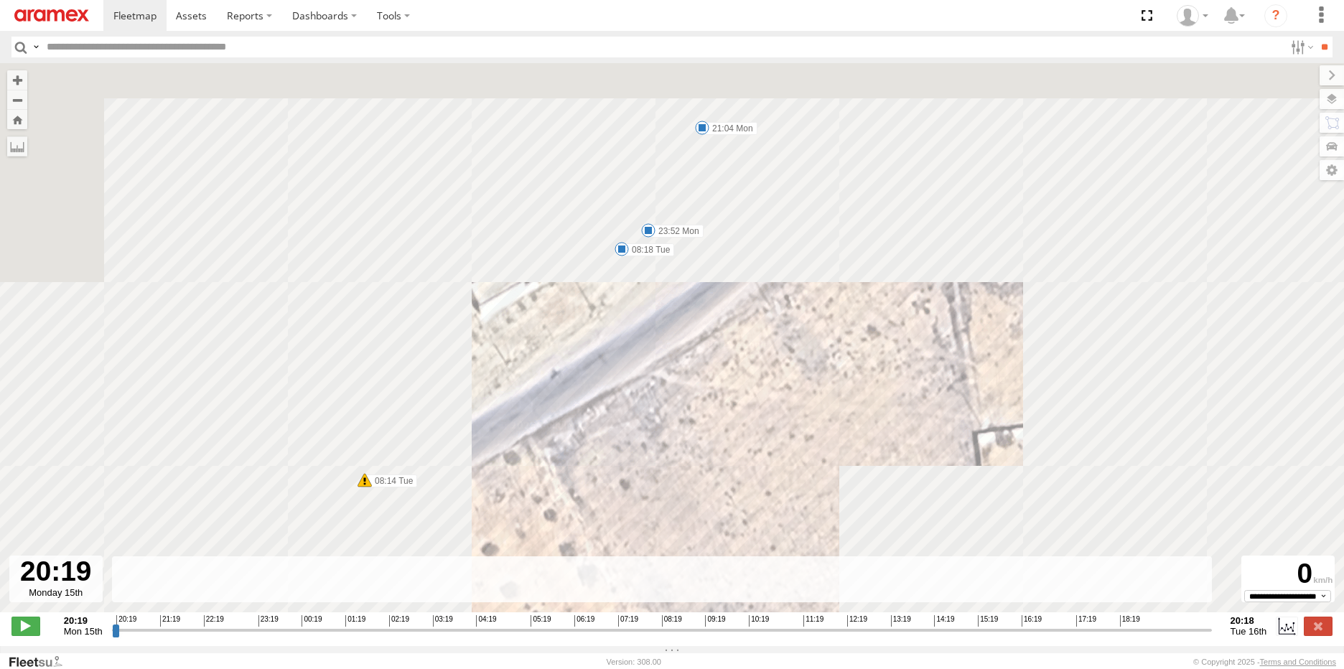
click at [622, 254] on span at bounding box center [621, 249] width 14 height 14
